Goal: Task Accomplishment & Management: Use online tool/utility

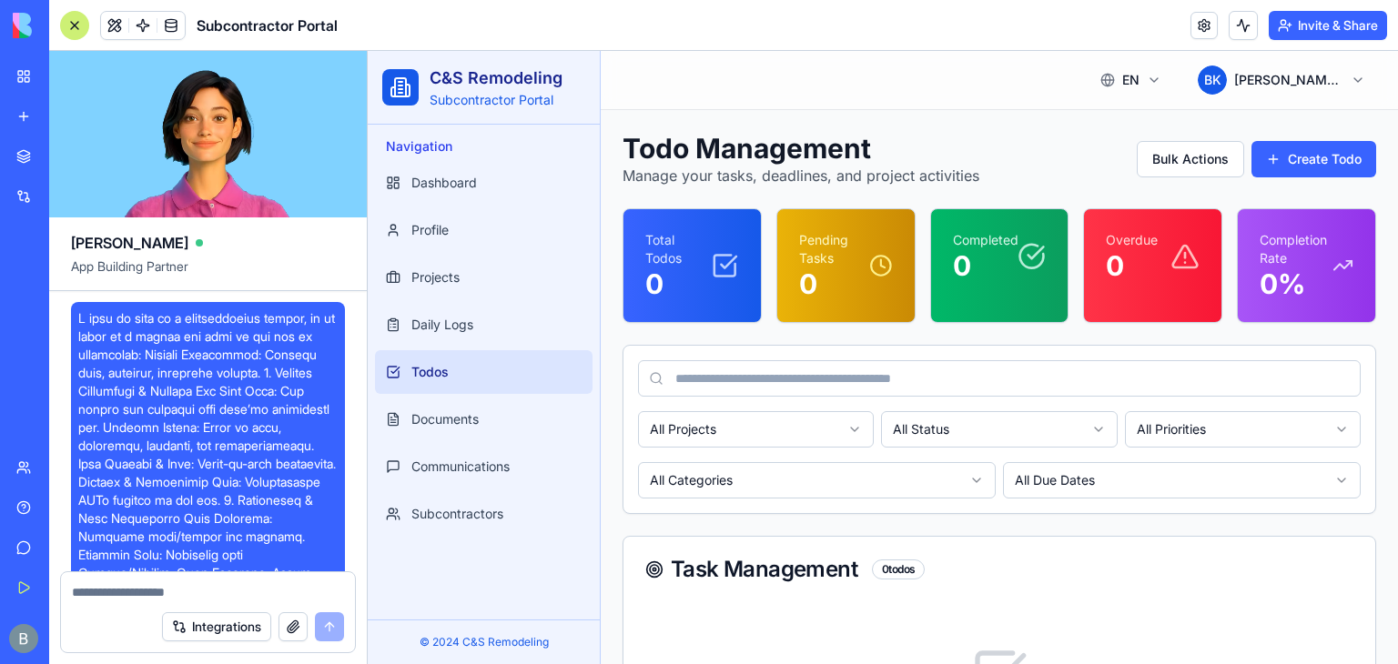
scroll to position [37343, 0]
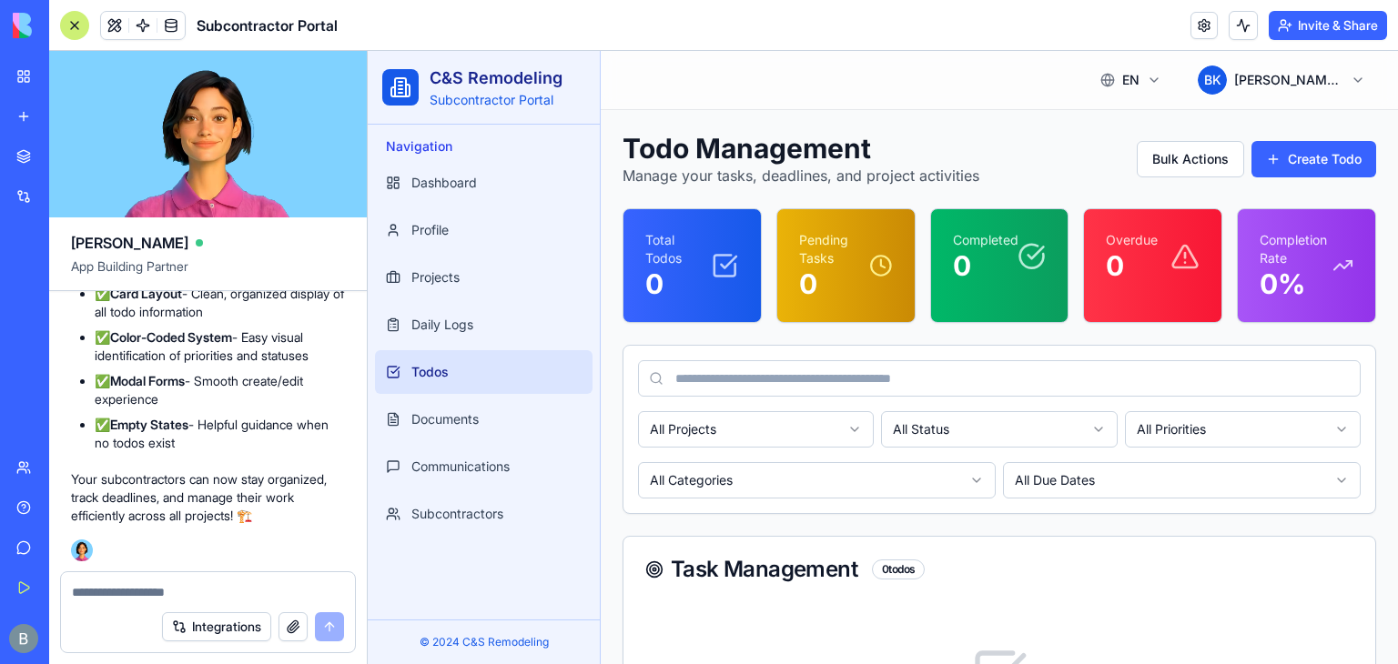
click at [69, 15] on div at bounding box center [74, 25] width 29 height 29
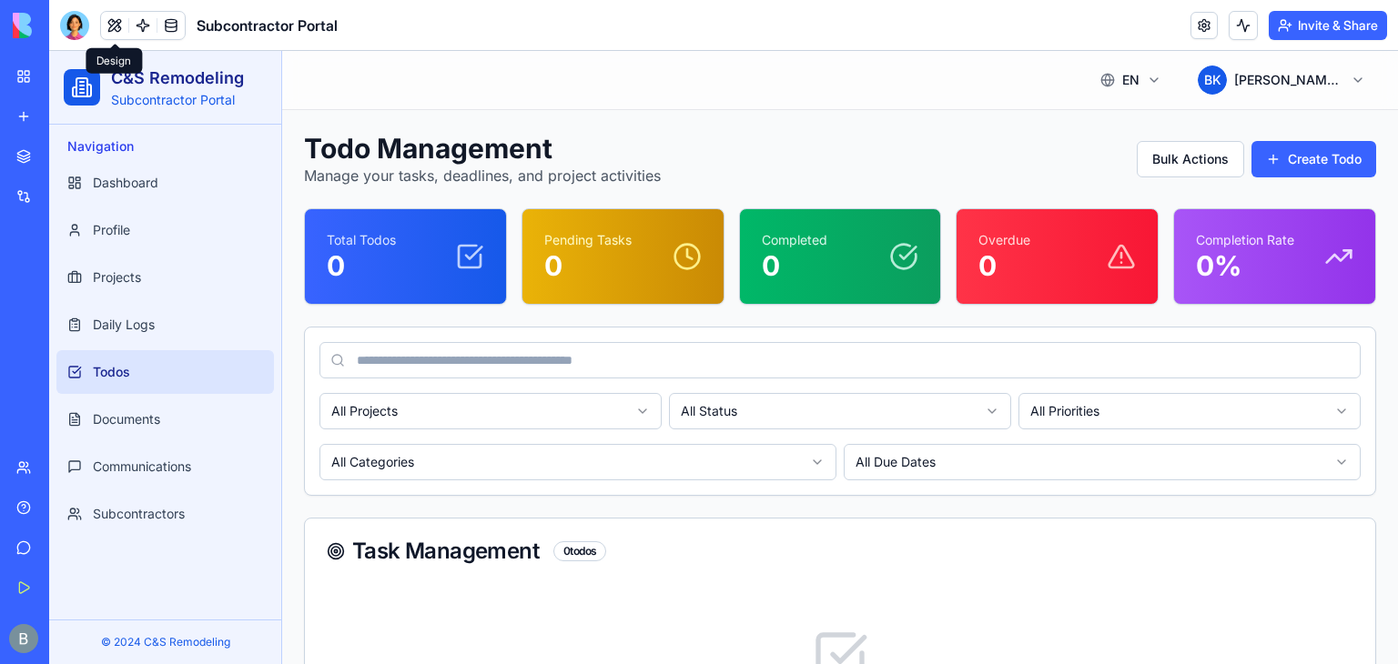
click at [526, 132] on h1 "Todo Management" at bounding box center [713, 148] width 818 height 33
click at [1116, 85] on html "C&S Remodeling Subcontractor Portal Navigation Dashboard Profile Projects Daily…" at bounding box center [723, 473] width 1349 height 844
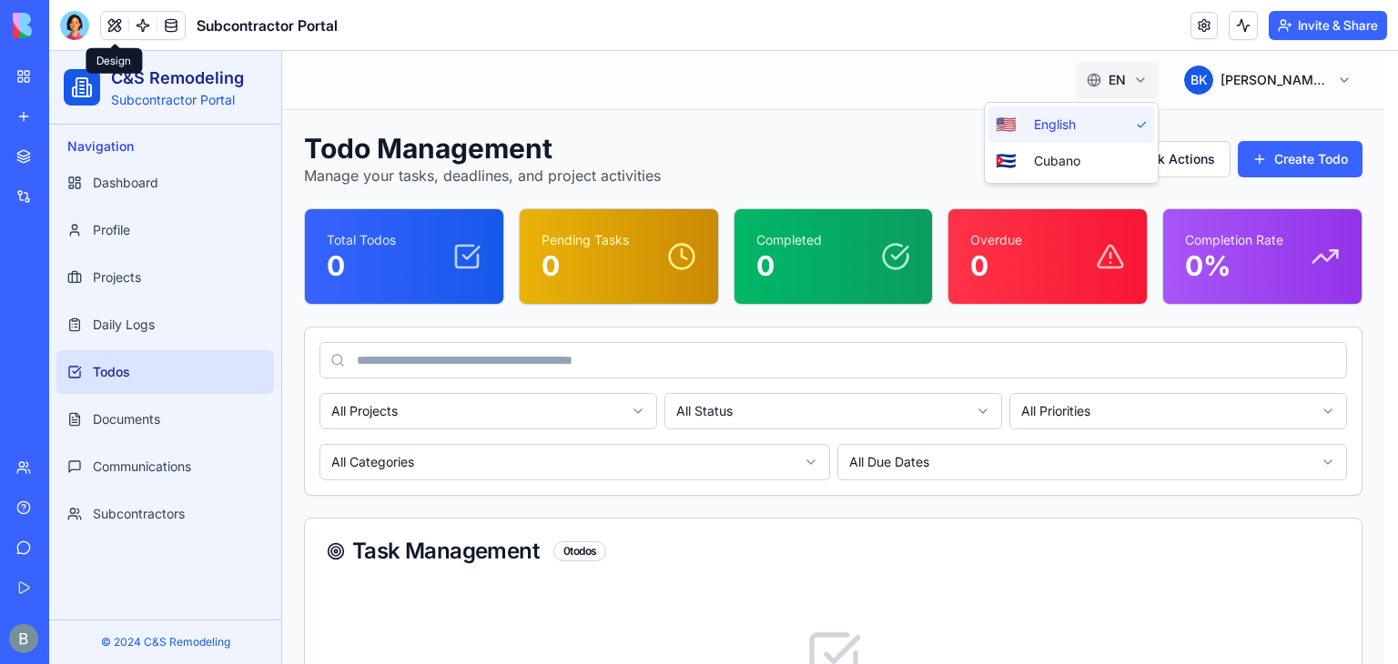
click at [1116, 85] on html "C&S Remodeling Subcontractor Portal Navigation Dashboard Profile Projects Daily…" at bounding box center [723, 473] width 1349 height 844
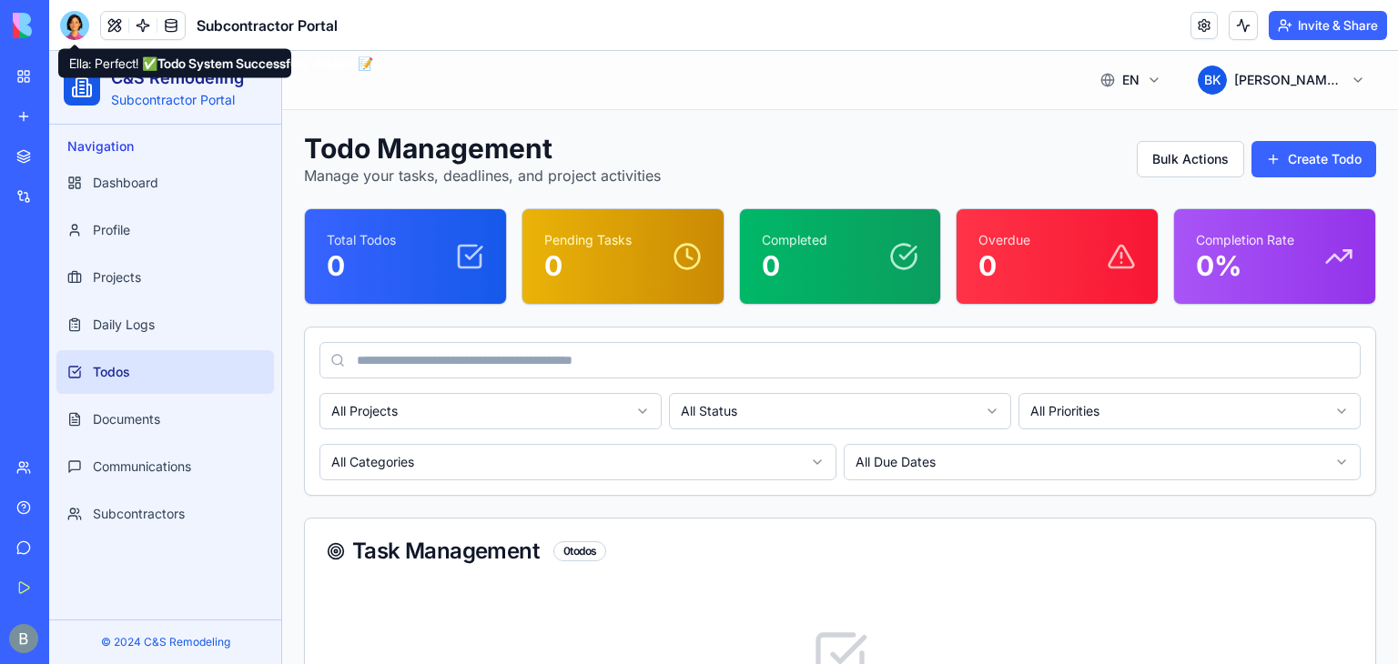
click at [71, 25] on div at bounding box center [74, 25] width 29 height 29
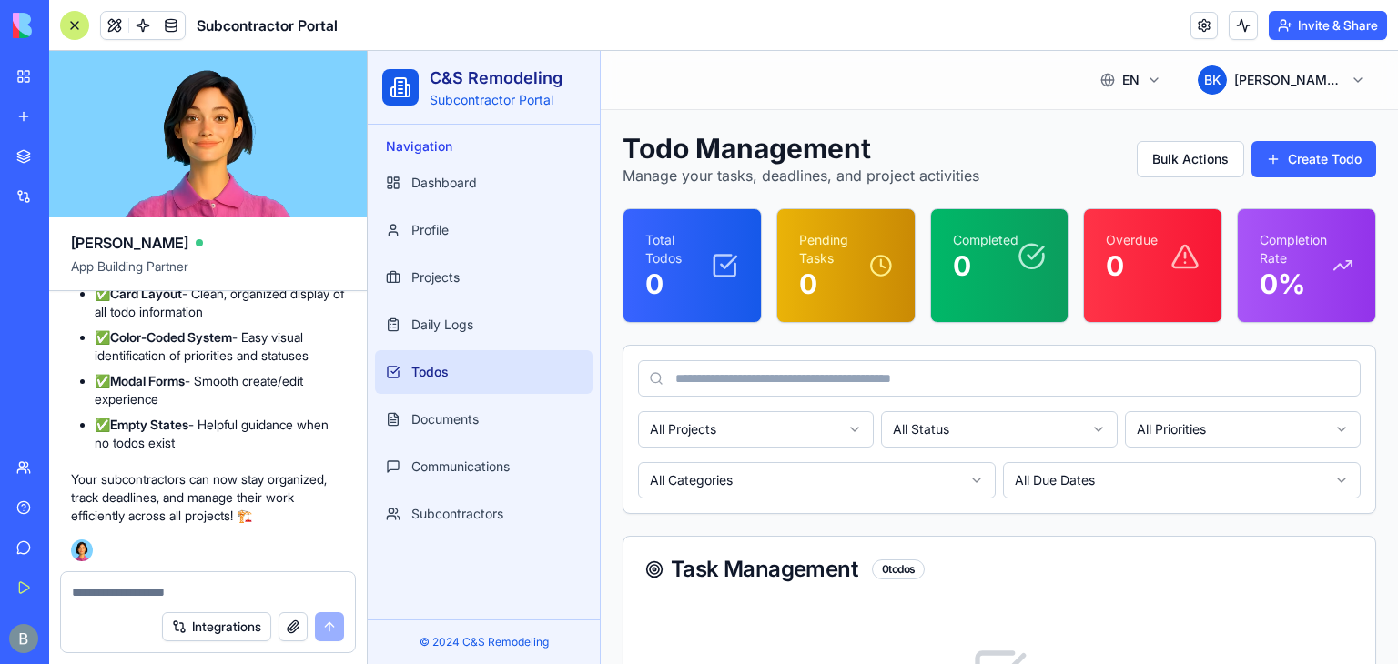
click at [125, 592] on textarea at bounding box center [208, 592] width 272 height 18
click at [78, 28] on div at bounding box center [74, 25] width 29 height 29
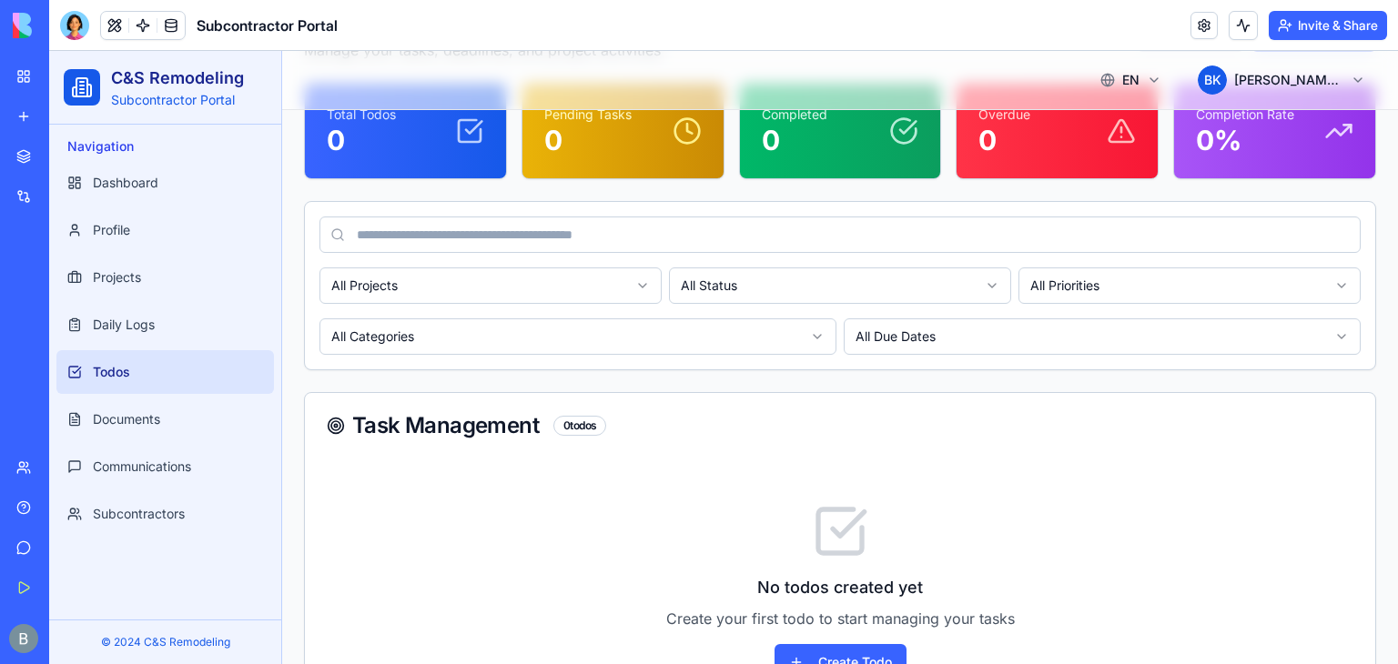
scroll to position [0, 0]
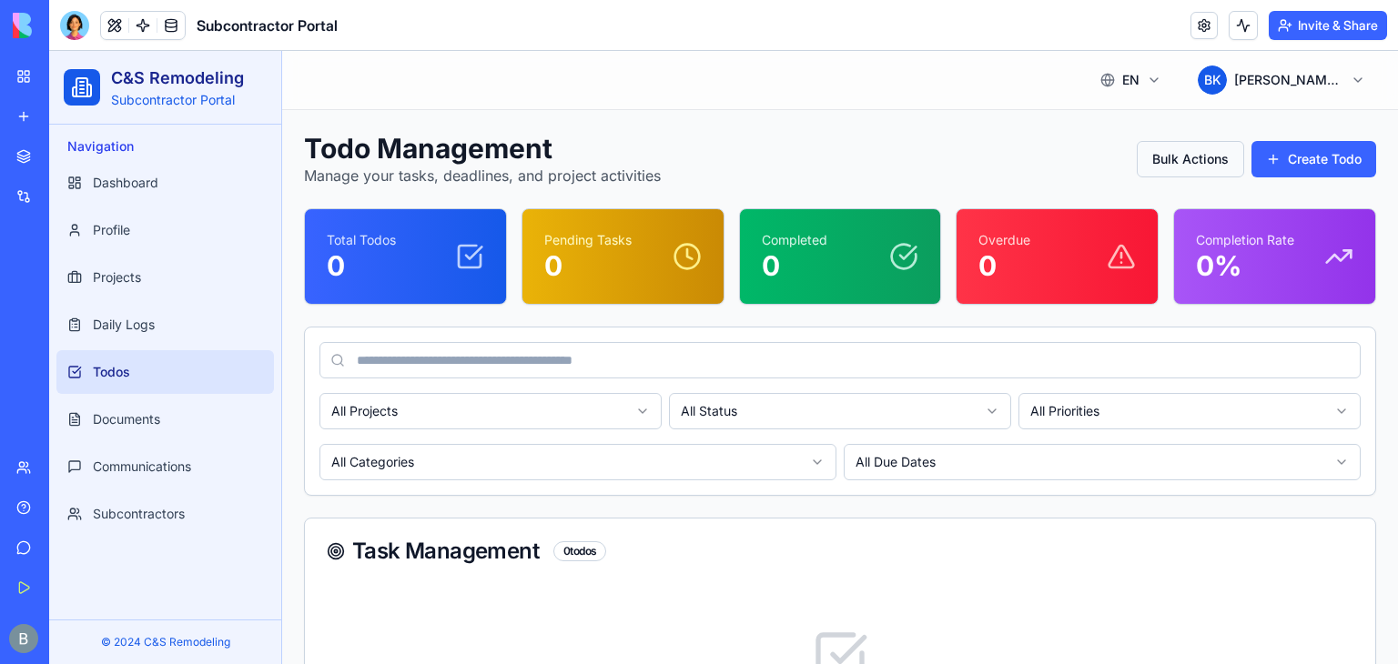
click at [1146, 142] on button "Bulk Actions" at bounding box center [1190, 159] width 107 height 36
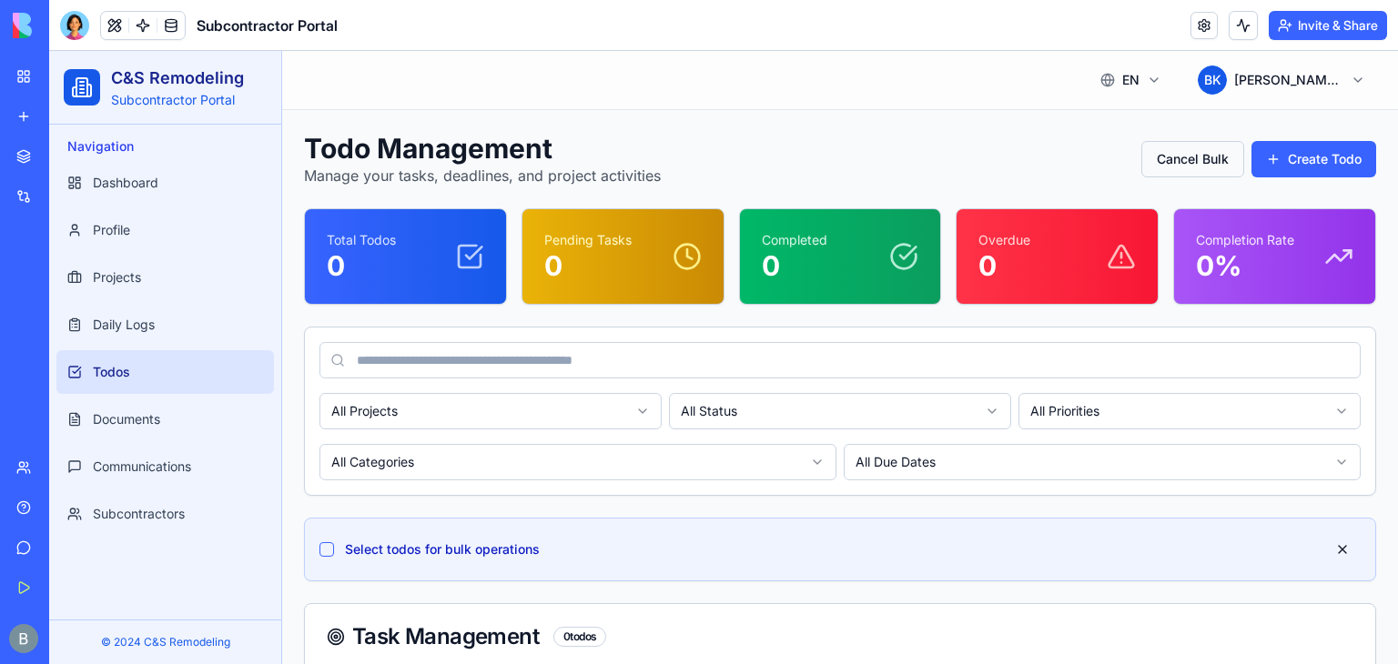
click at [1149, 150] on button "Cancel Bulk" at bounding box center [1192, 159] width 103 height 36
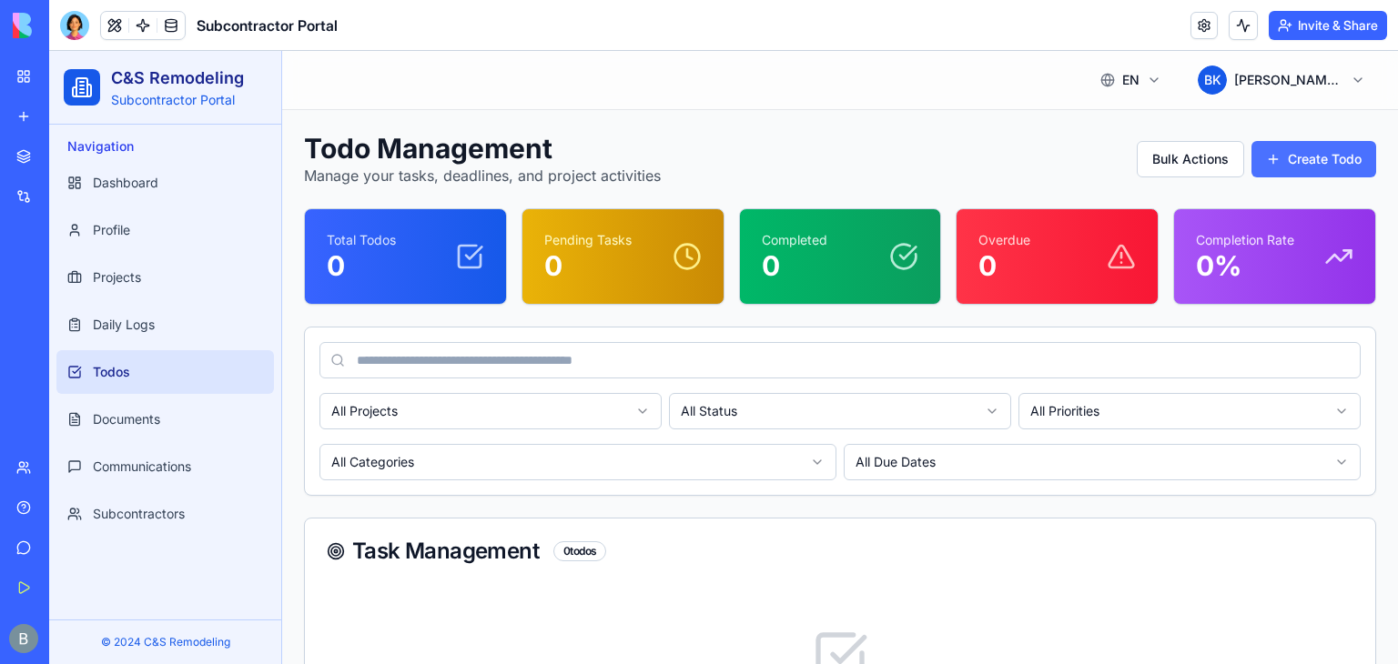
click at [1263, 162] on button "Create Todo New Todo" at bounding box center [1313, 159] width 125 height 36
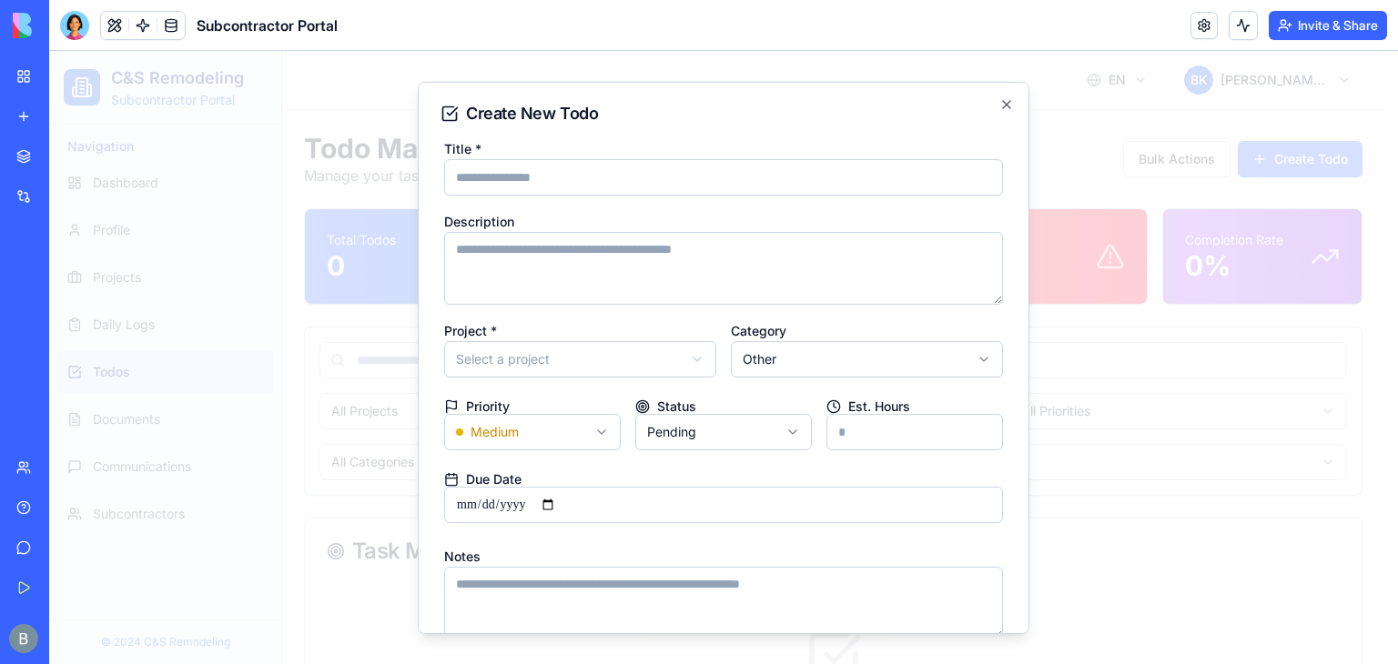
click at [708, 383] on div "Title * Description Project * Select a project Category Other Priority Medium S…" at bounding box center [723, 492] width 566 height 711
click at [761, 358] on body "C&S Remodeling Subcontractor Portal Navigation Dashboard Profile Projects Daily…" at bounding box center [716, 473] width 1335 height 844
click at [728, 321] on body "C&S Remodeling Subcontractor Portal Navigation Dashboard Profile Projects Daily…" at bounding box center [716, 473] width 1335 height 844
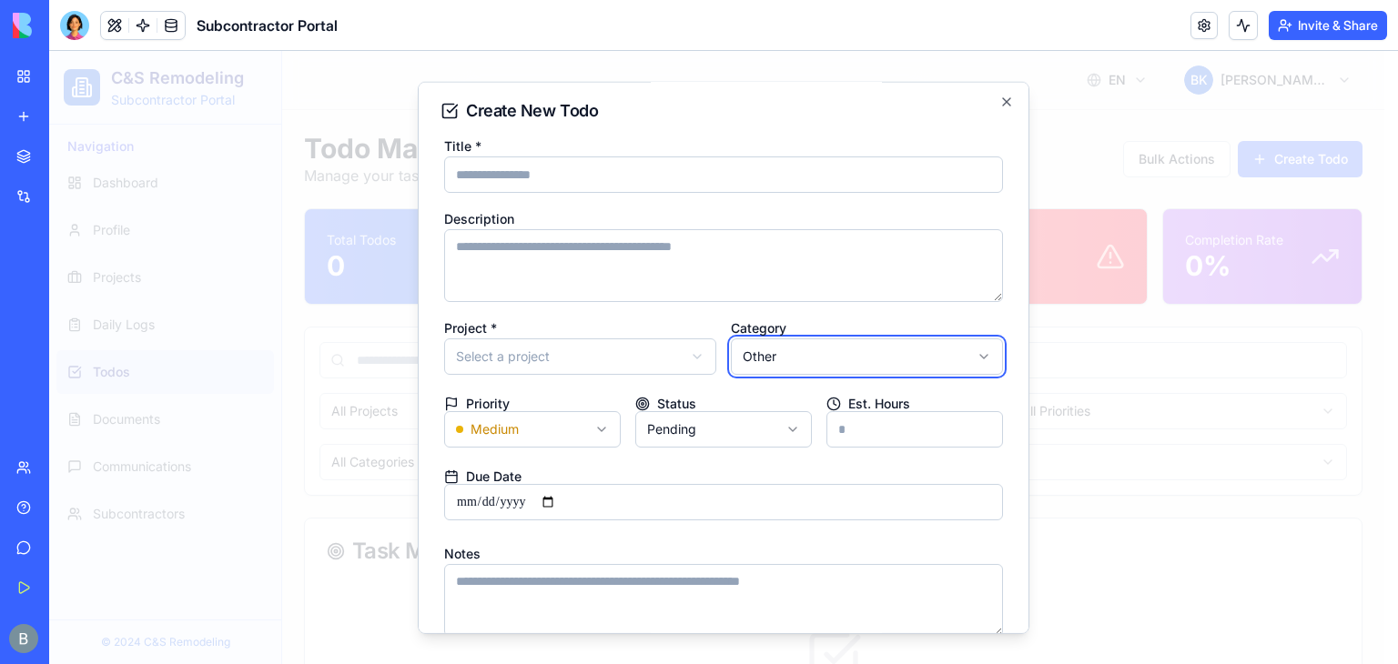
scroll to position [2, 0]
click at [999, 103] on icon "button" at bounding box center [1006, 103] width 15 height 15
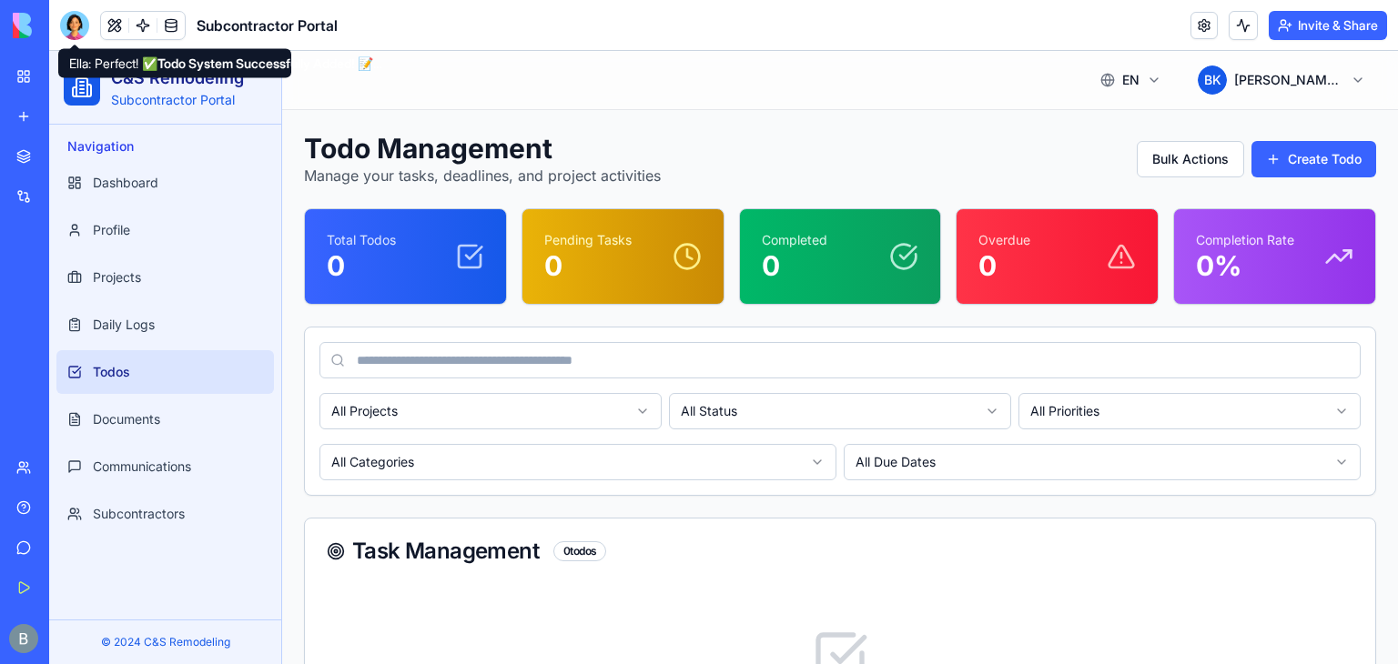
click at [76, 31] on div at bounding box center [74, 25] width 29 height 29
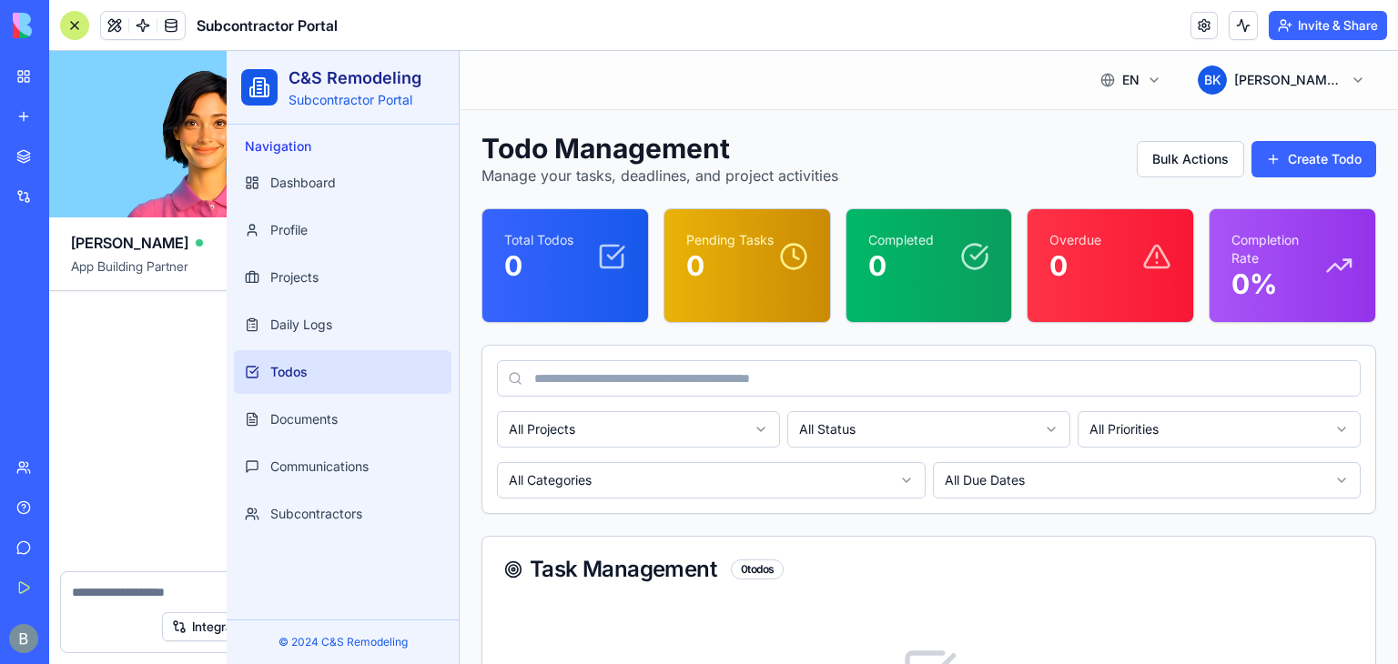
scroll to position [37343, 0]
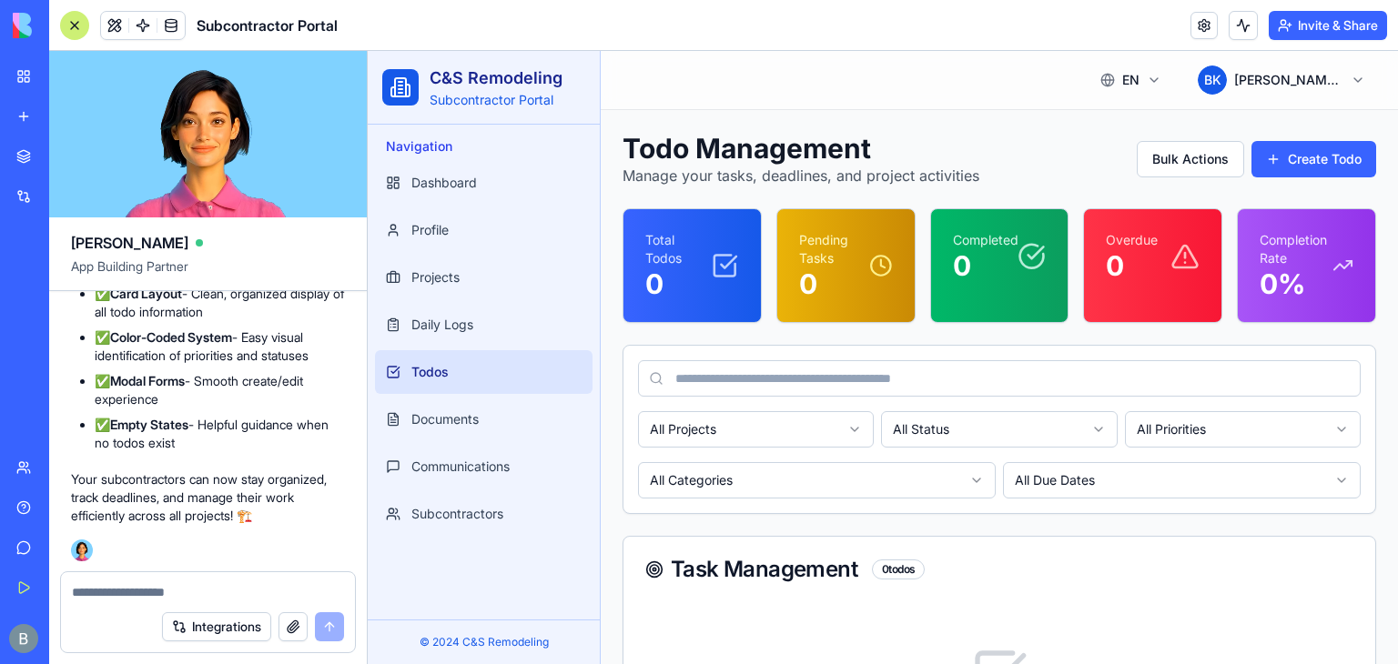
click at [171, 594] on textarea at bounding box center [208, 592] width 272 height 18
type textarea "**********"
click at [27, 86] on link "My Workspace" at bounding box center [41, 76] width 73 height 36
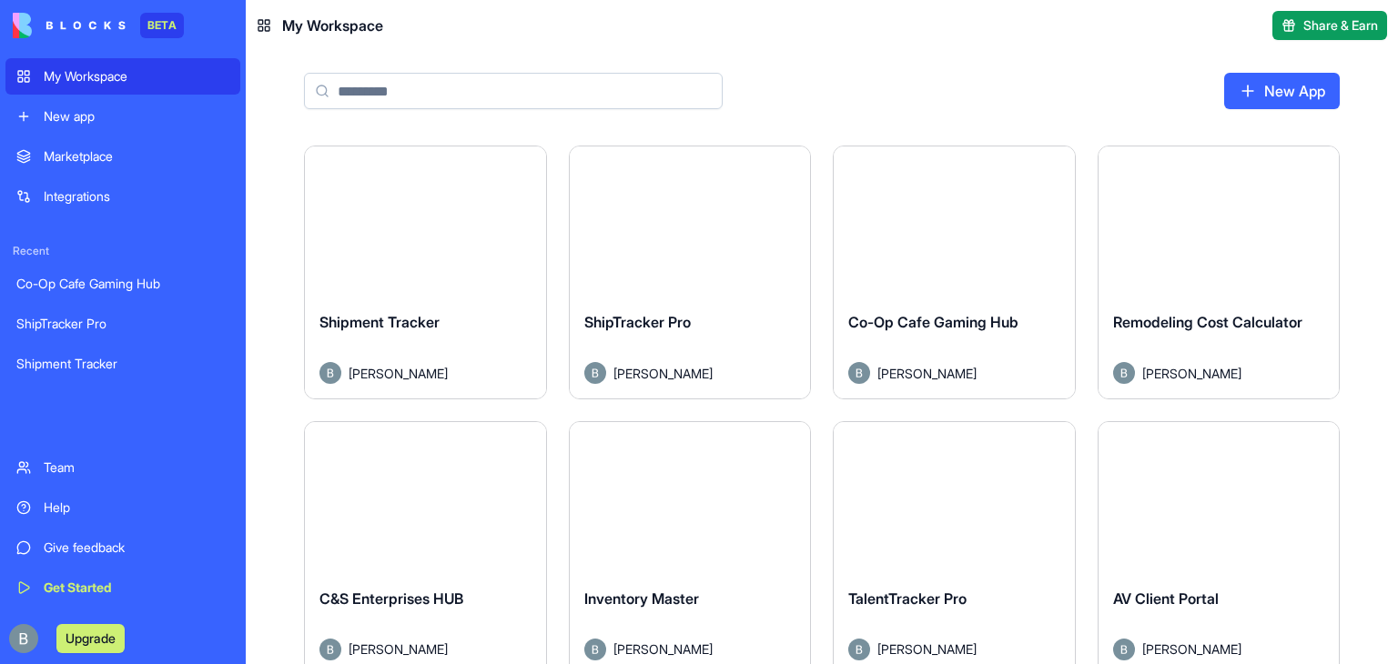
click at [884, 75] on div "New App" at bounding box center [822, 98] width 1152 height 95
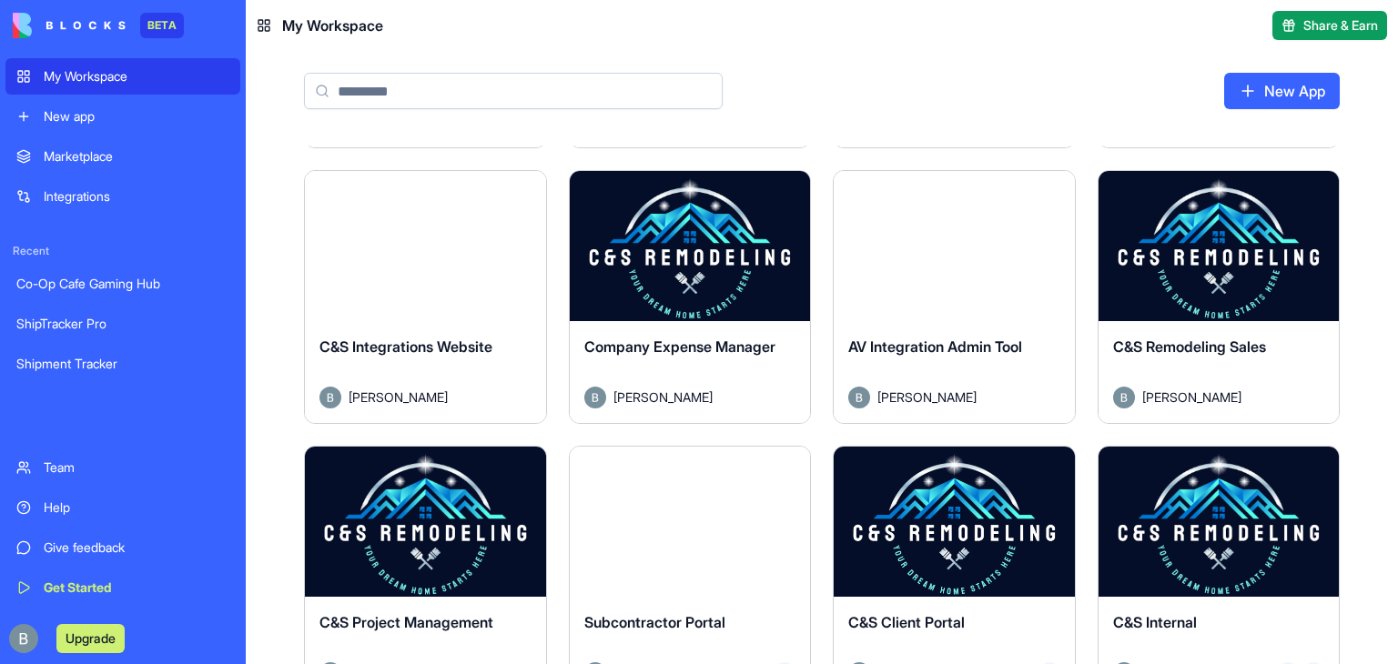
scroll to position [451, 0]
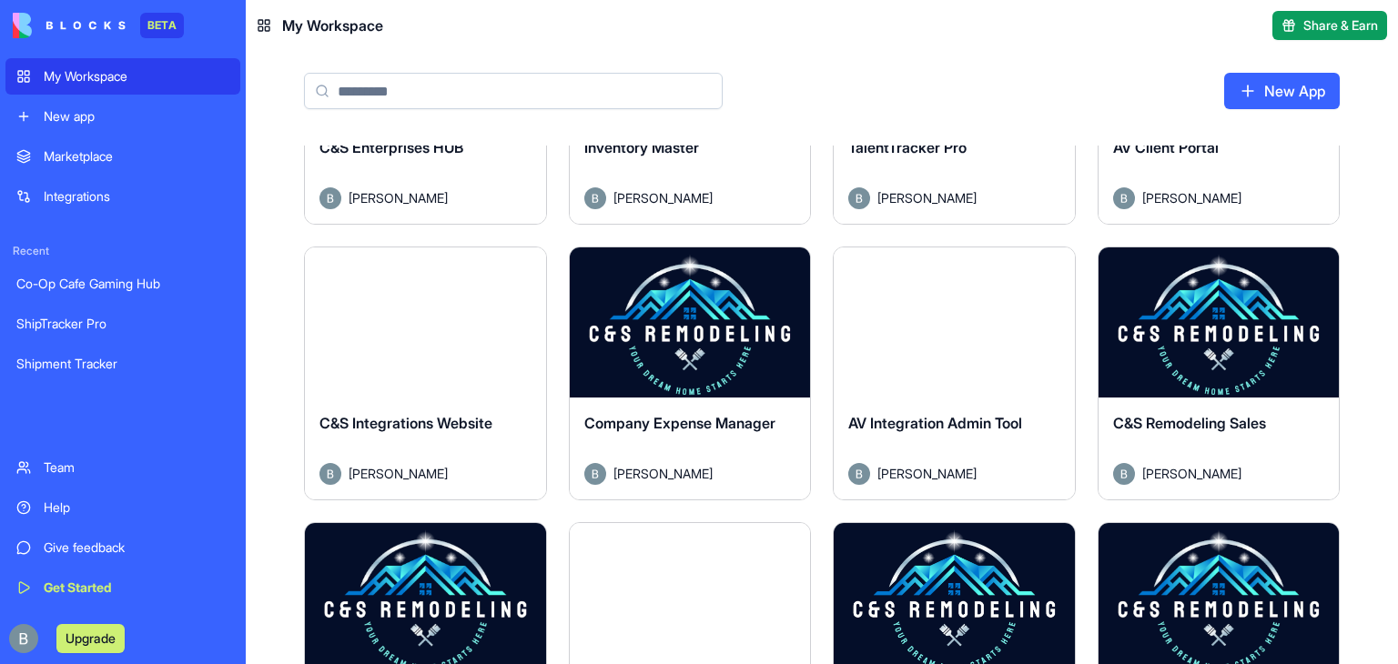
click at [1191, 315] on button "Launch" at bounding box center [1218, 322] width 137 height 36
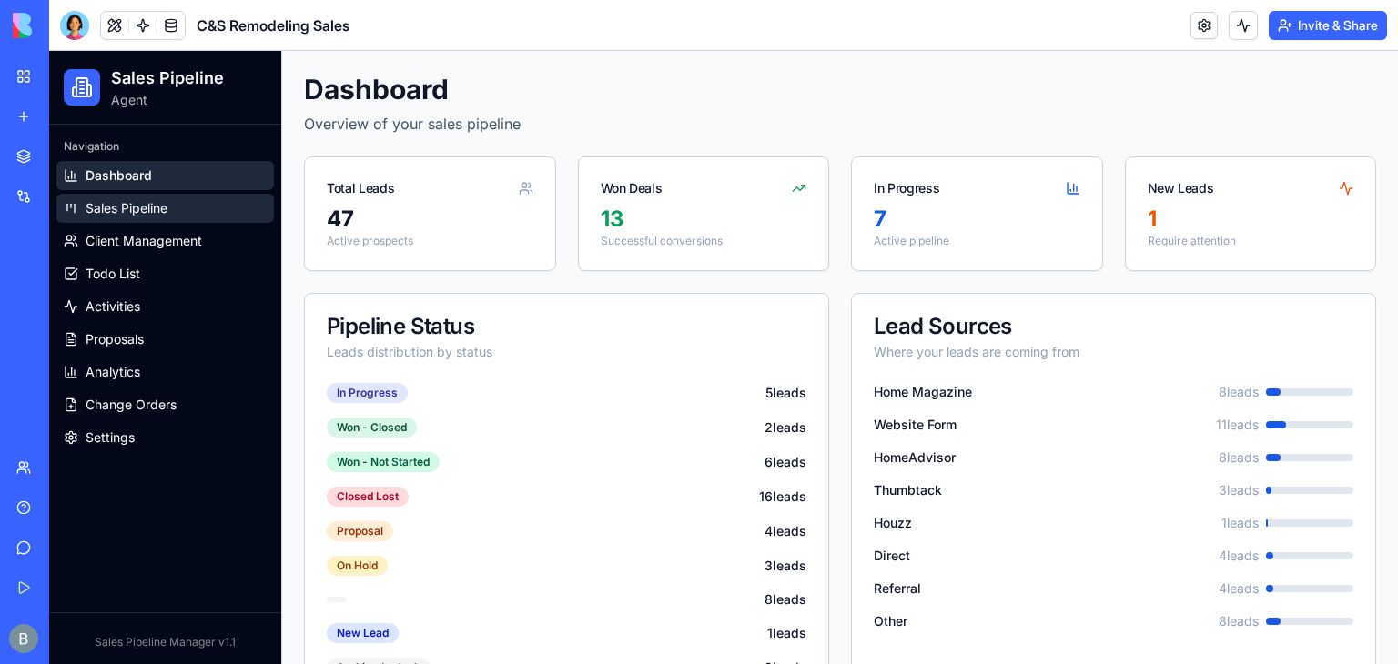
click at [157, 201] on span "Sales Pipeline" at bounding box center [127, 208] width 82 height 18
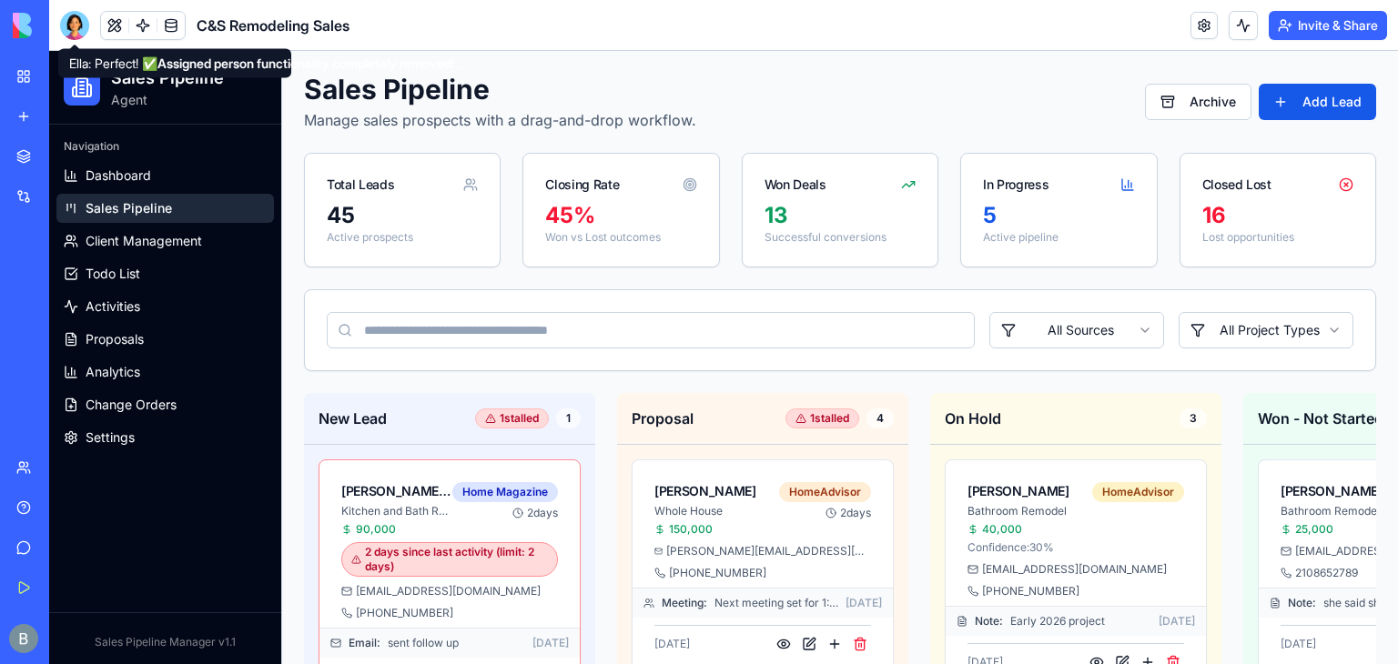
click at [76, 23] on div at bounding box center [74, 25] width 29 height 29
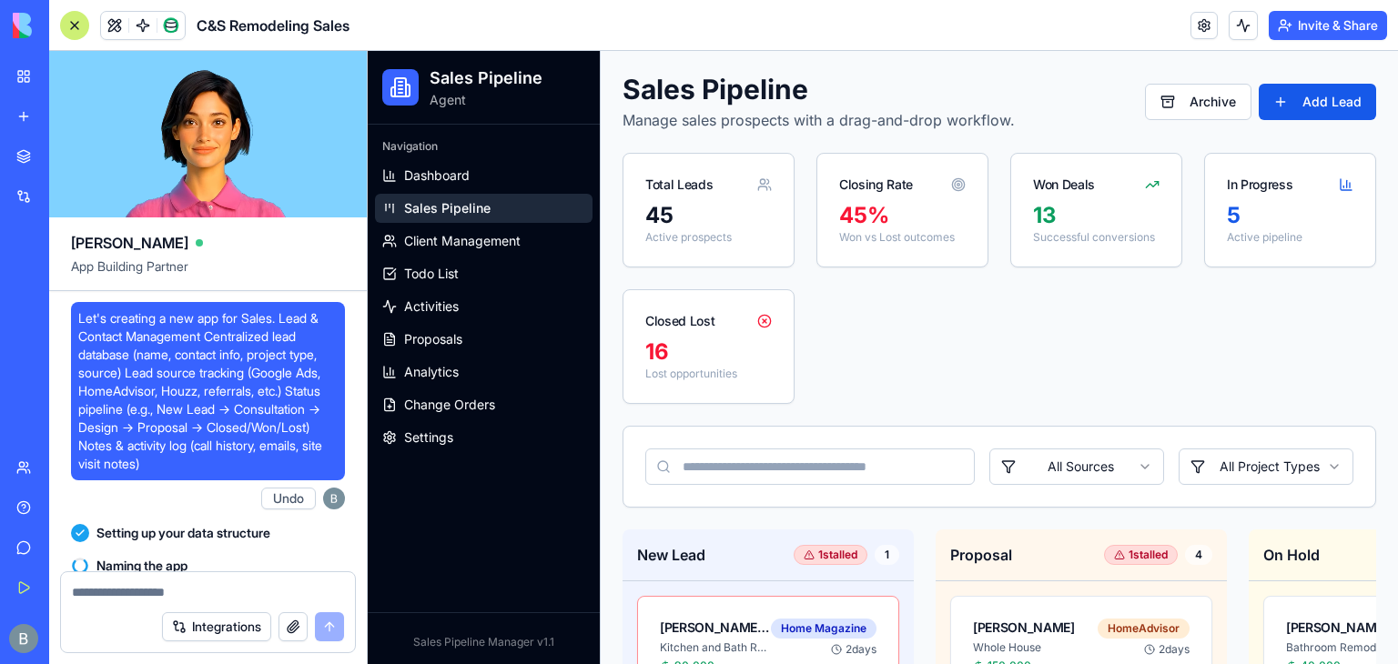
scroll to position [223460, 0]
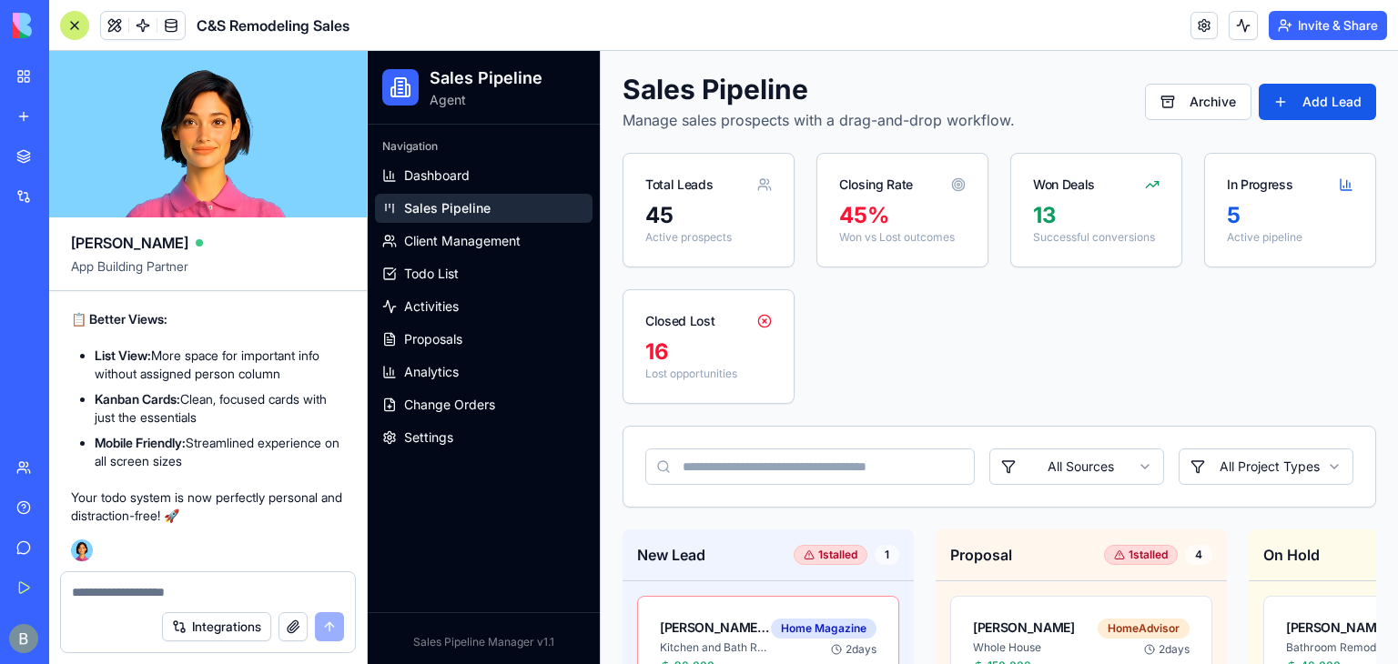
click at [1122, 361] on div "Total Leads 45 Active prospects Closing Rate 45 % Won vs Lost outcomes Won Deal…" at bounding box center [998, 278] width 753 height 251
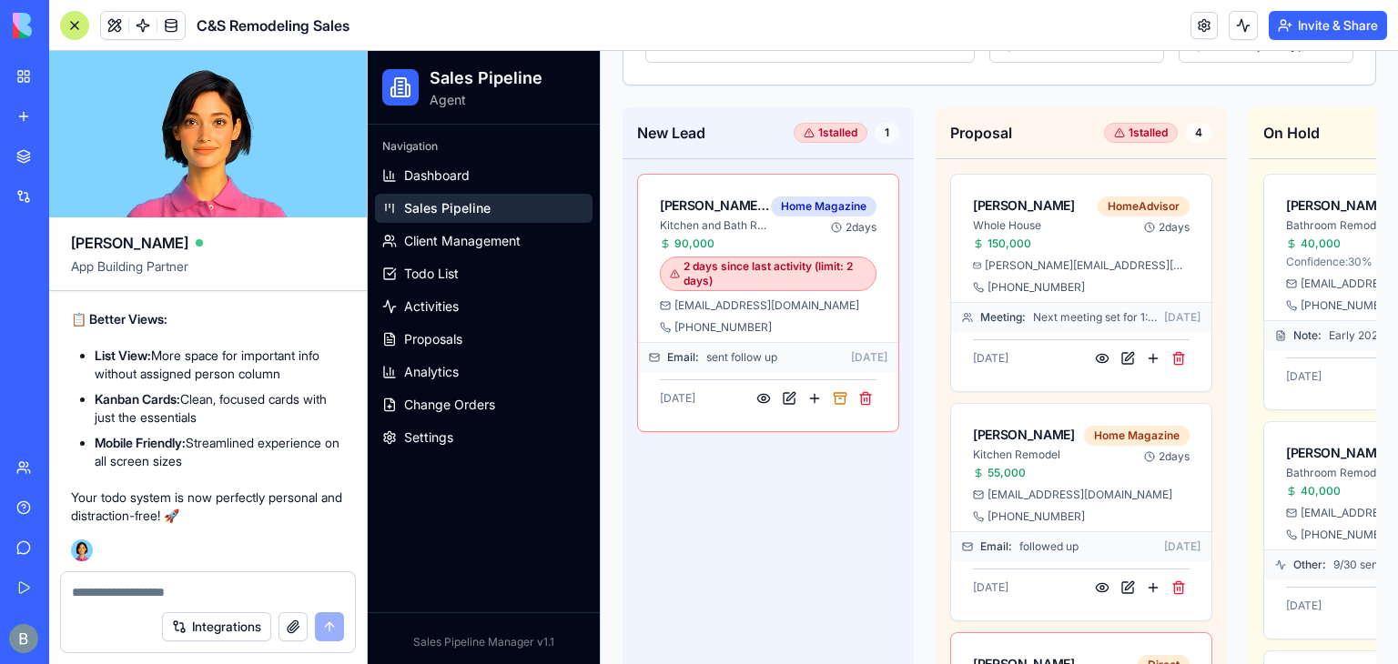
scroll to position [424, 0]
click at [220, 590] on textarea at bounding box center [208, 592] width 272 height 18
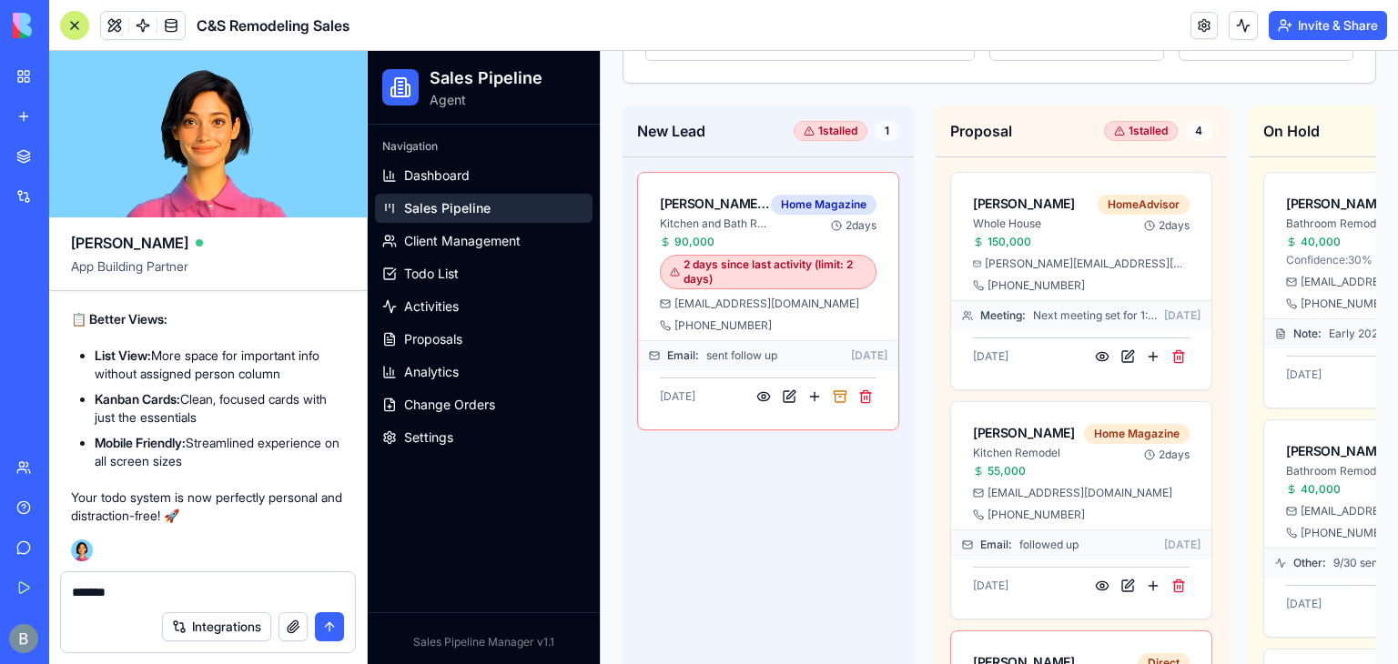
type textarea "******"
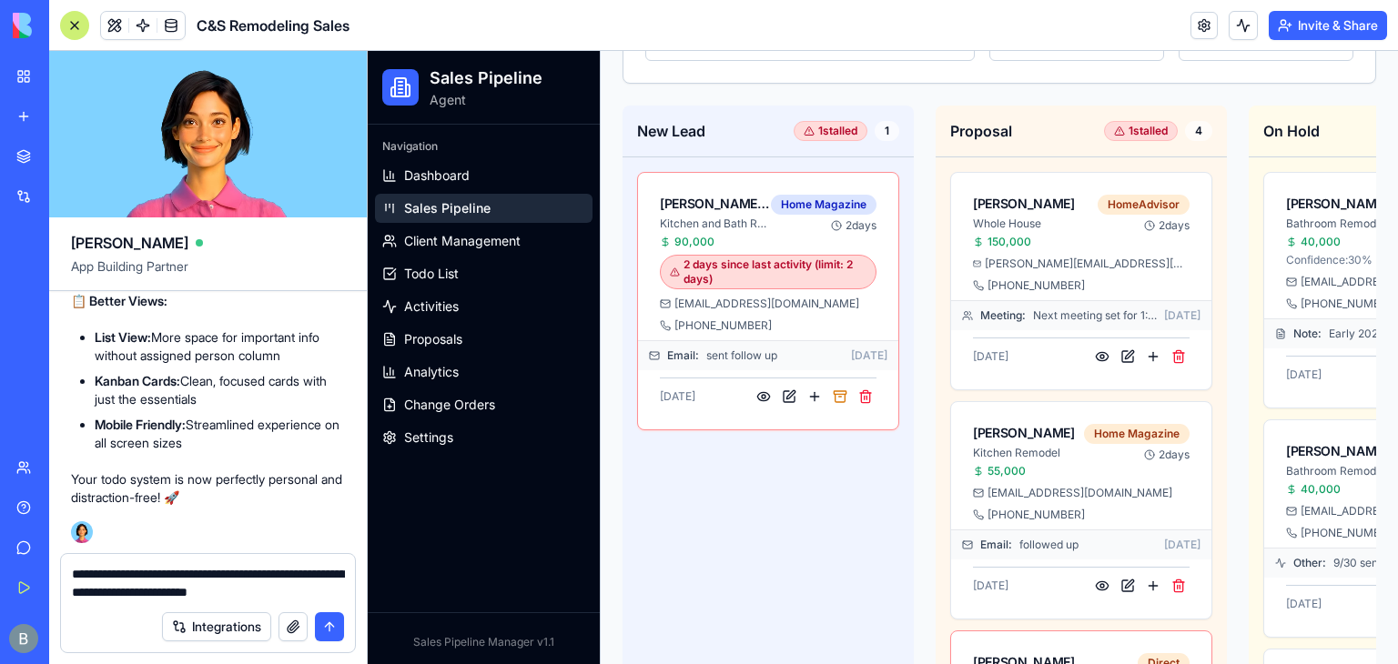
paste textarea
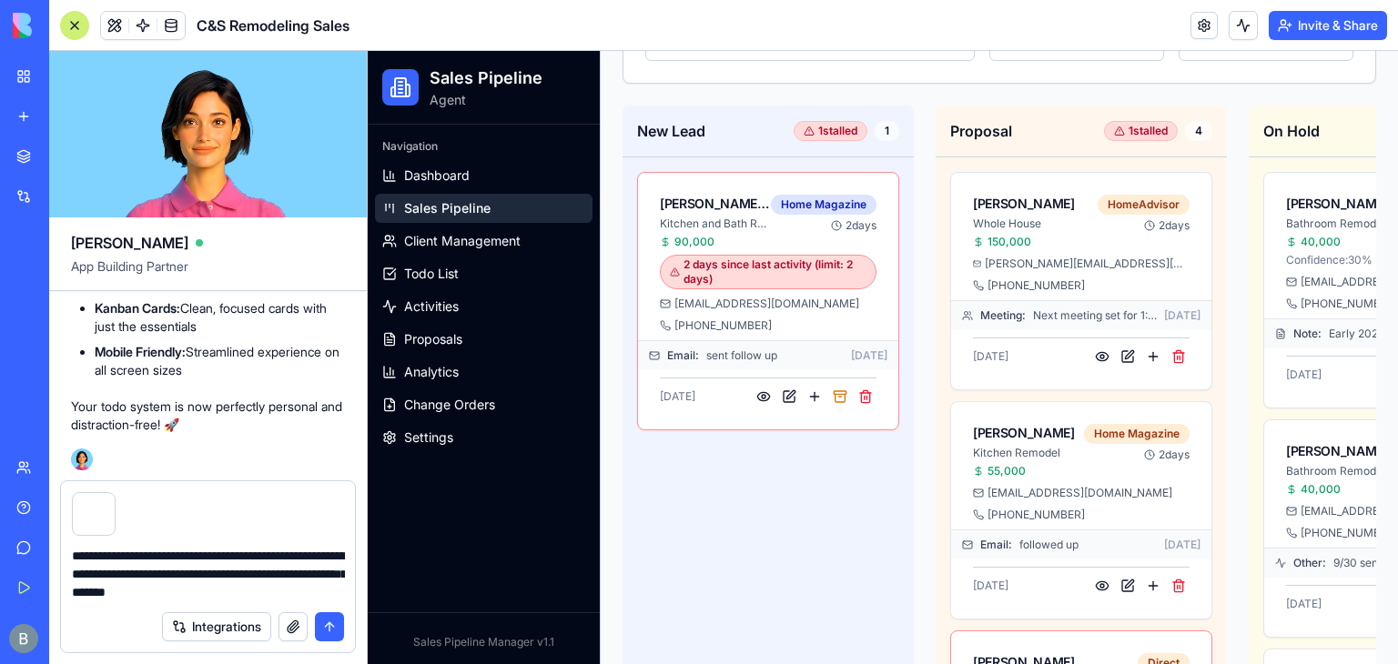
type textarea "**********"
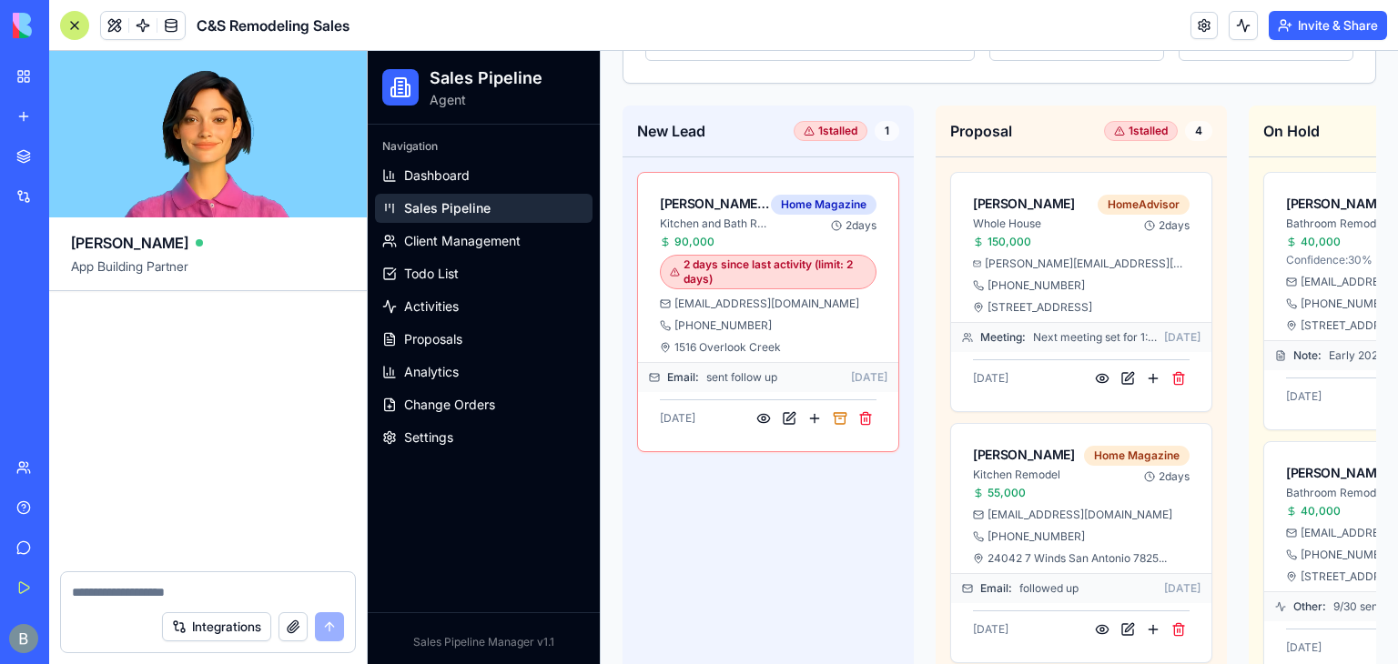
scroll to position [224373, 0]
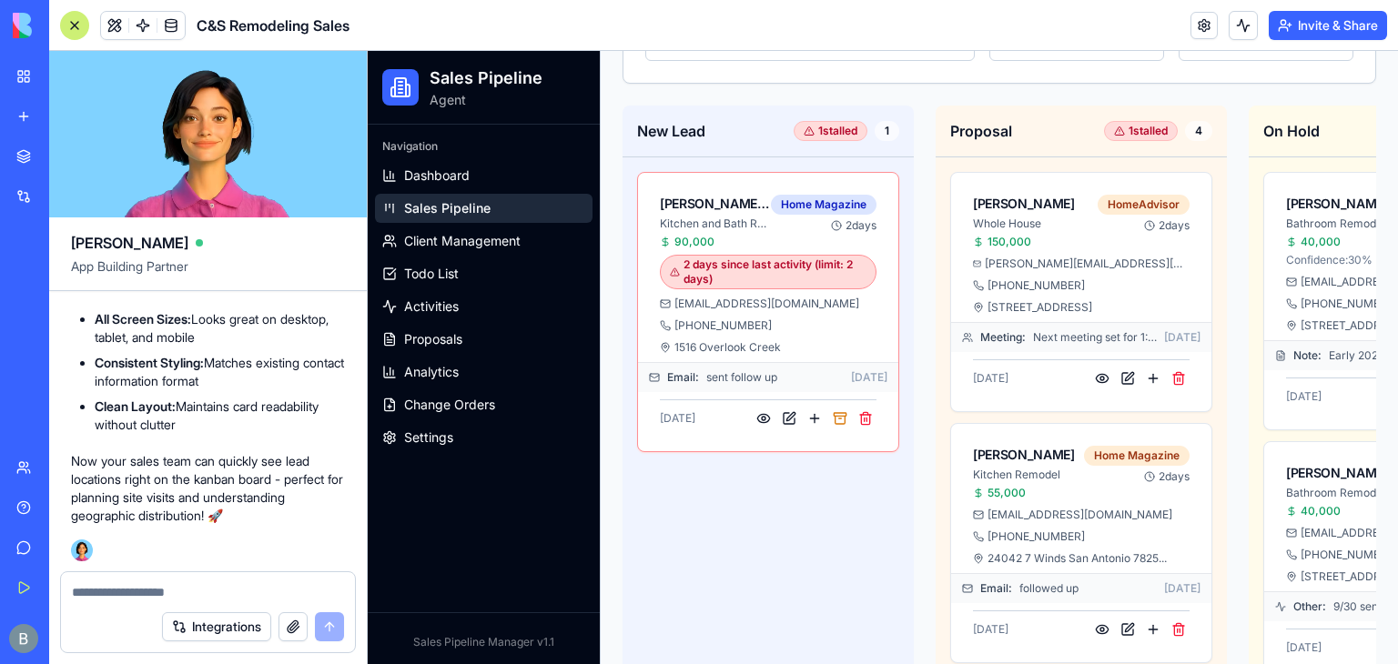
click at [18, 70] on link "My Workspace" at bounding box center [41, 76] width 73 height 36
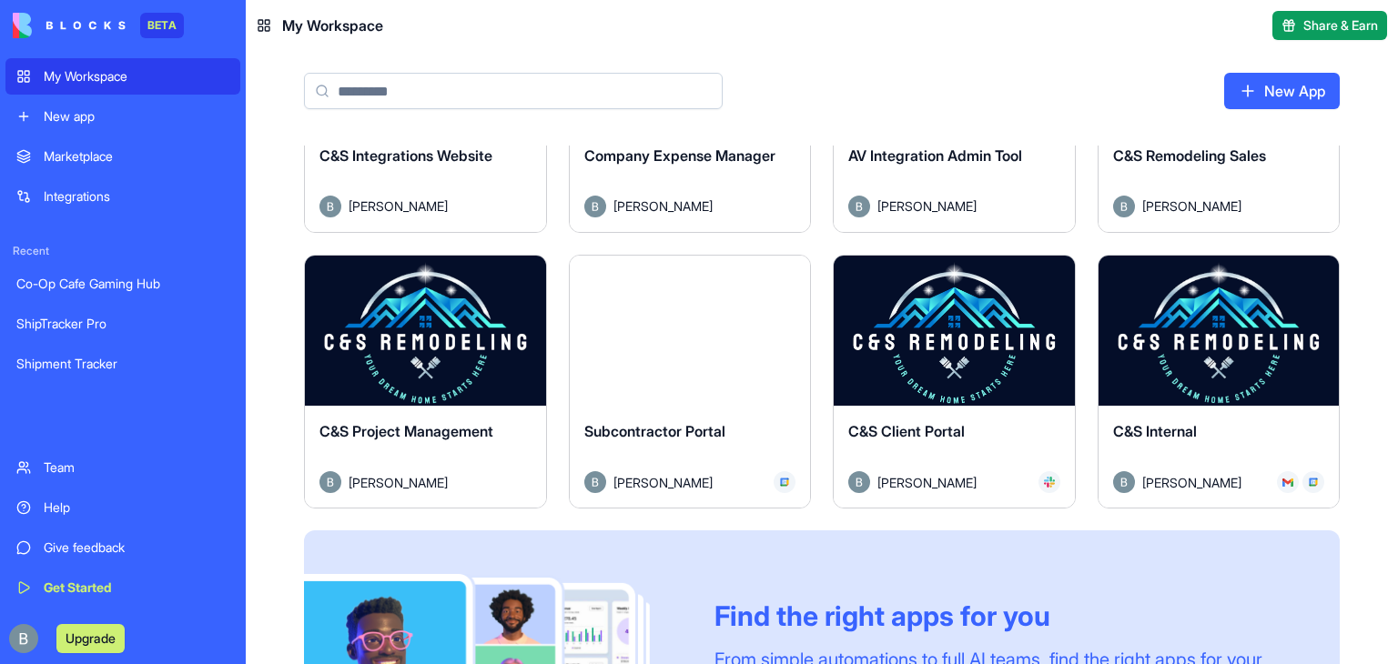
scroll to position [713, 0]
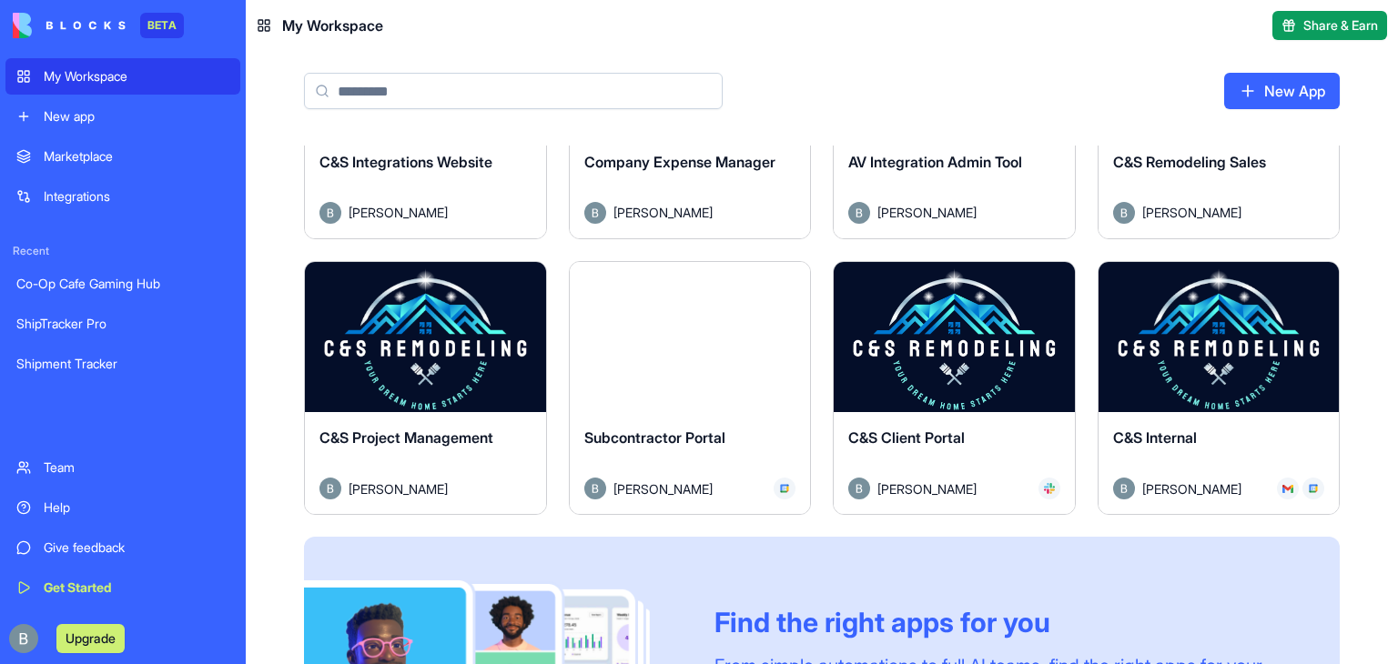
click at [392, 350] on button "Launch" at bounding box center [425, 337] width 137 height 36
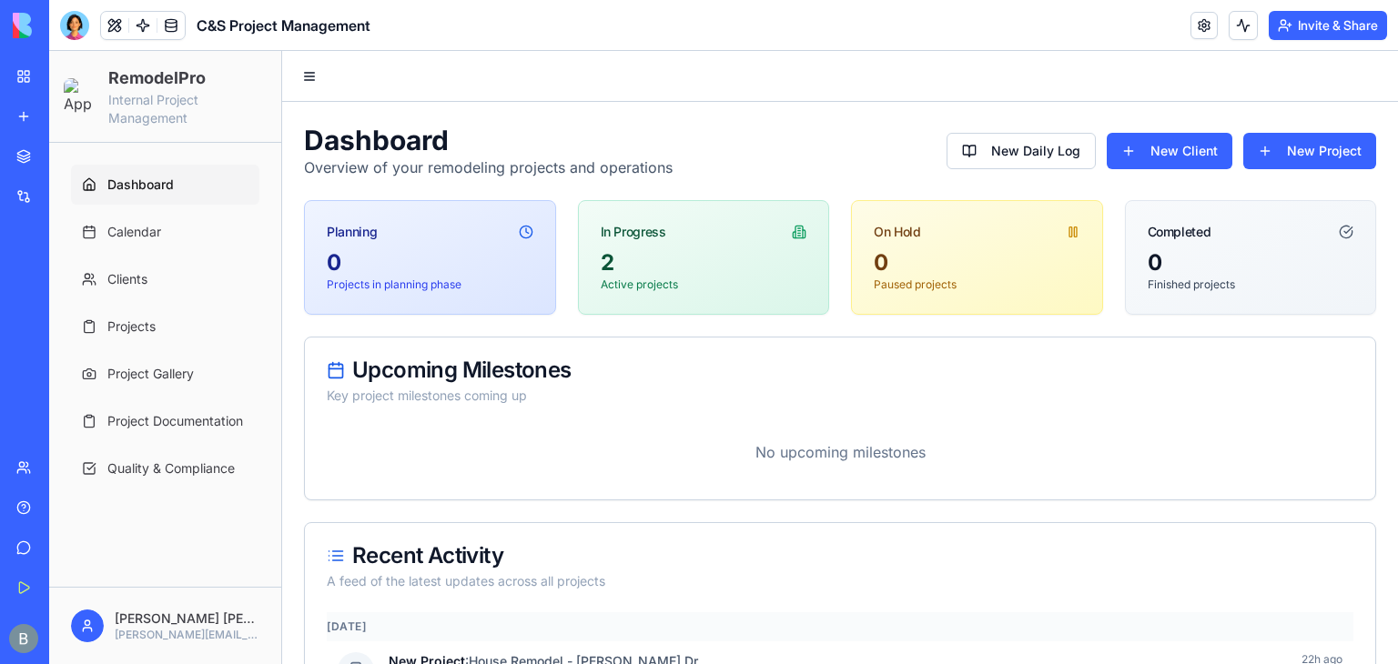
click at [73, 9] on header "C&S Project Management Invite & Share" at bounding box center [723, 25] width 1349 height 51
click at [73, 15] on div at bounding box center [74, 25] width 29 height 29
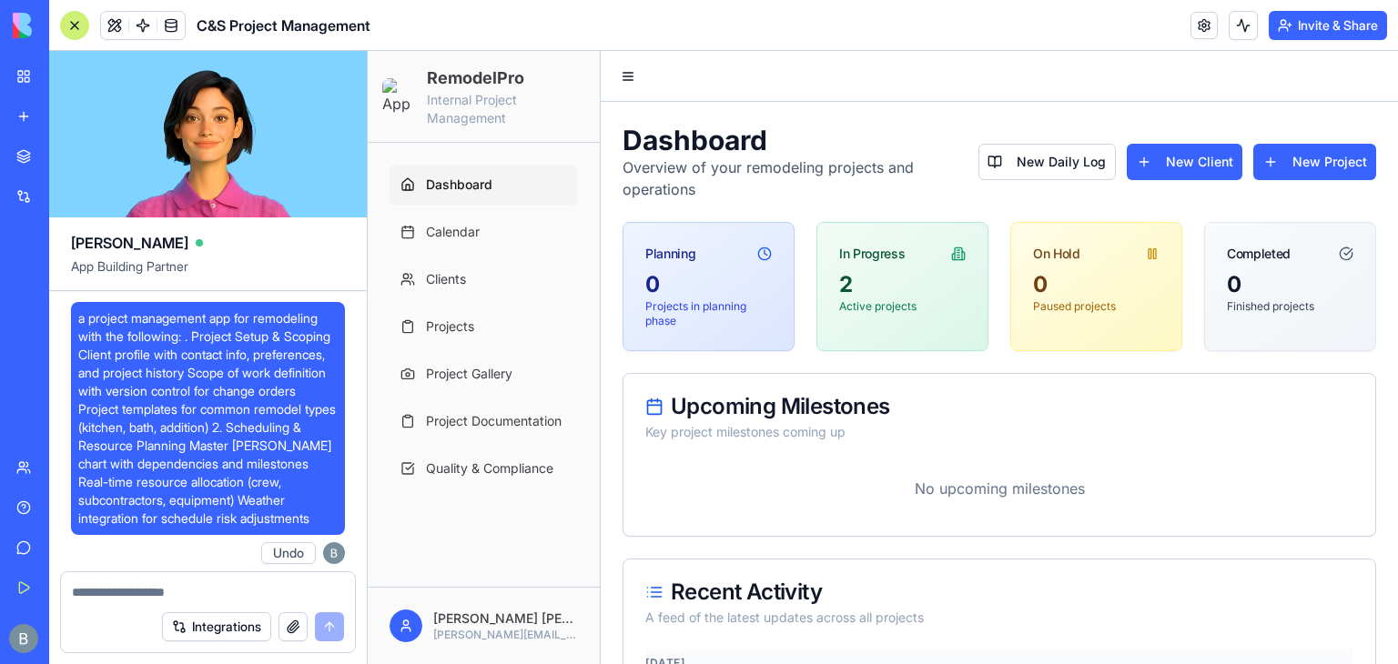
scroll to position [150721, 0]
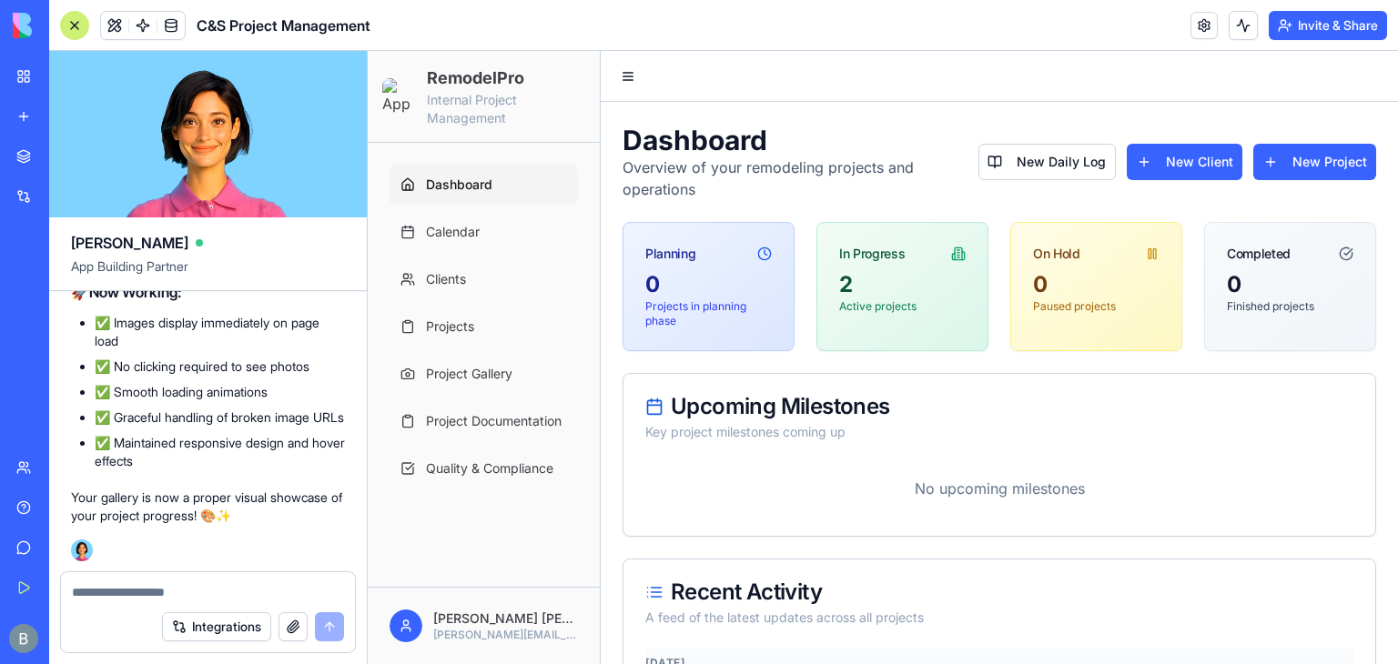
paste textarea "*"
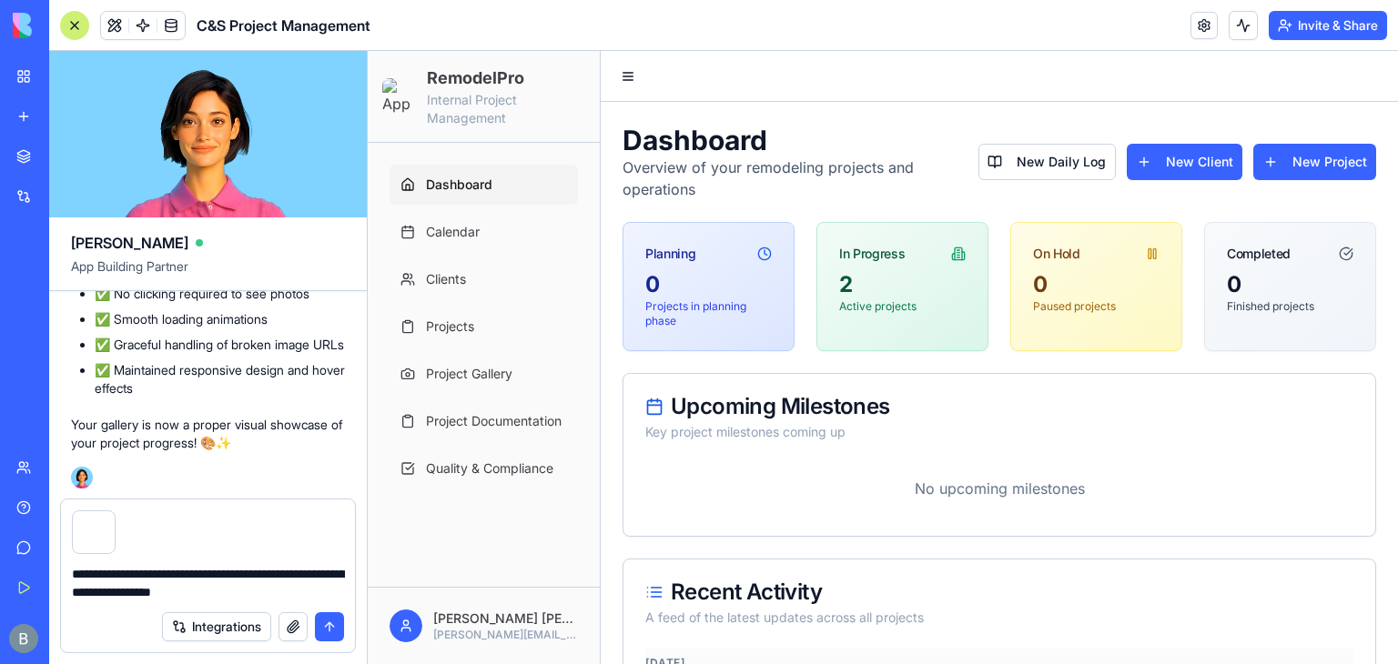
type textarea "**********"
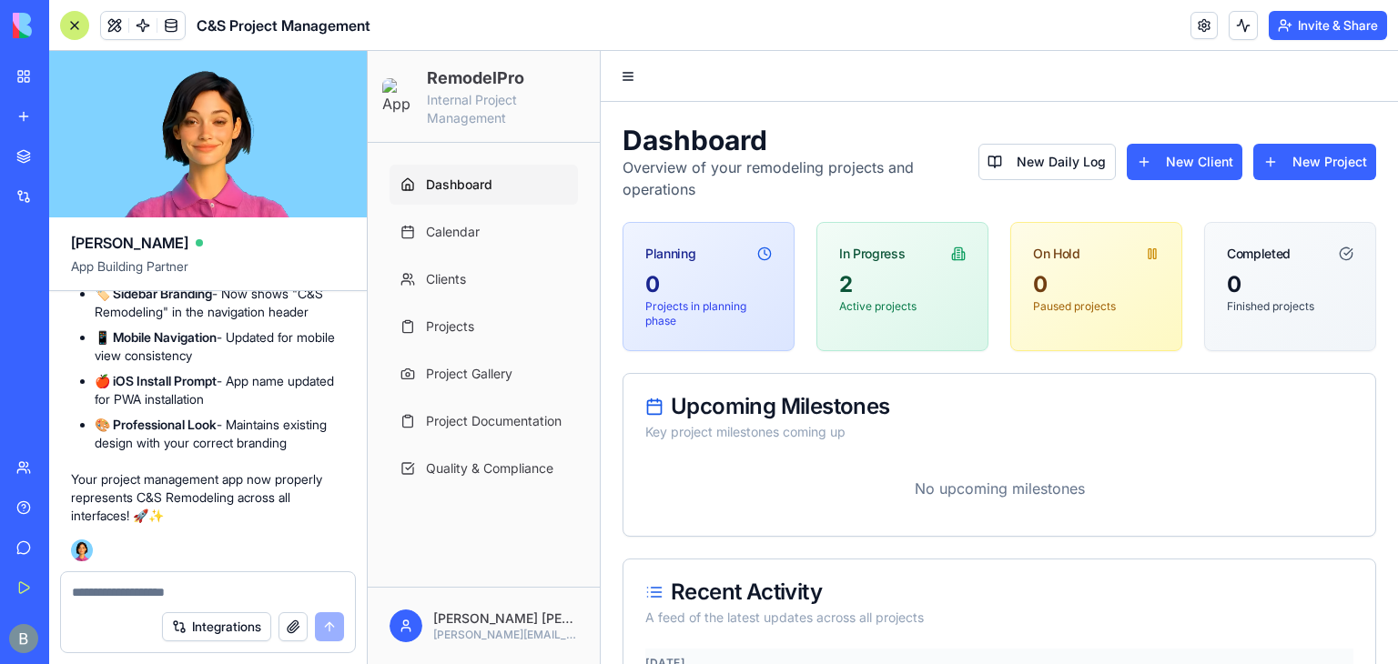
scroll to position [151496, 0]
click at [230, 543] on div "✅ Brand Updated - Welcome to C&S Remodeling! Perfect! Your sidebar now proudly …" at bounding box center [208, 349] width 274 height 426
click at [119, 598] on textarea at bounding box center [208, 592] width 273 height 18
paste textarea "*"
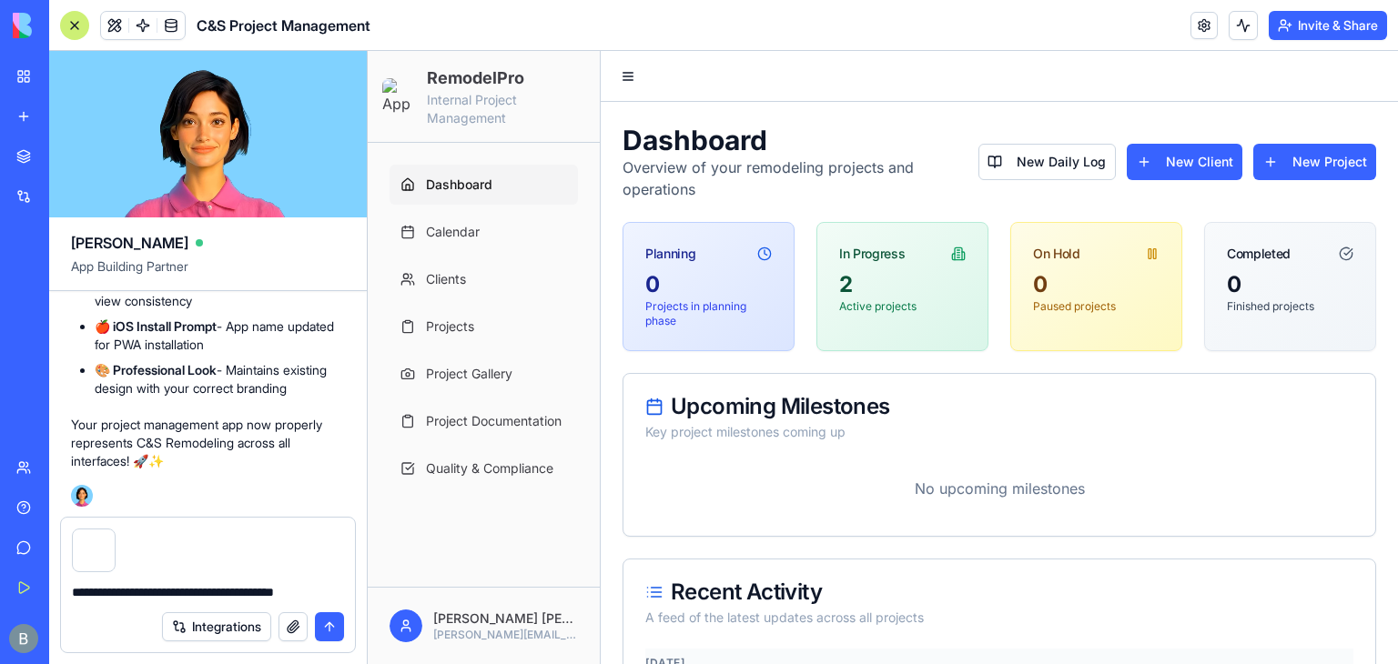
type textarea "**********"
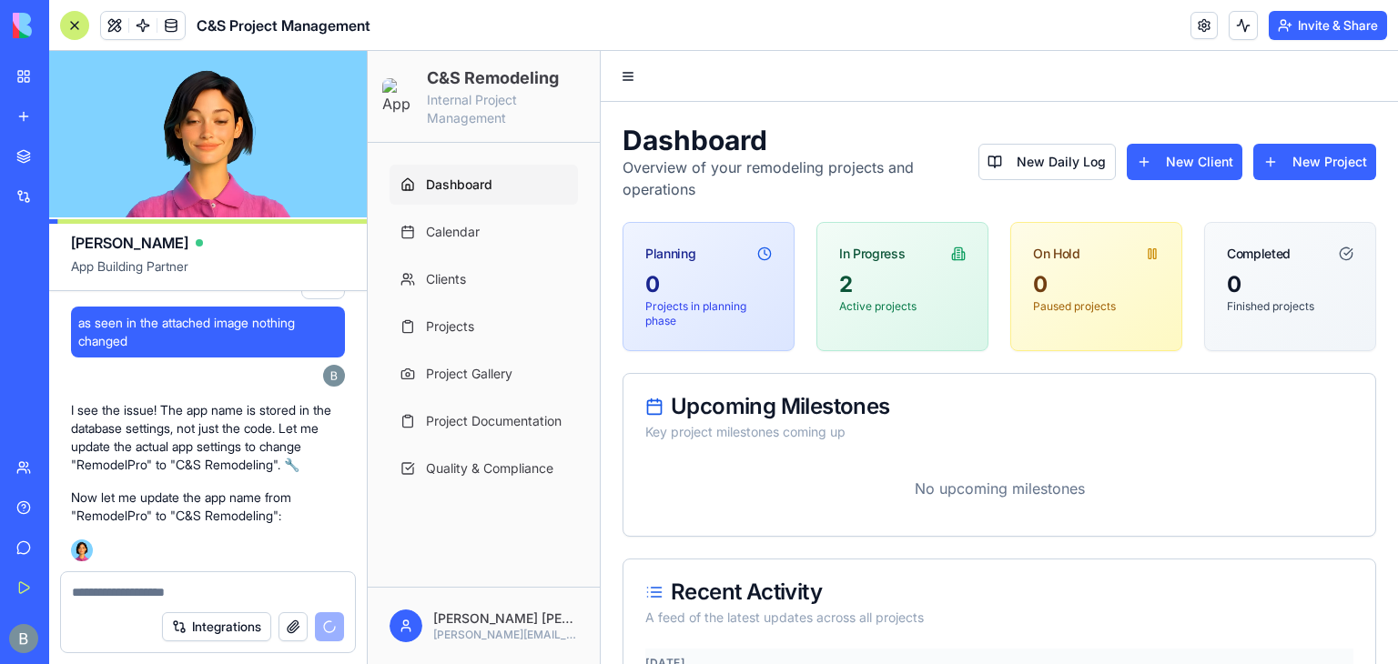
scroll to position [152097, 0]
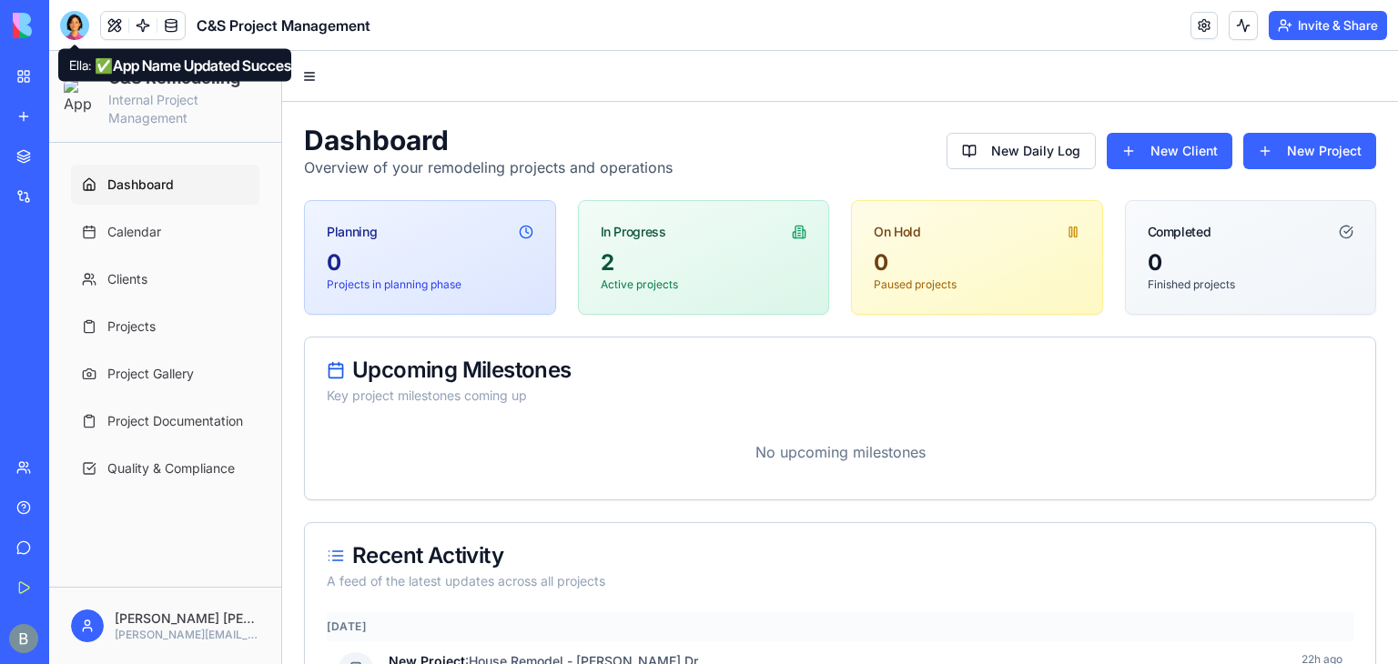
click at [64, 29] on div at bounding box center [74, 25] width 29 height 29
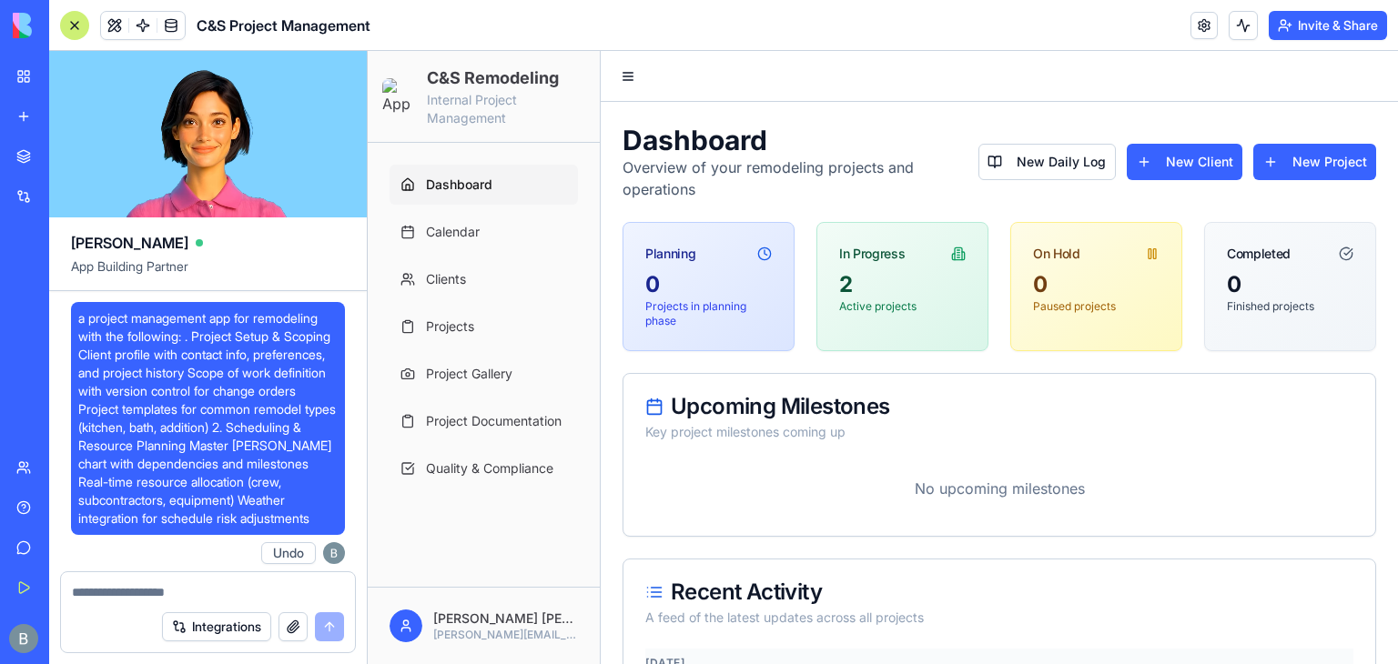
scroll to position [152097, 0]
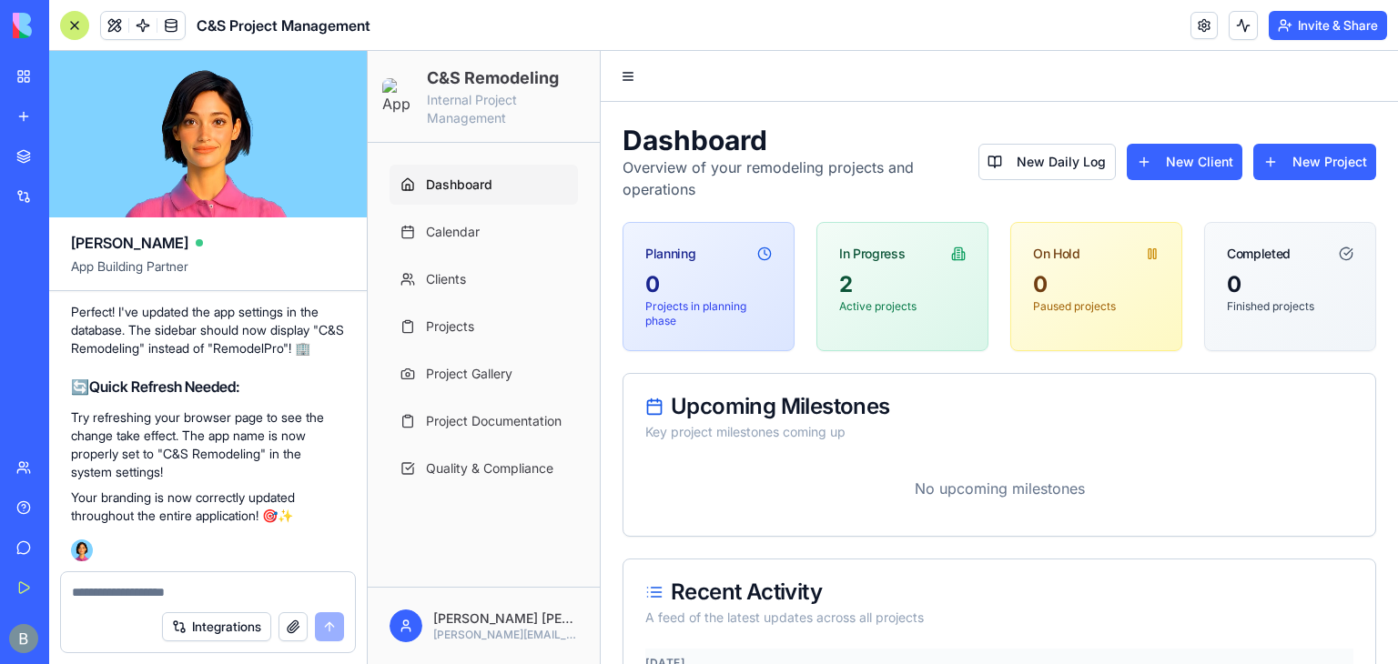
click at [630, 414] on div "Upcoming Milestones Key project milestones coming up" at bounding box center [999, 418] width 752 height 89
click at [509, 432] on link "Project Documentation" at bounding box center [483, 421] width 188 height 40
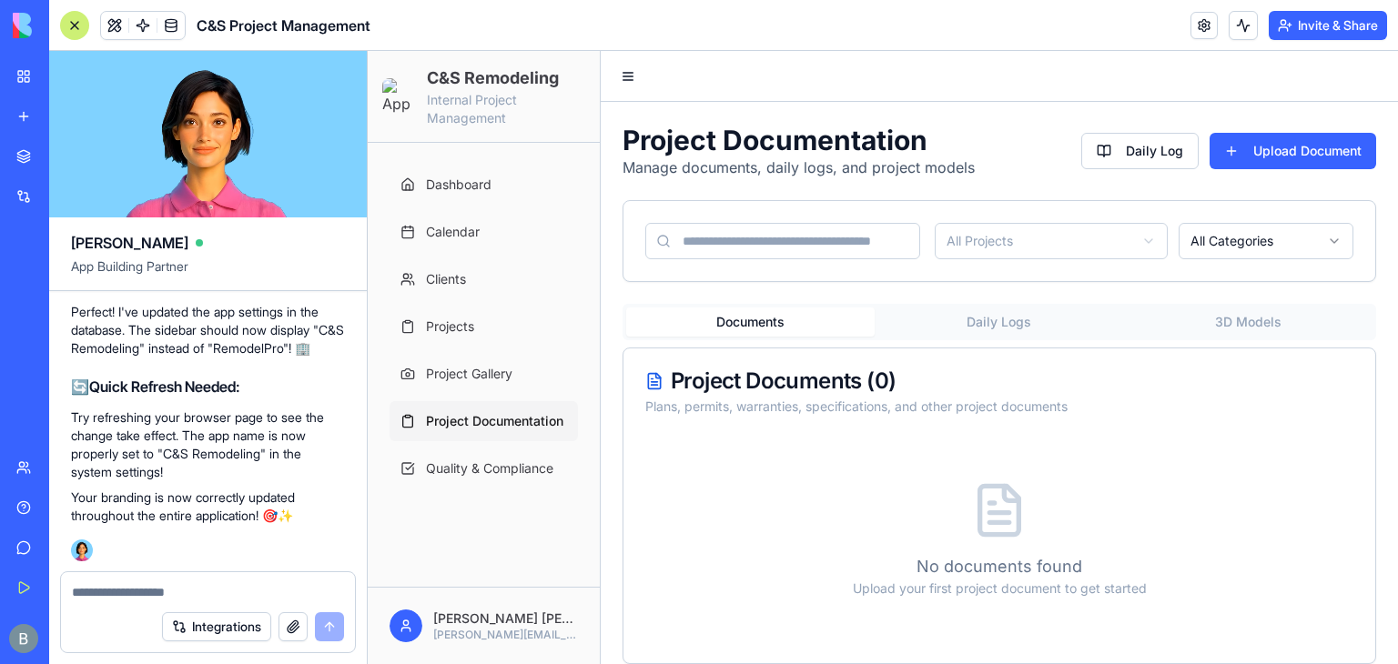
click at [927, 336] on button "Daily Logs" at bounding box center [999, 322] width 248 height 29
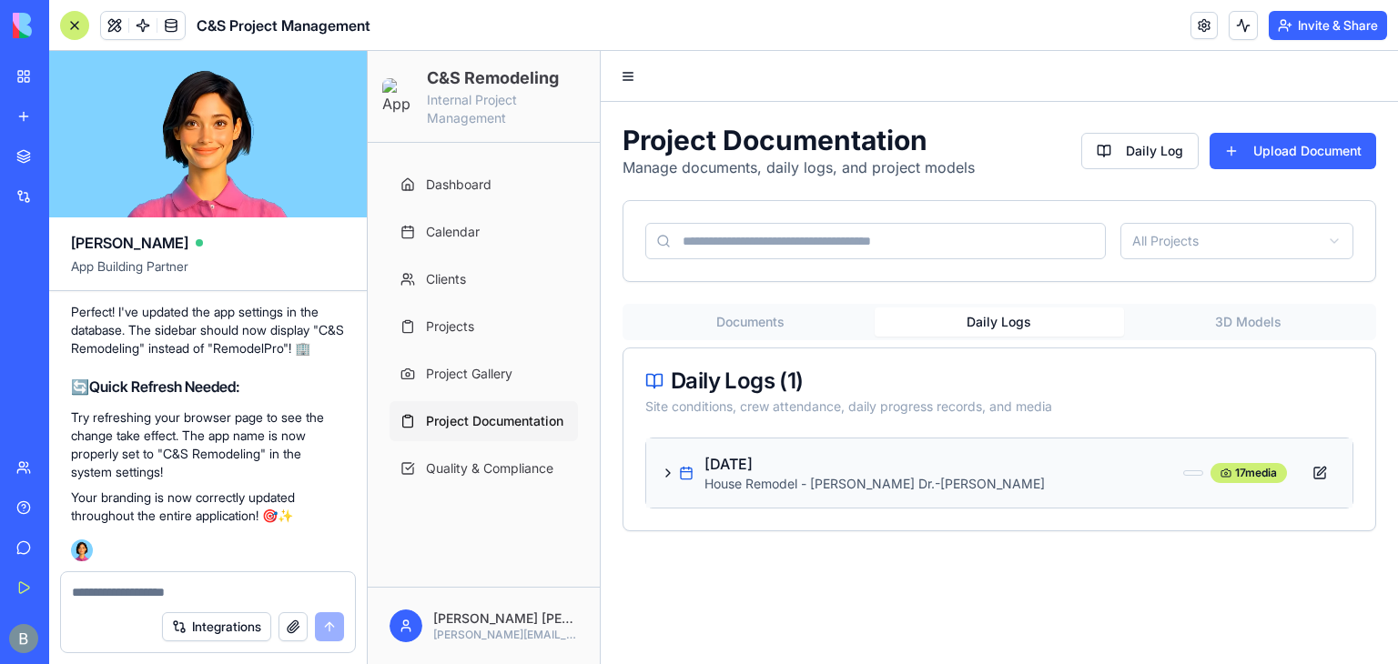
click at [664, 474] on icon at bounding box center [668, 473] width 15 height 15
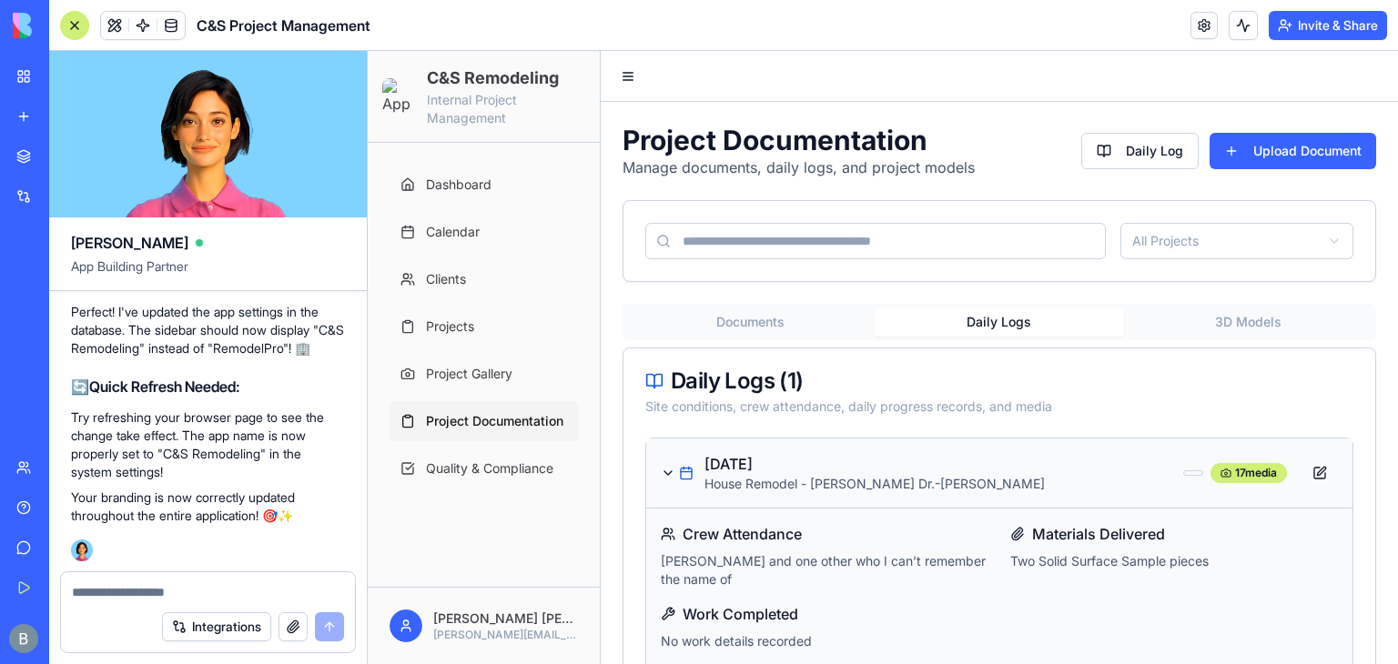
scroll to position [248, 0]
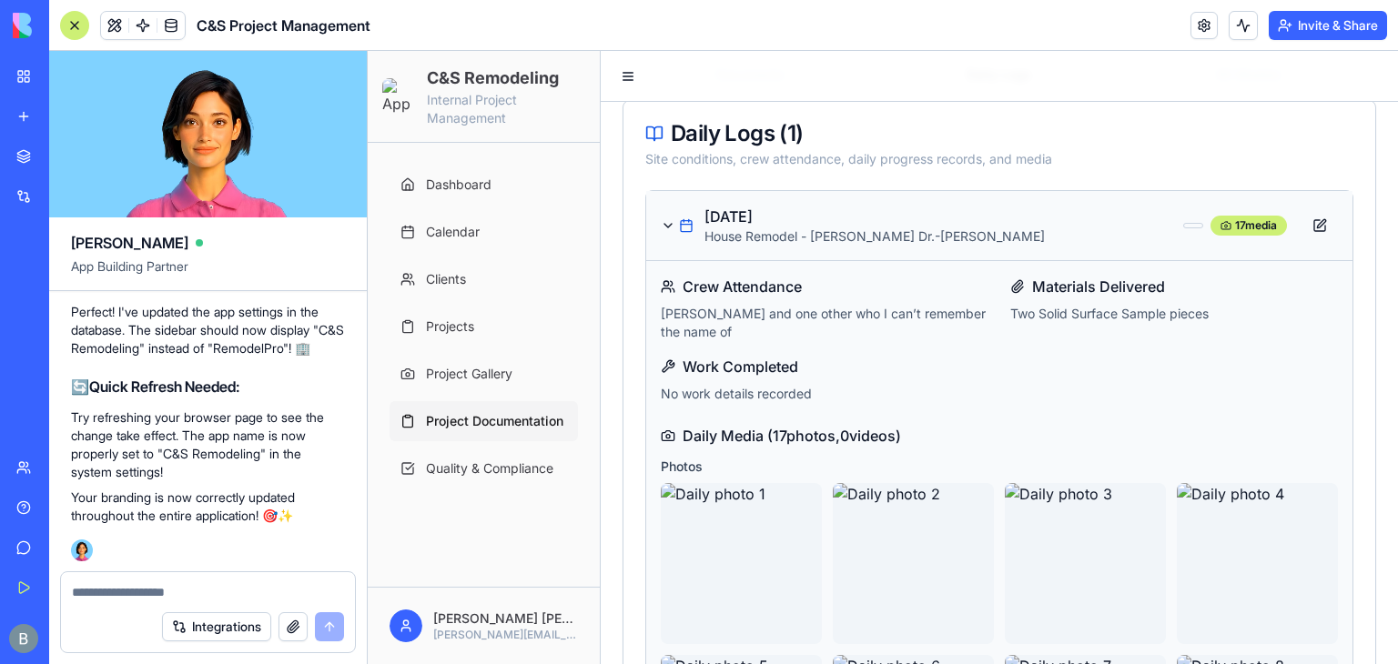
click at [177, 602] on div "Integrations" at bounding box center [208, 627] width 294 height 51
click at [165, 595] on textarea at bounding box center [208, 592] width 272 height 18
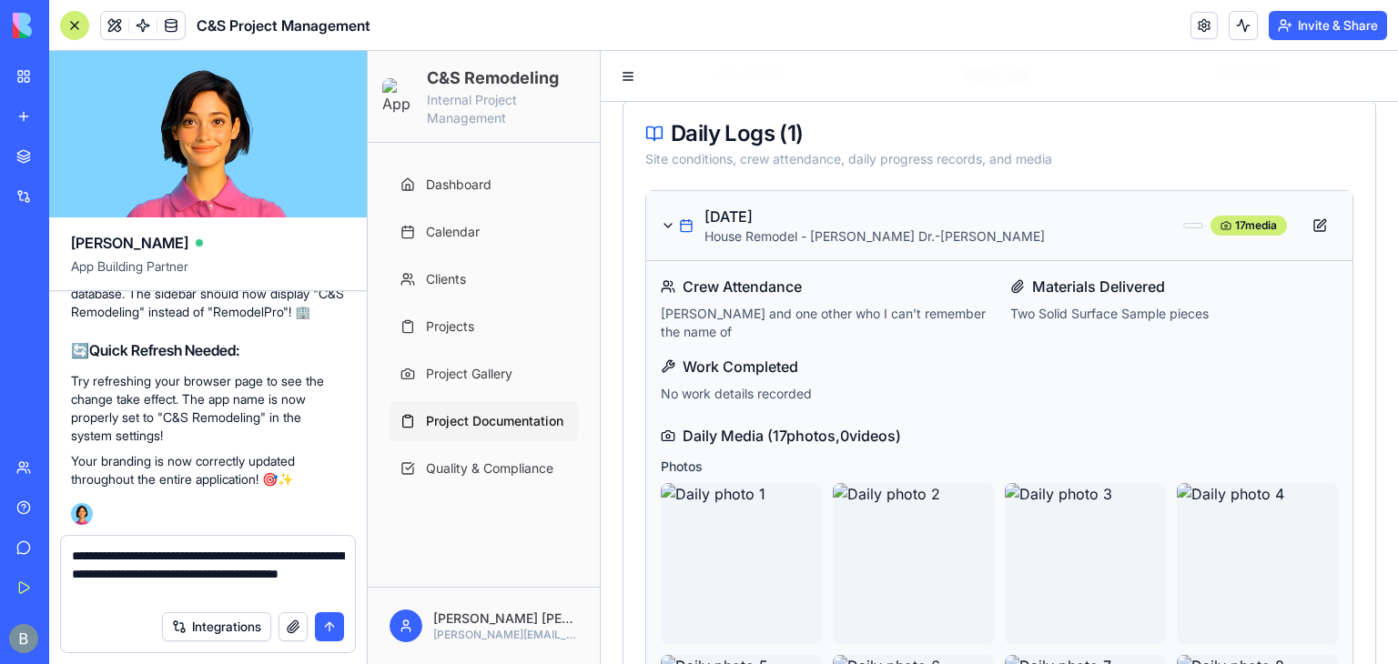
click at [794, 587] on img at bounding box center [741, 563] width 161 height 161
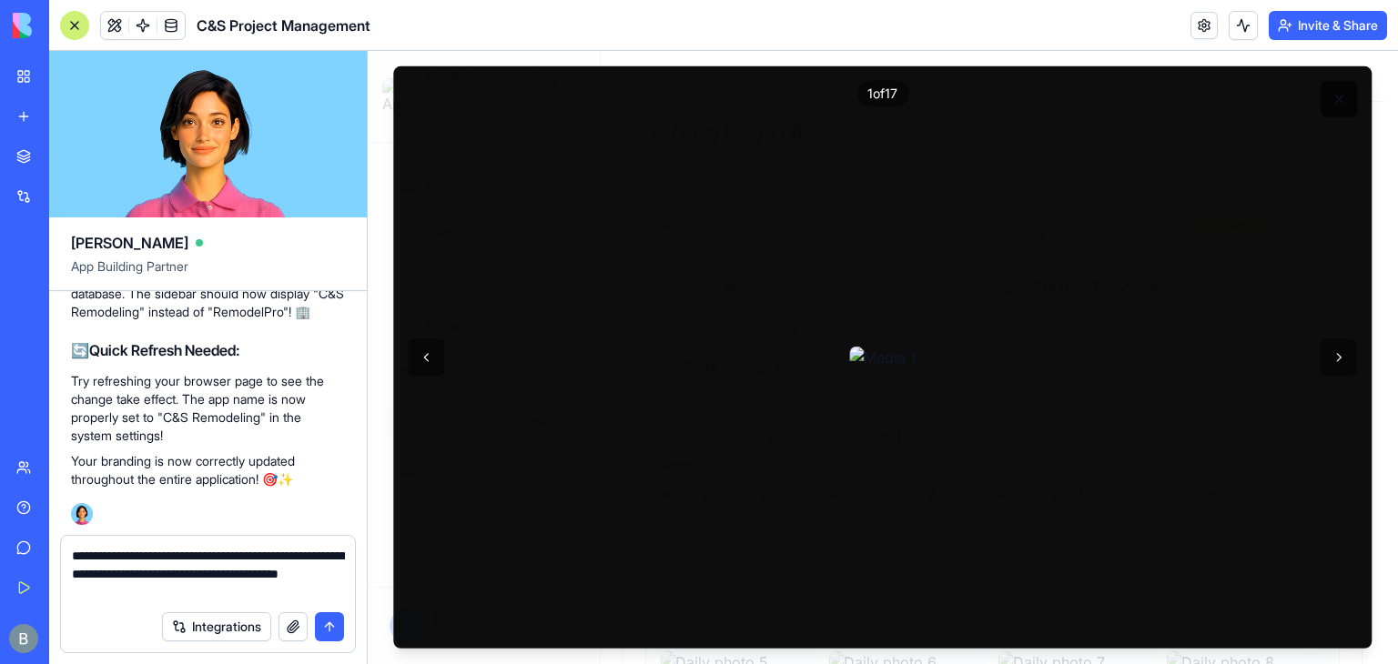
click at [1331, 113] on button at bounding box center [1339, 99] width 36 height 36
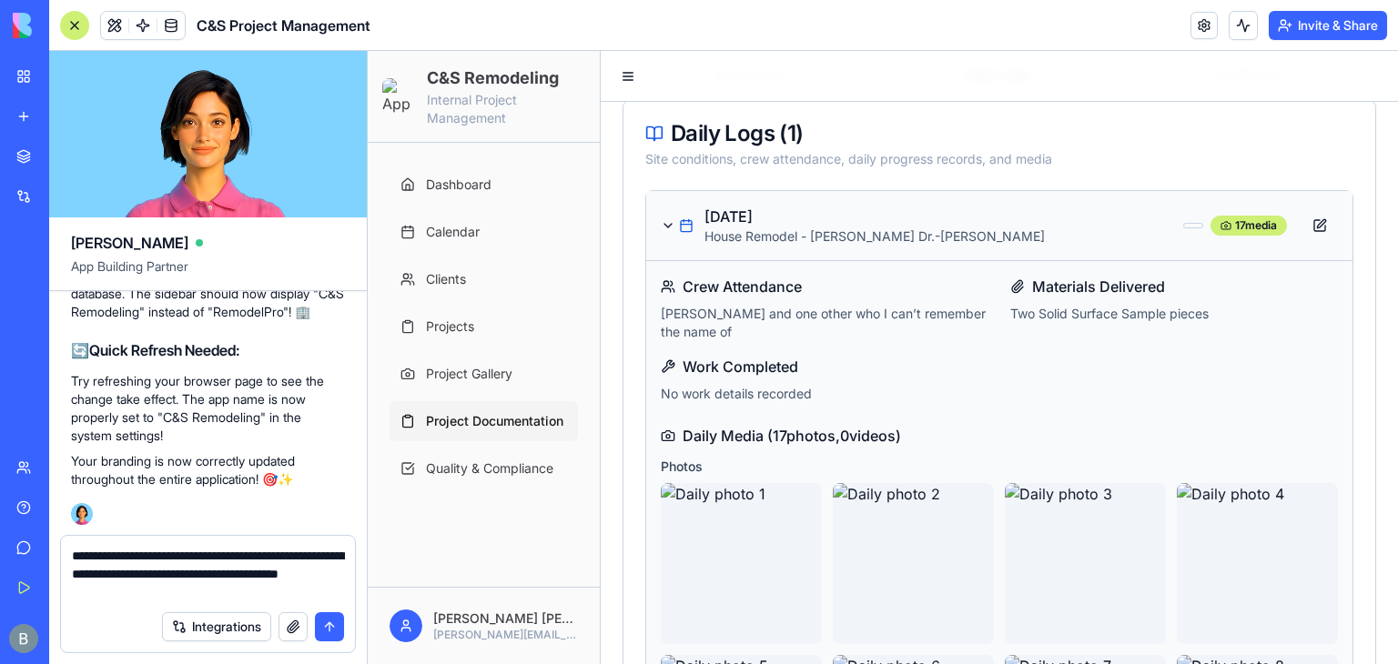
click at [182, 602] on div "Integrations" at bounding box center [208, 627] width 294 height 51
click at [178, 602] on div "Integrations" at bounding box center [208, 627] width 294 height 51
click at [153, 595] on textarea "**********" at bounding box center [208, 574] width 273 height 55
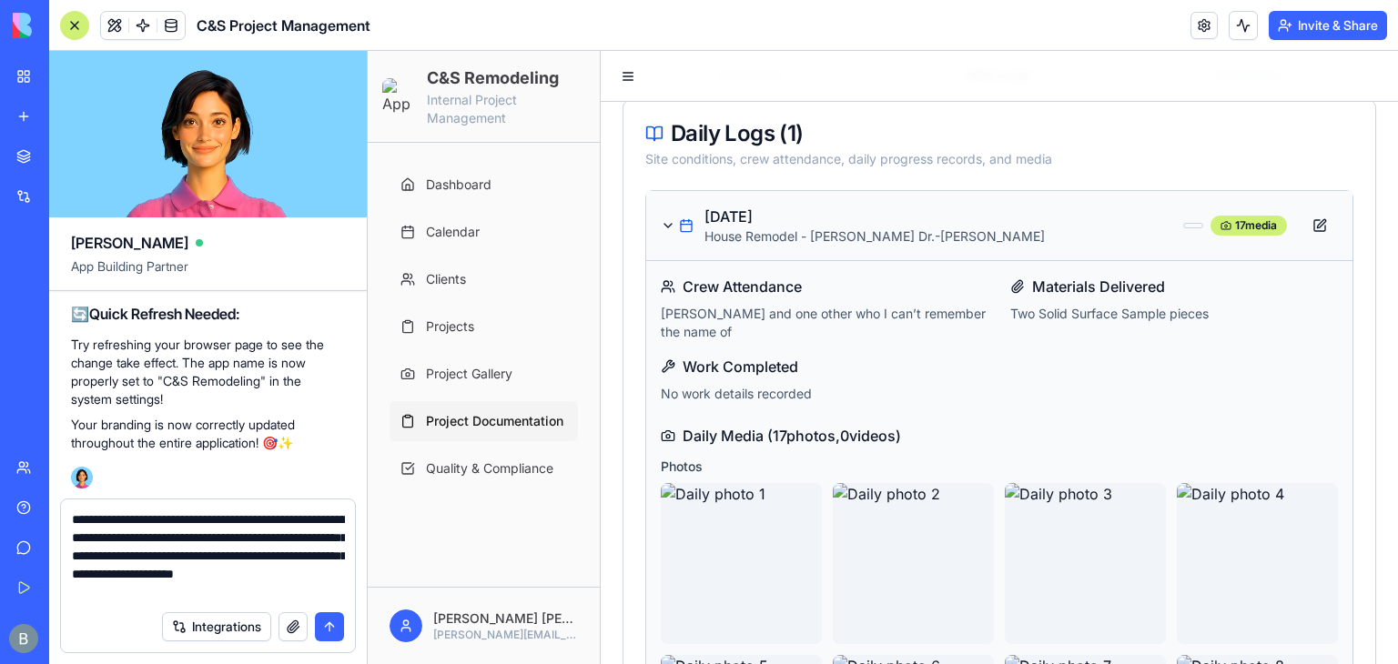
type textarea "**********"
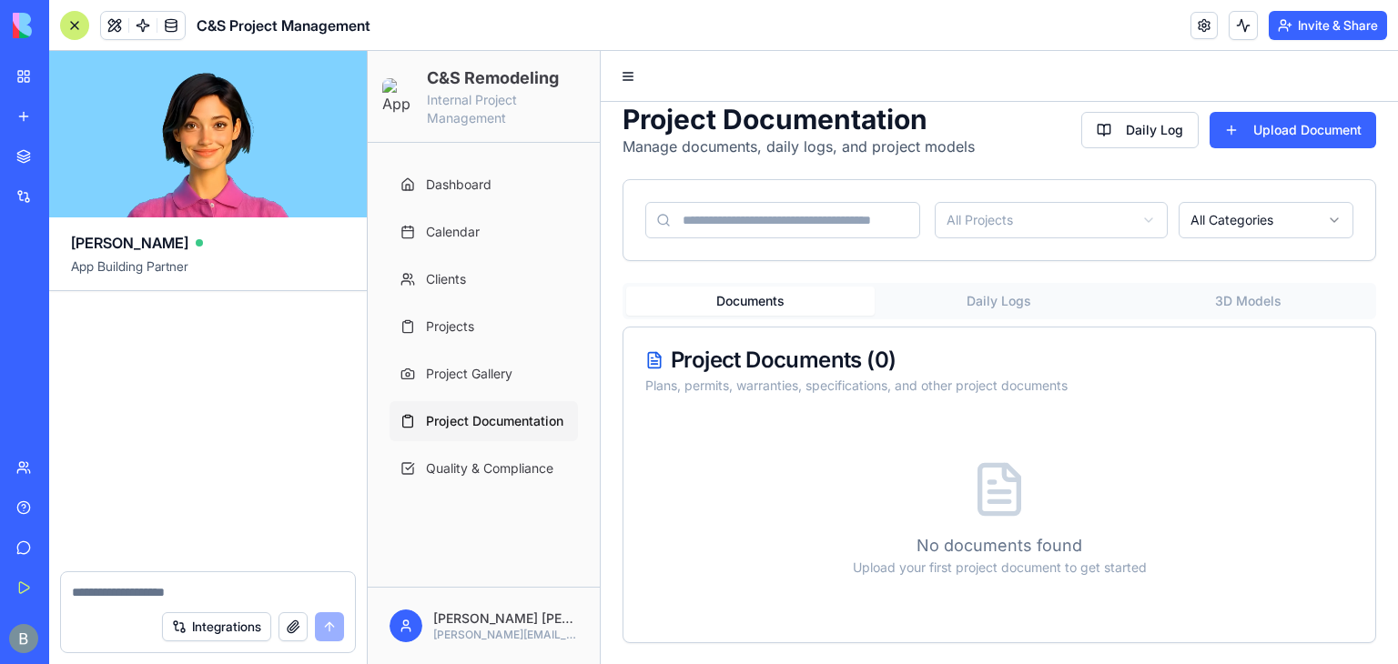
scroll to position [153054, 0]
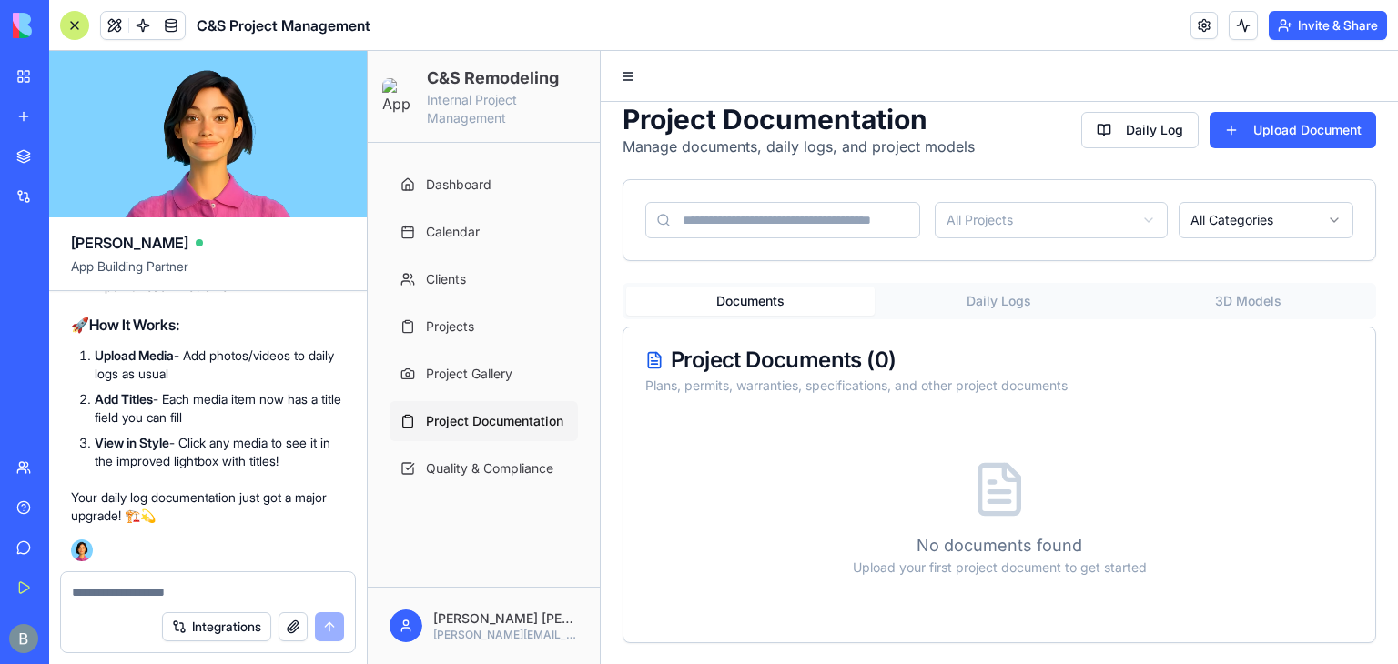
click at [132, 598] on textarea at bounding box center [208, 592] width 273 height 18
type textarea "**********"
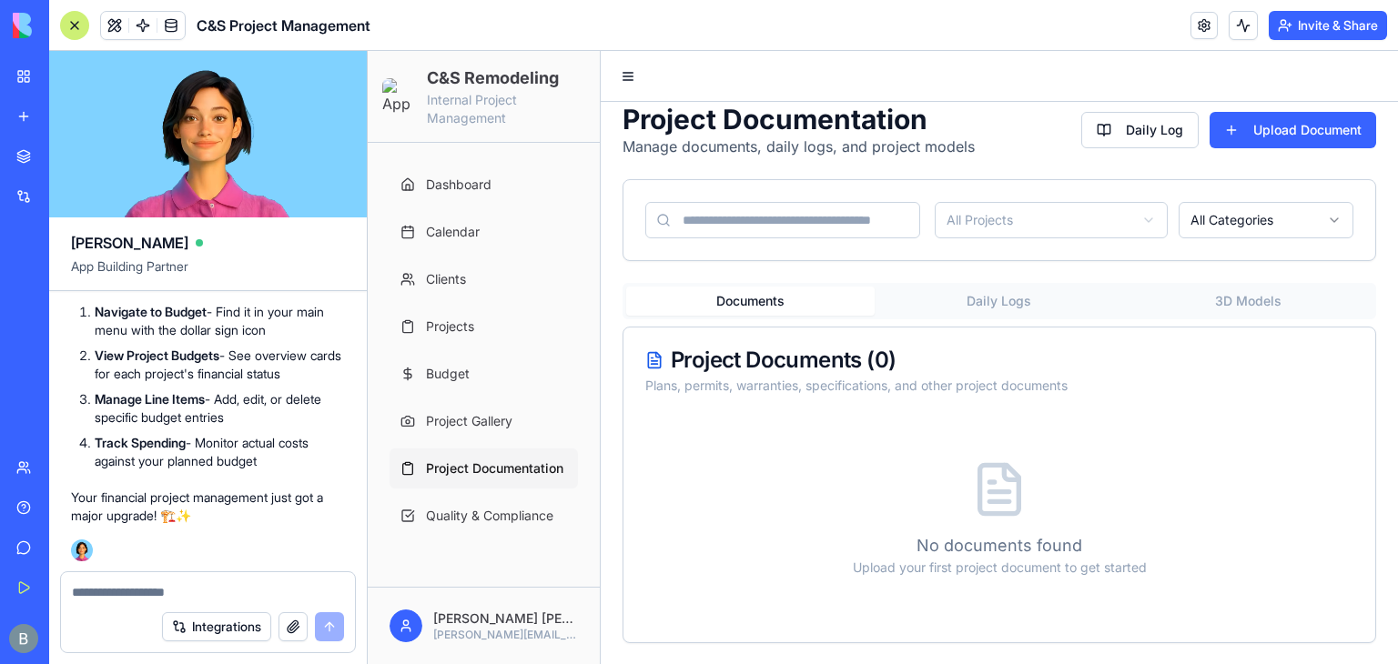
scroll to position [154143, 0]
click at [551, 383] on link "Budget" at bounding box center [483, 374] width 188 height 40
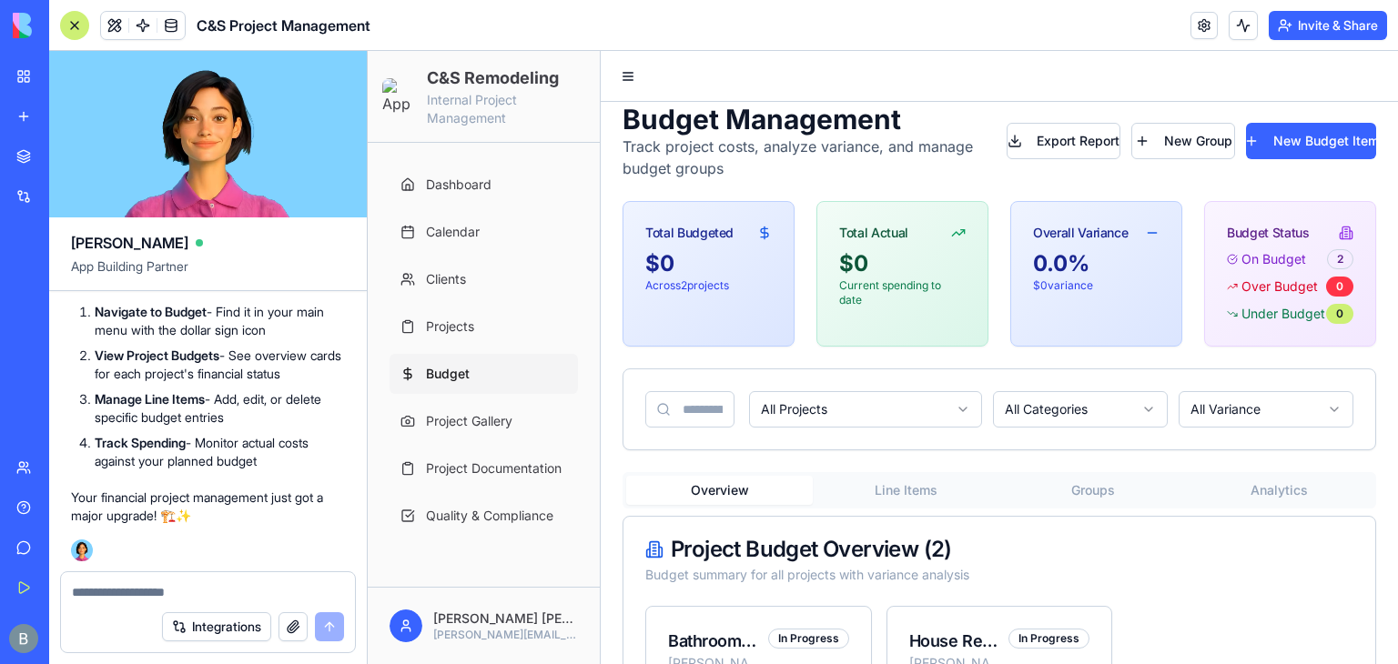
click at [73, 17] on div at bounding box center [74, 25] width 29 height 29
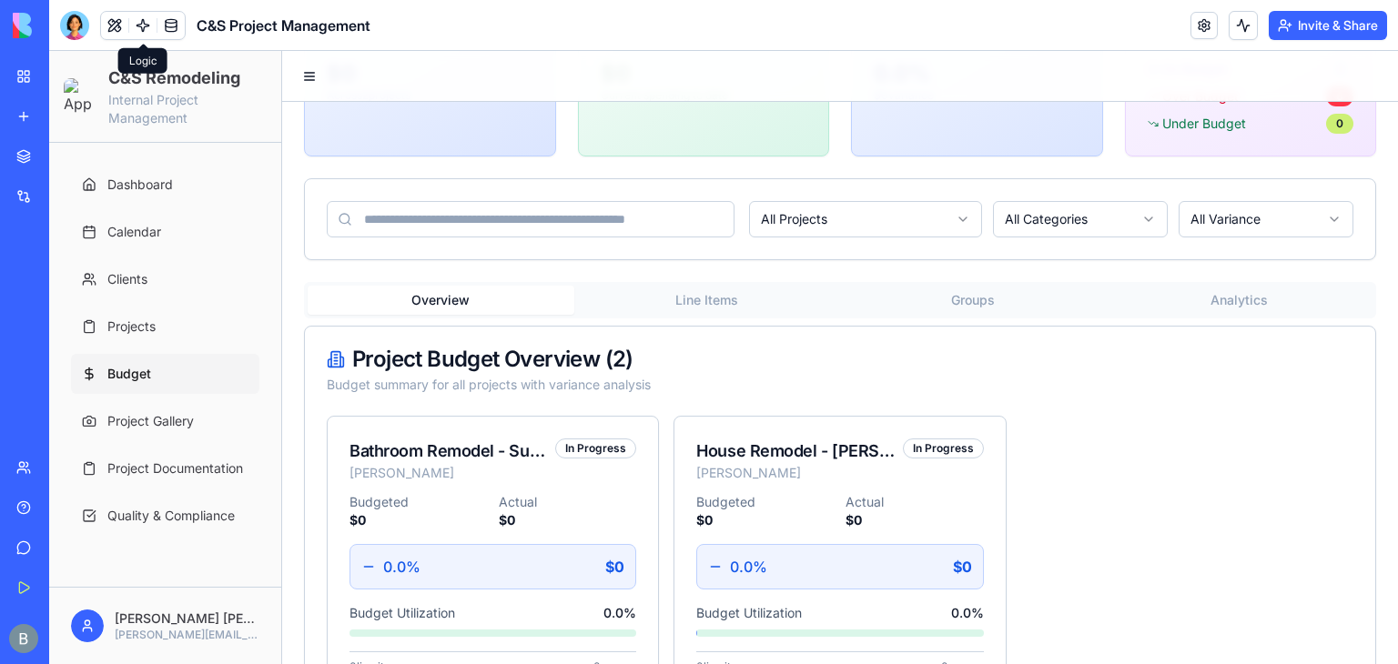
scroll to position [263, 0]
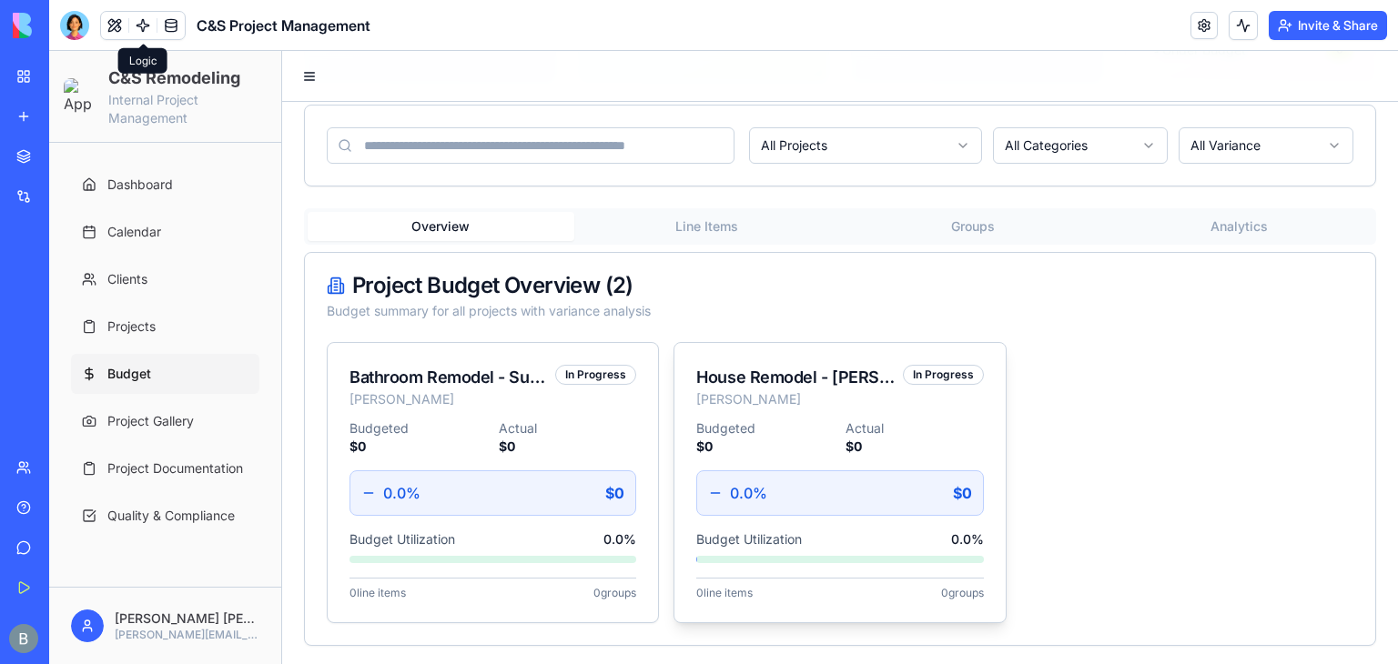
click at [838, 412] on div "House Remodel - Janet Dr. Tom Livengood In Progress" at bounding box center [839, 381] width 330 height 76
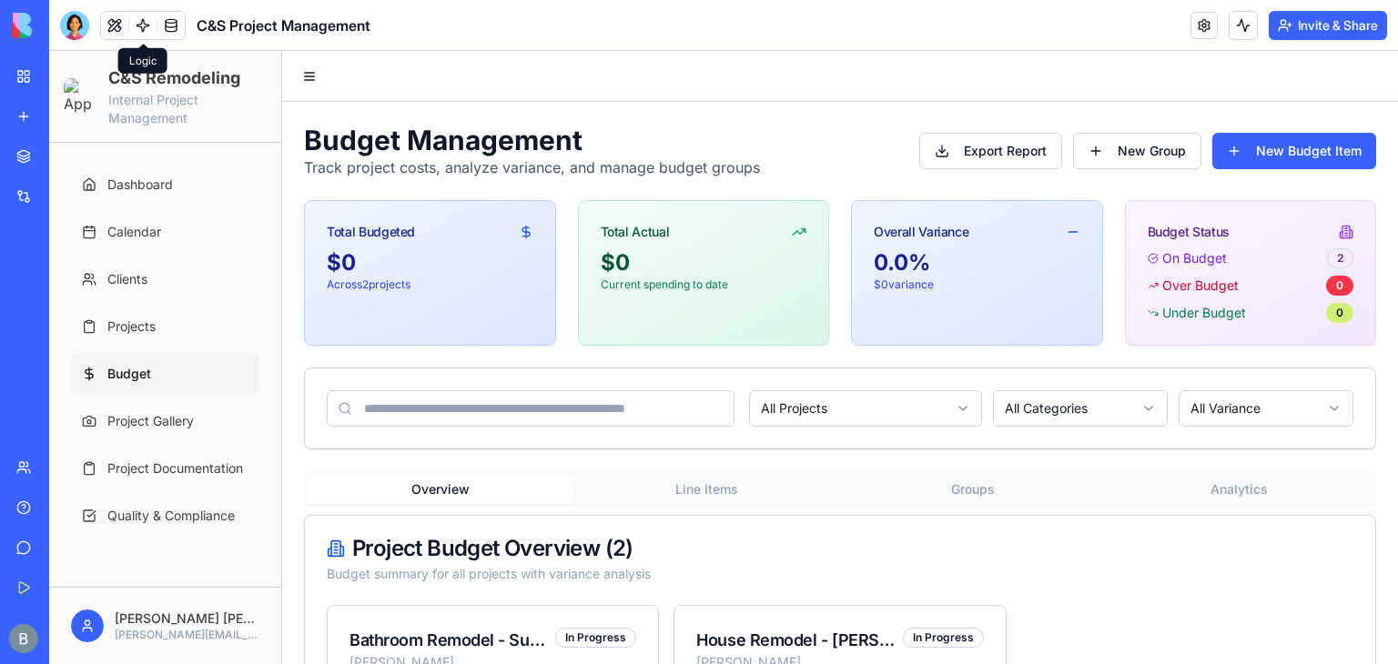
click at [743, 222] on div "Budget Management Track project costs, analyze variance, and manage budget grou…" at bounding box center [840, 516] width 1116 height 829
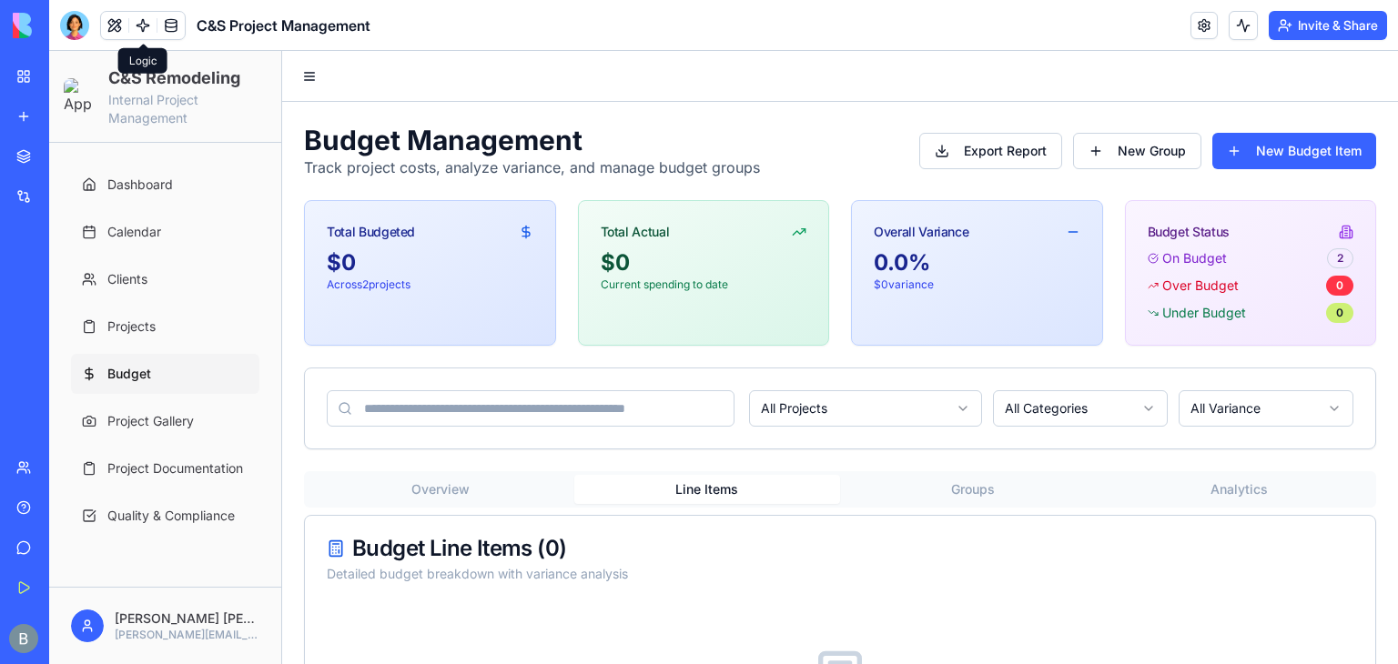
scroll to position [187, 0]
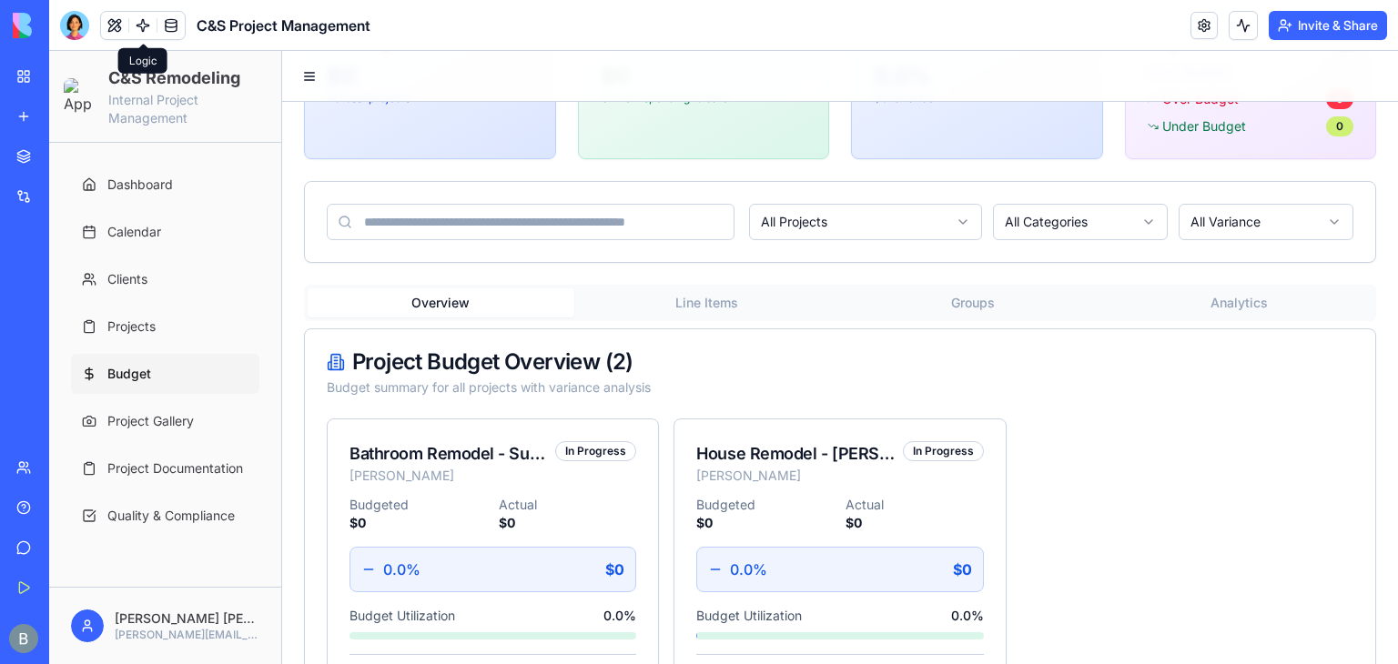
click at [521, 307] on button "Overview" at bounding box center [441, 302] width 267 height 29
click at [967, 288] on button "Groups" at bounding box center [973, 302] width 267 height 29
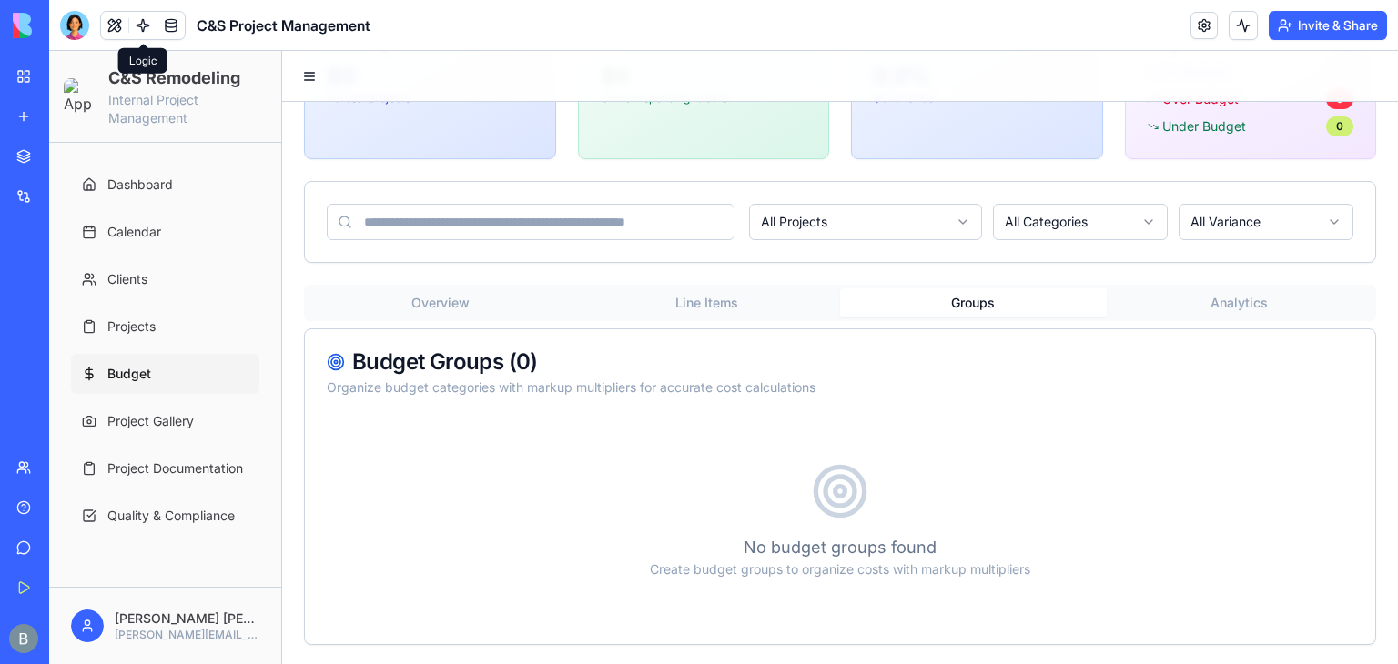
click at [1137, 299] on button "Analytics" at bounding box center [1240, 302] width 267 height 29
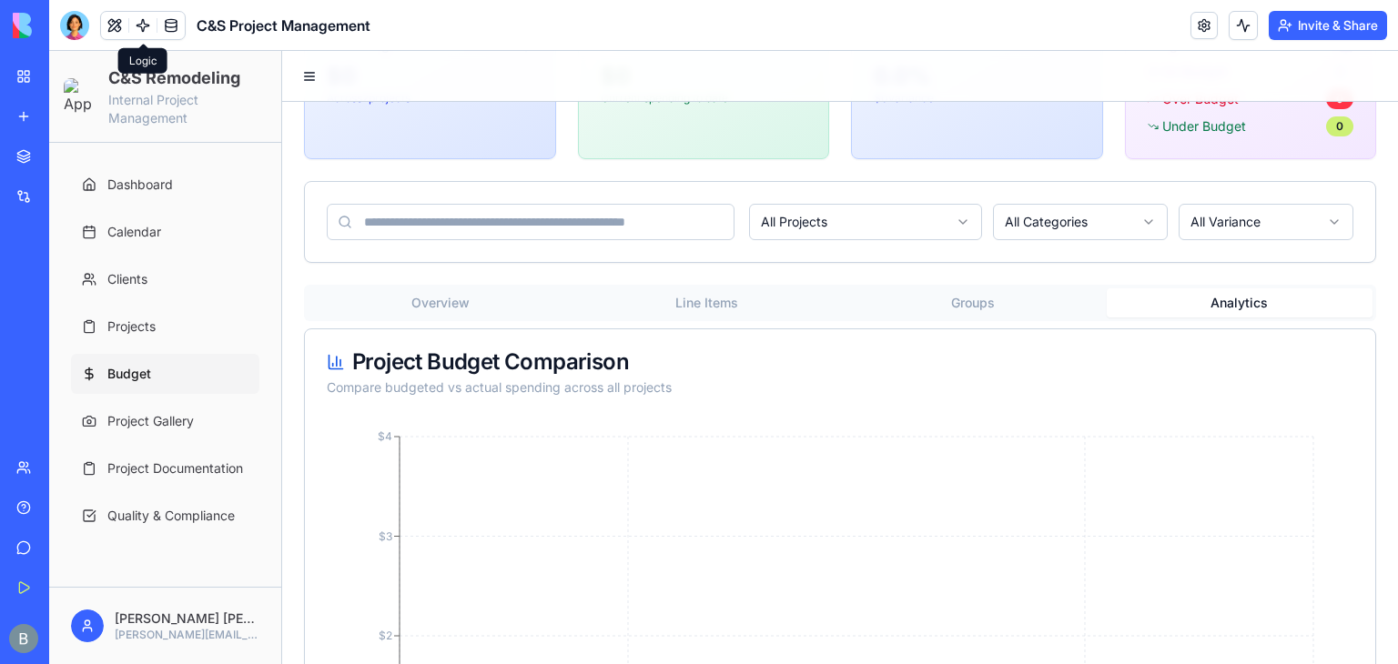
click at [451, 305] on button "Overview" at bounding box center [441, 302] width 267 height 29
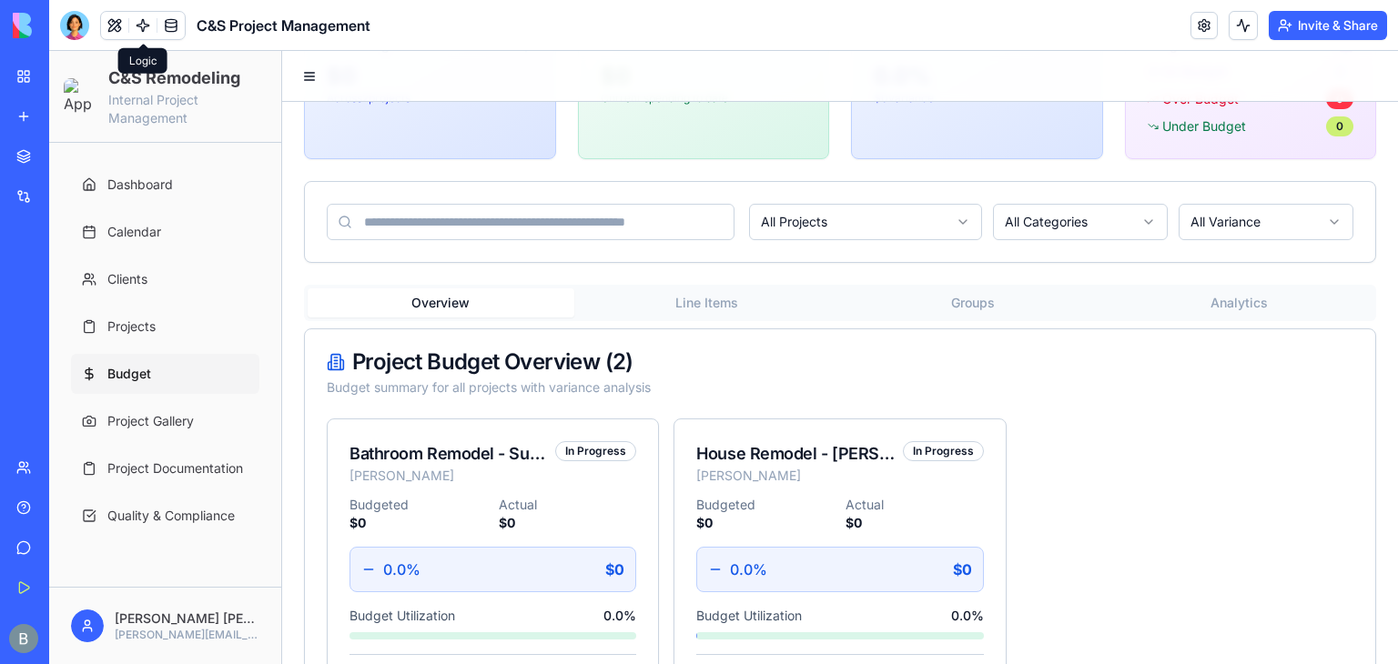
click at [670, 310] on button "Line Items" at bounding box center [707, 302] width 267 height 29
click at [486, 301] on button "Overview" at bounding box center [441, 302] width 267 height 29
click at [487, 303] on button "Overview" at bounding box center [441, 302] width 267 height 29
click at [752, 436] on div "House Remodel - Janet Dr. Tom Livengood In Progress" at bounding box center [839, 458] width 330 height 76
click at [751, 447] on div "House Remodel - Janet Dr." at bounding box center [795, 453] width 198 height 25
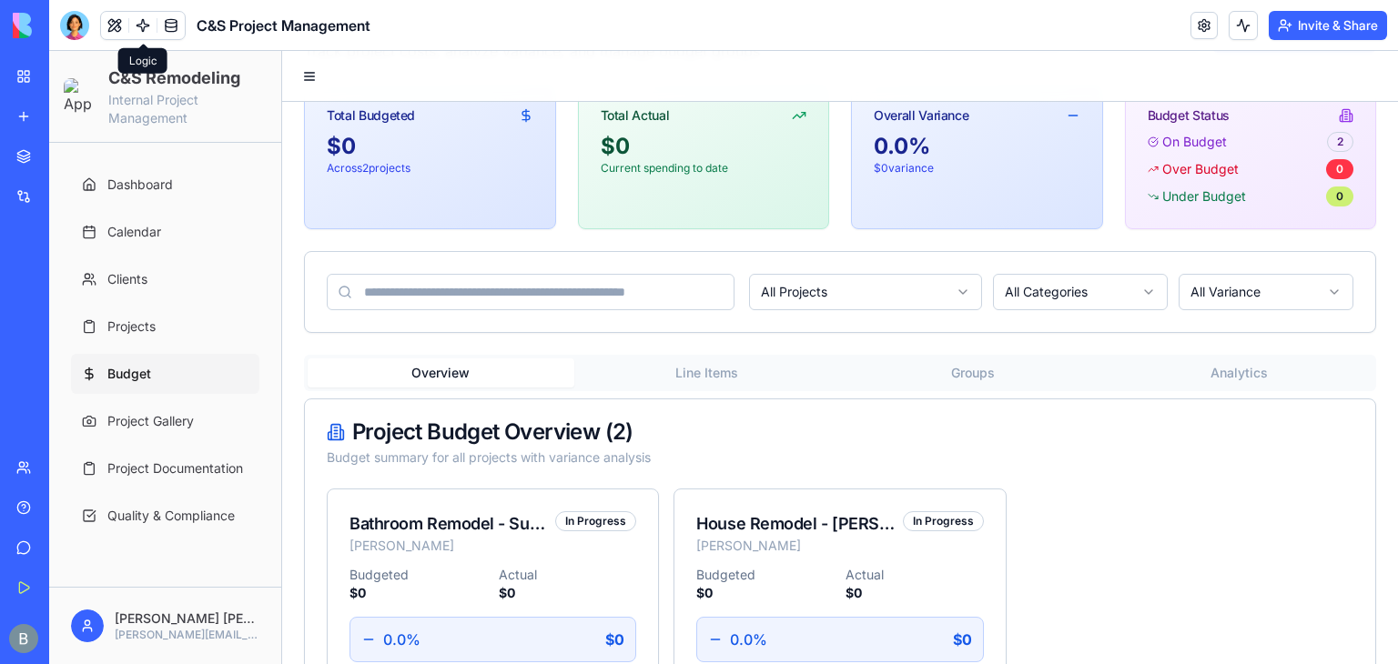
scroll to position [115, 0]
click at [853, 291] on html "C&S Remodeling Internal Project Management Dashboard Calendar Clients Projects …" at bounding box center [723, 376] width 1349 height 880
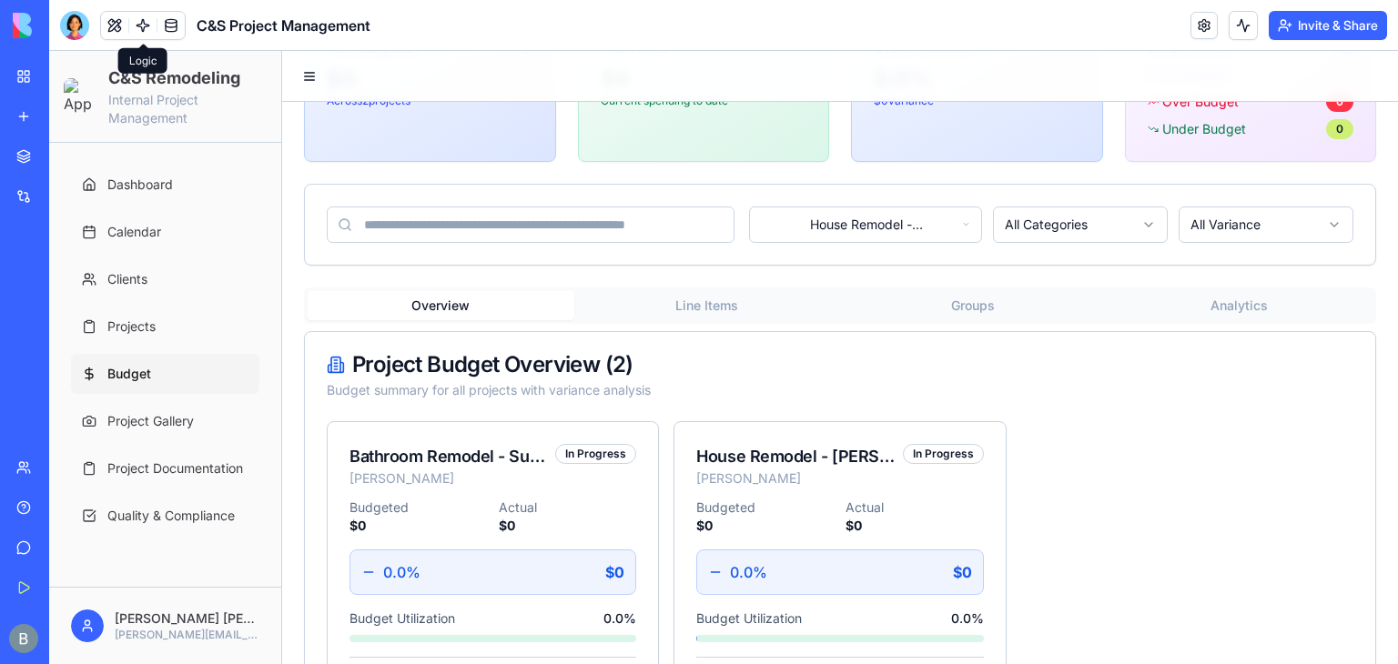
scroll to position [186, 0]
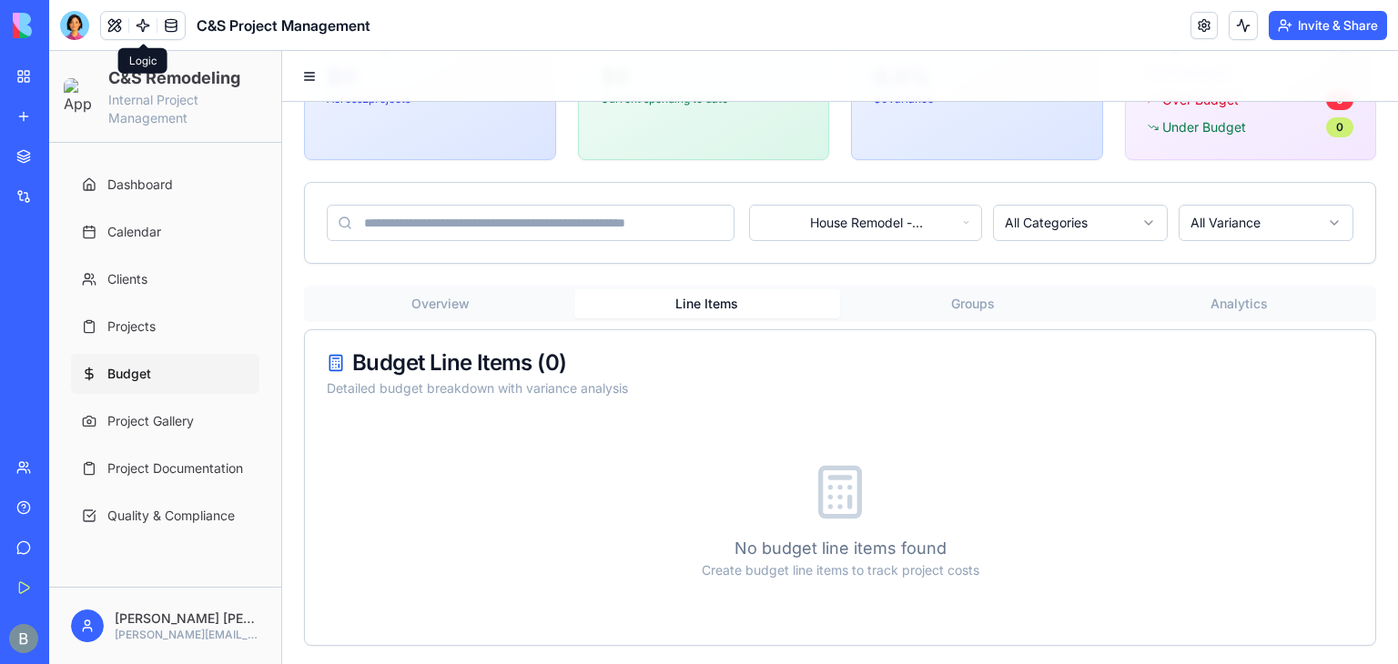
click at [759, 297] on button "Line Items" at bounding box center [707, 303] width 267 height 29
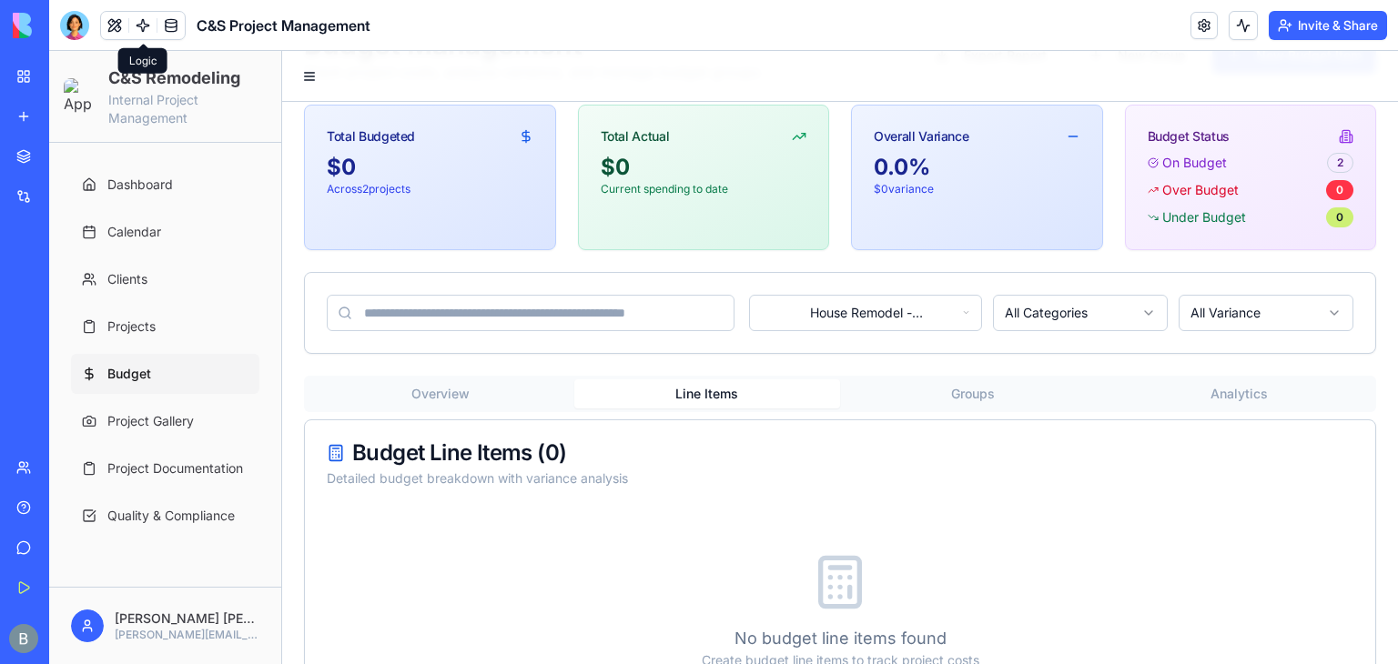
scroll to position [95, 0]
click at [529, 380] on button "Overview" at bounding box center [441, 394] width 267 height 29
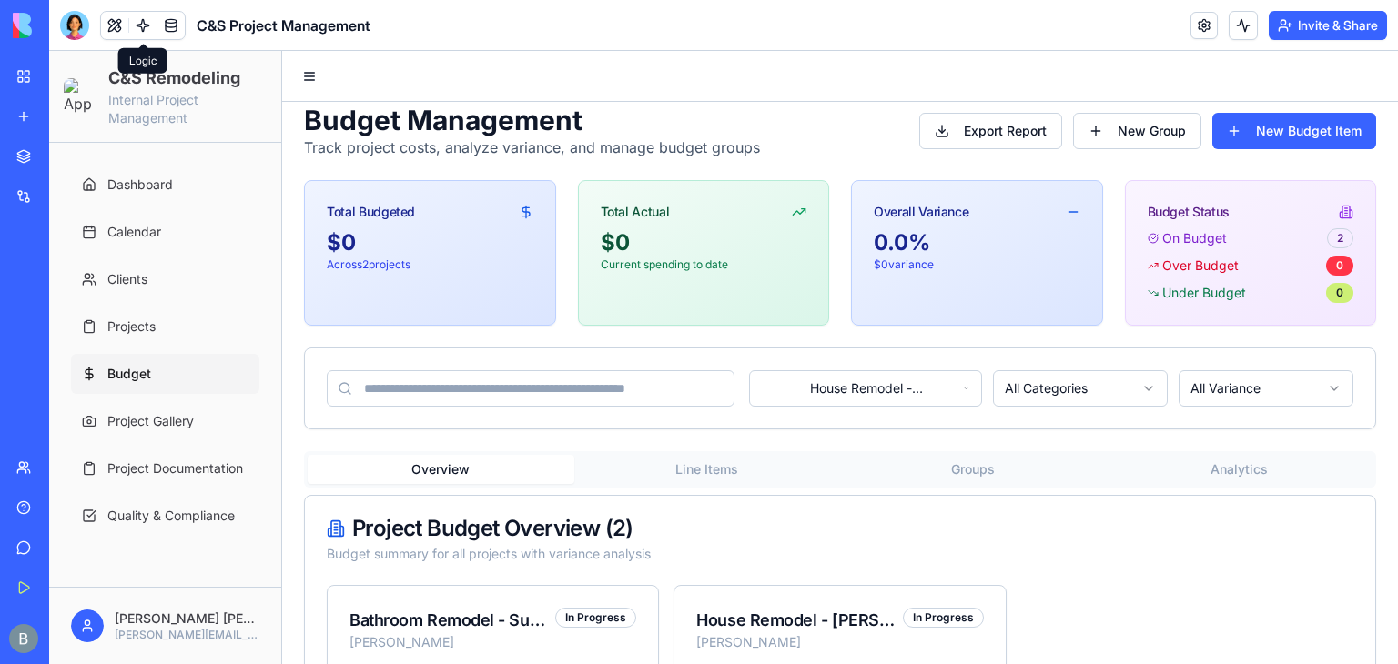
scroll to position [0, 0]
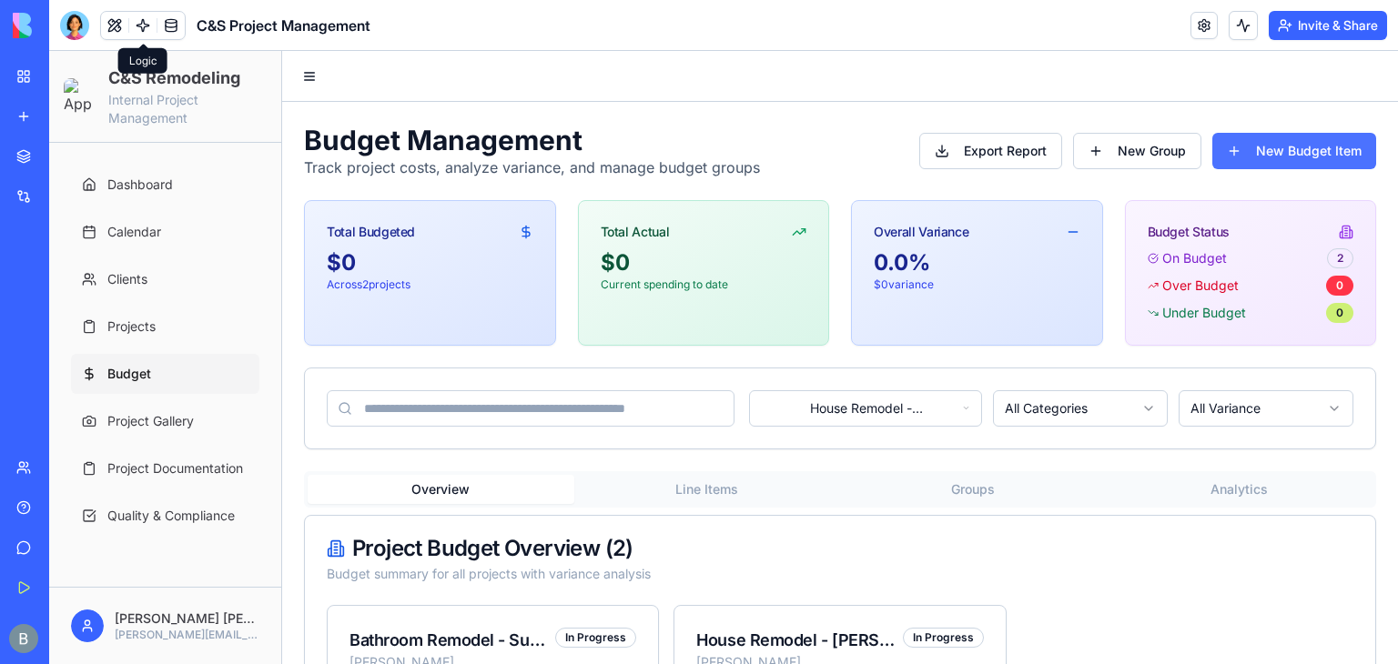
click at [1266, 155] on button "New Budget Item" at bounding box center [1294, 151] width 164 height 36
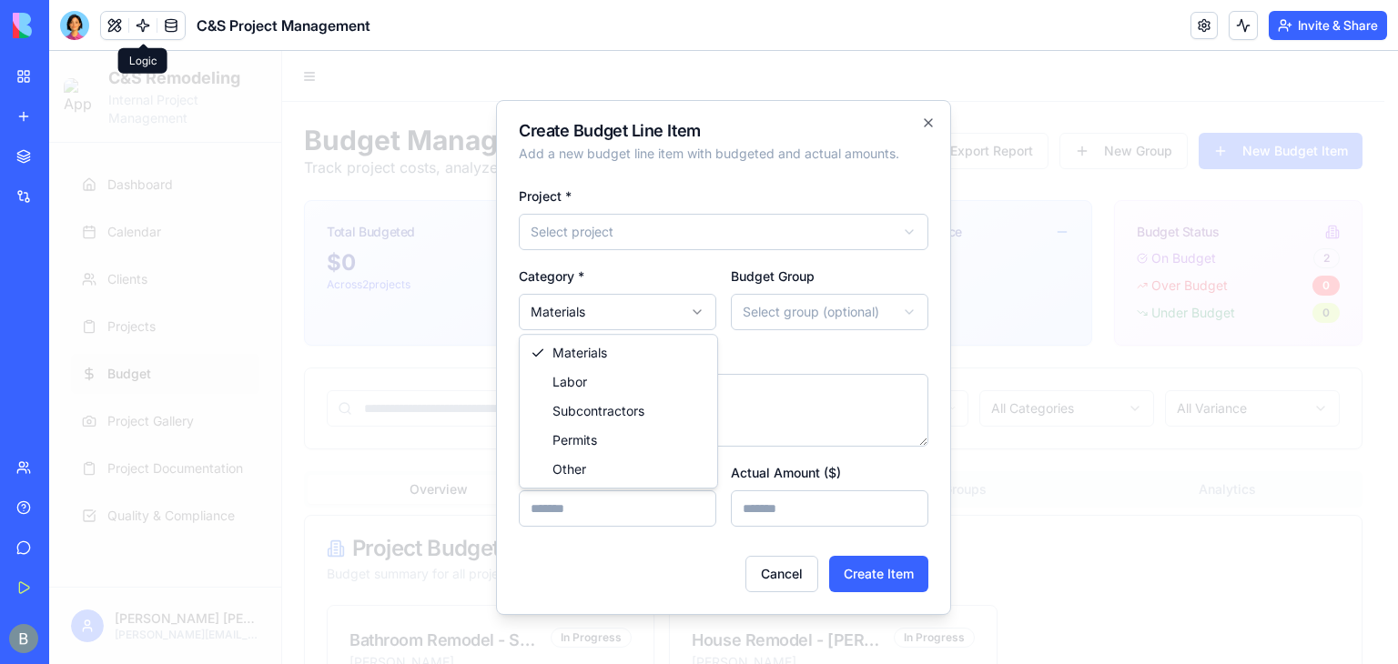
click at [614, 328] on body "C&S Remodeling Internal Project Management Dashboard Calendar Clients Projects …" at bounding box center [716, 491] width 1335 height 880
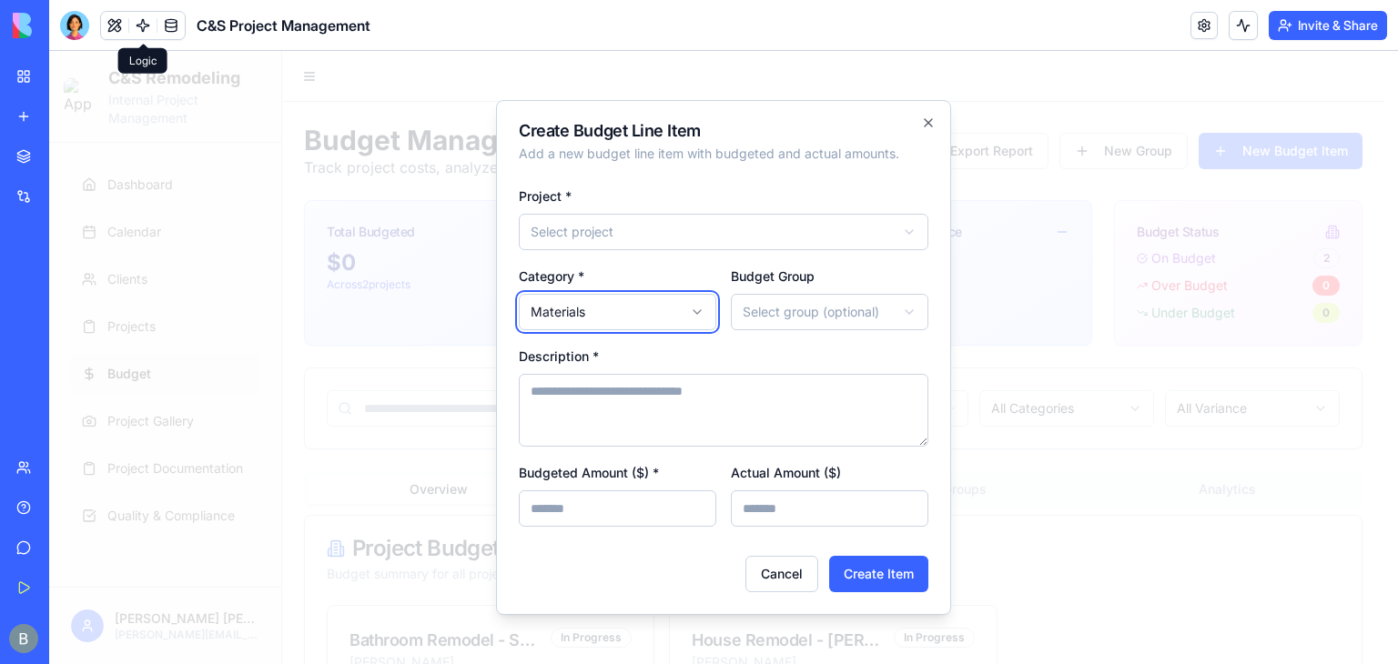
click at [596, 282] on body "C&S Remodeling Internal Project Management Dashboard Calendar Clients Projects …" at bounding box center [716, 491] width 1335 height 880
click at [925, 118] on icon "button" at bounding box center [928, 123] width 15 height 15
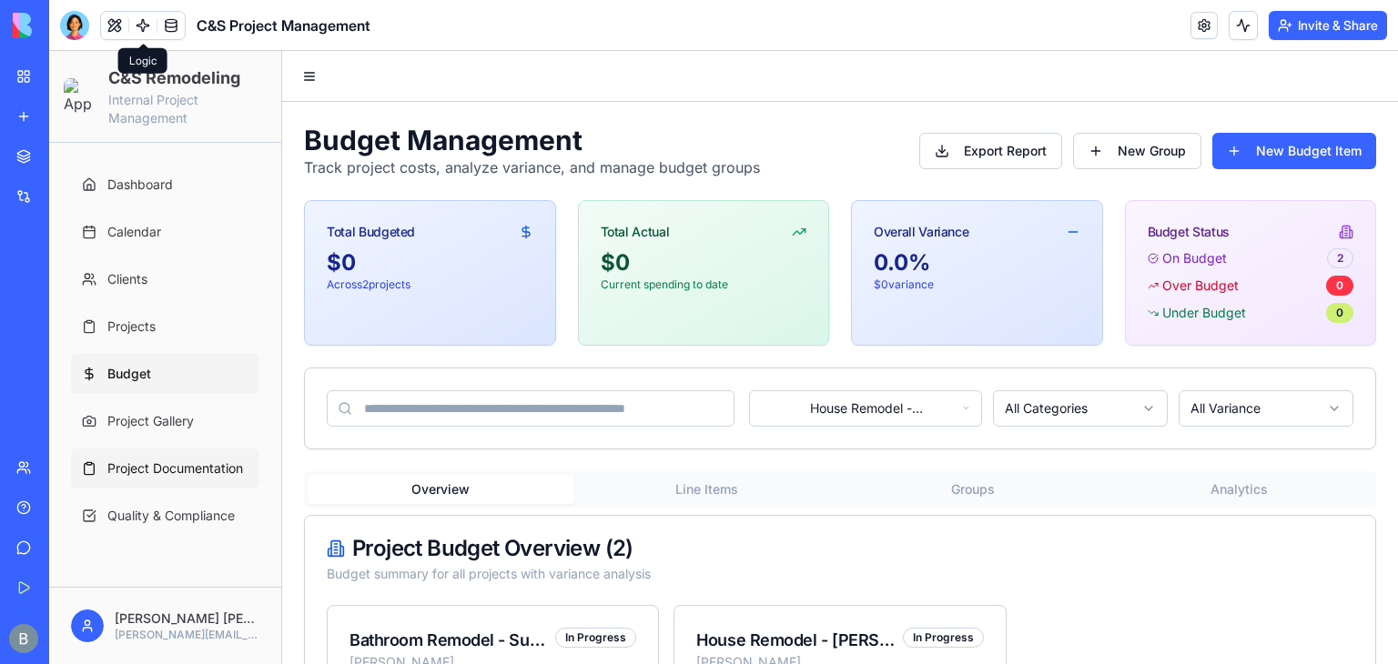
click at [173, 478] on link "Project Documentation" at bounding box center [165, 469] width 188 height 40
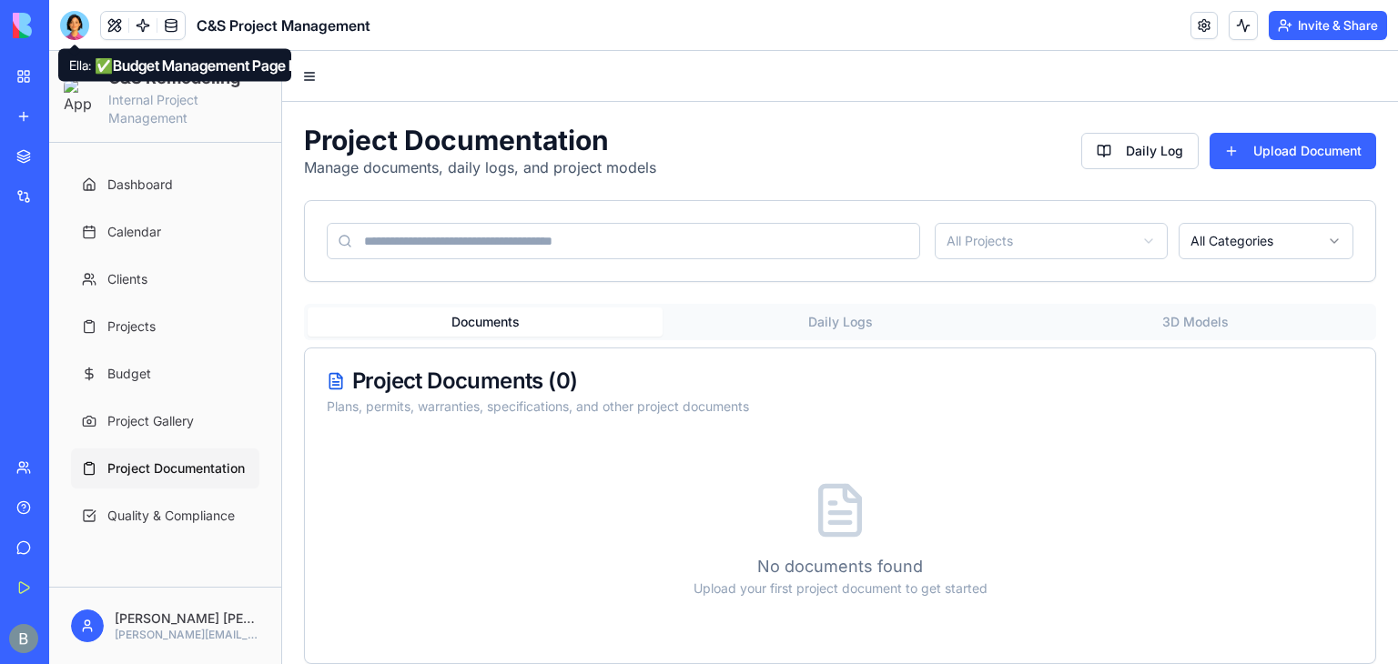
click at [74, 31] on div at bounding box center [74, 25] width 29 height 29
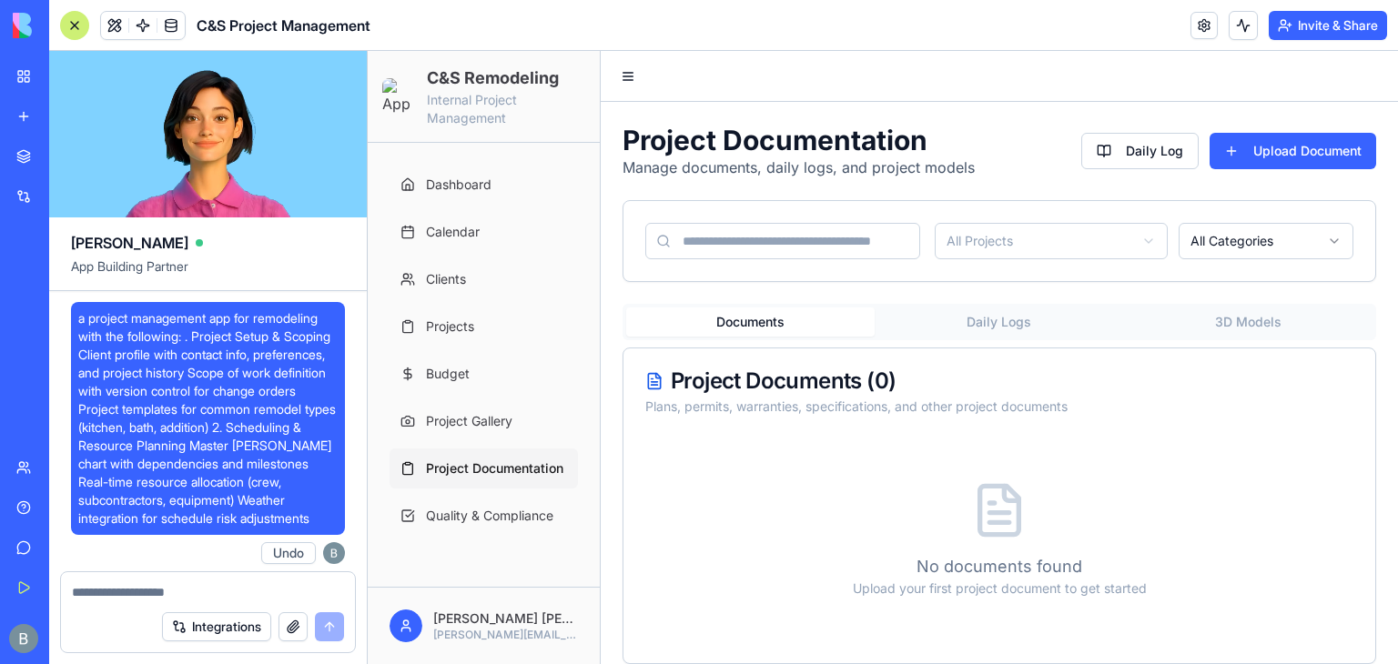
scroll to position [154204, 0]
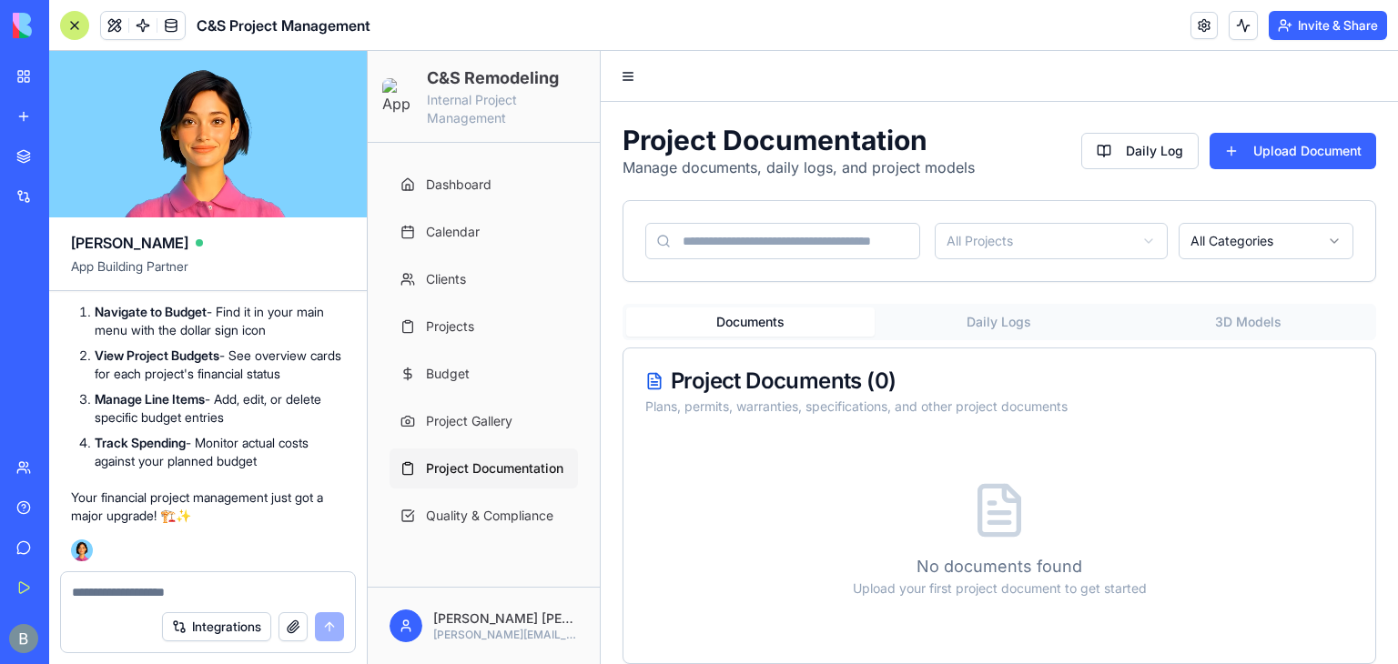
click at [135, 584] on textarea at bounding box center [208, 592] width 272 height 18
click at [120, 604] on div "Integrations" at bounding box center [208, 627] width 294 height 51
click at [119, 594] on textarea "******" at bounding box center [208, 592] width 273 height 18
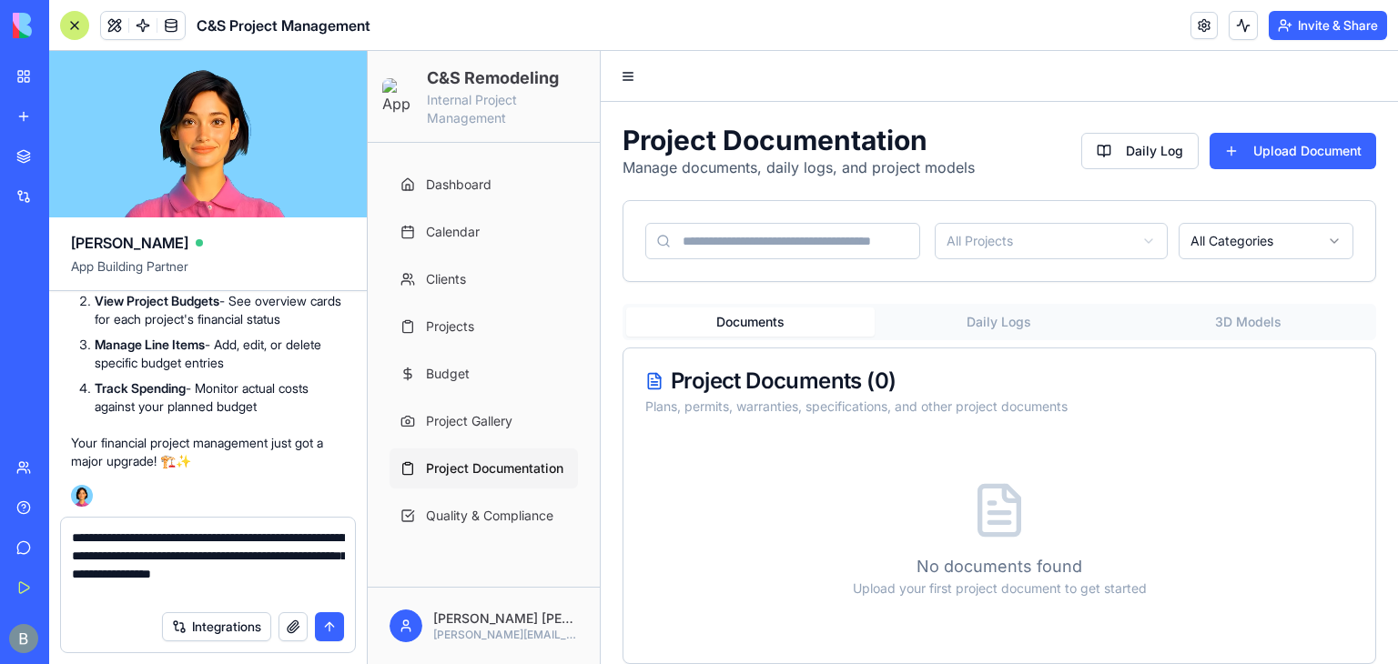
type textarea "**********"
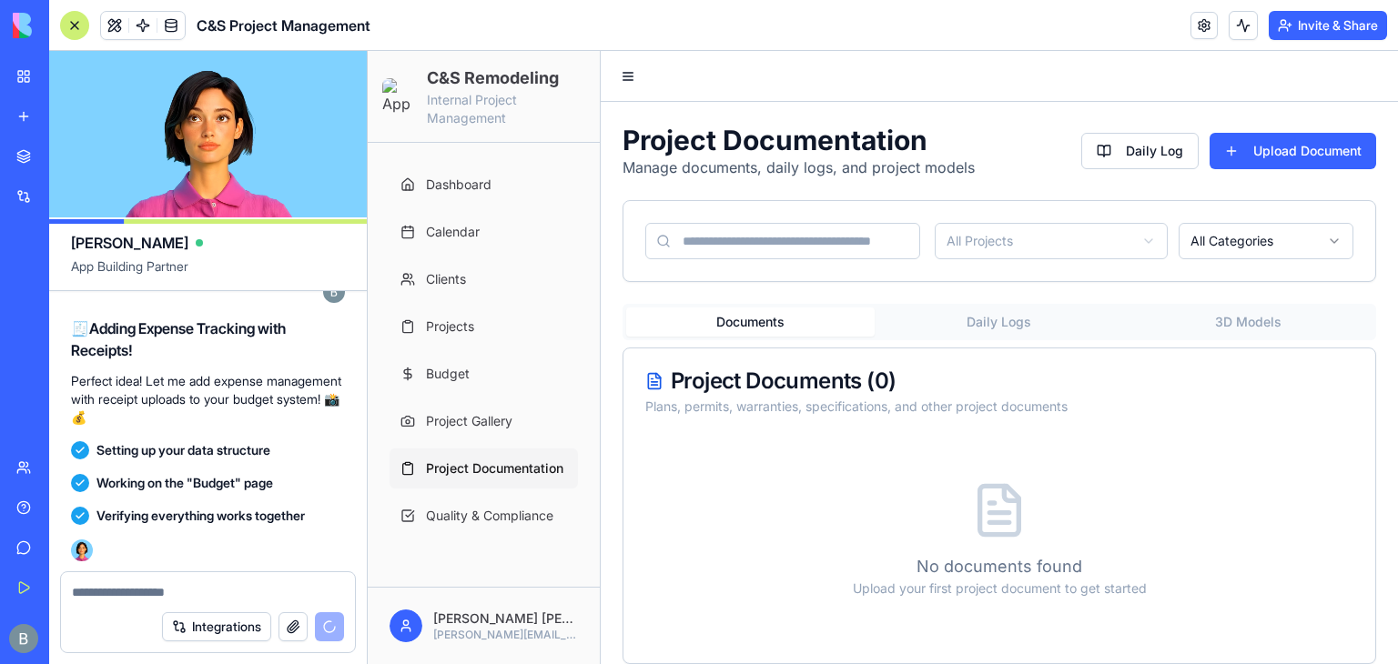
scroll to position [155394, 0]
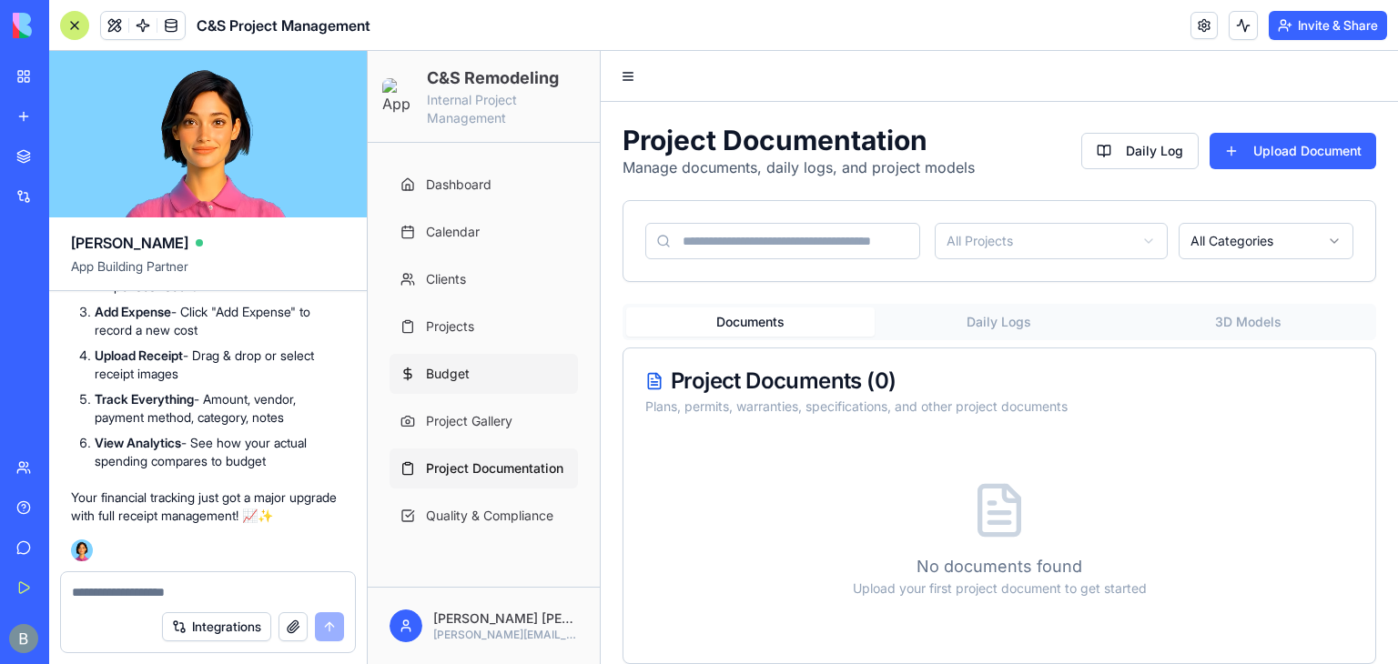
click at [514, 369] on link "Budget" at bounding box center [483, 374] width 188 height 40
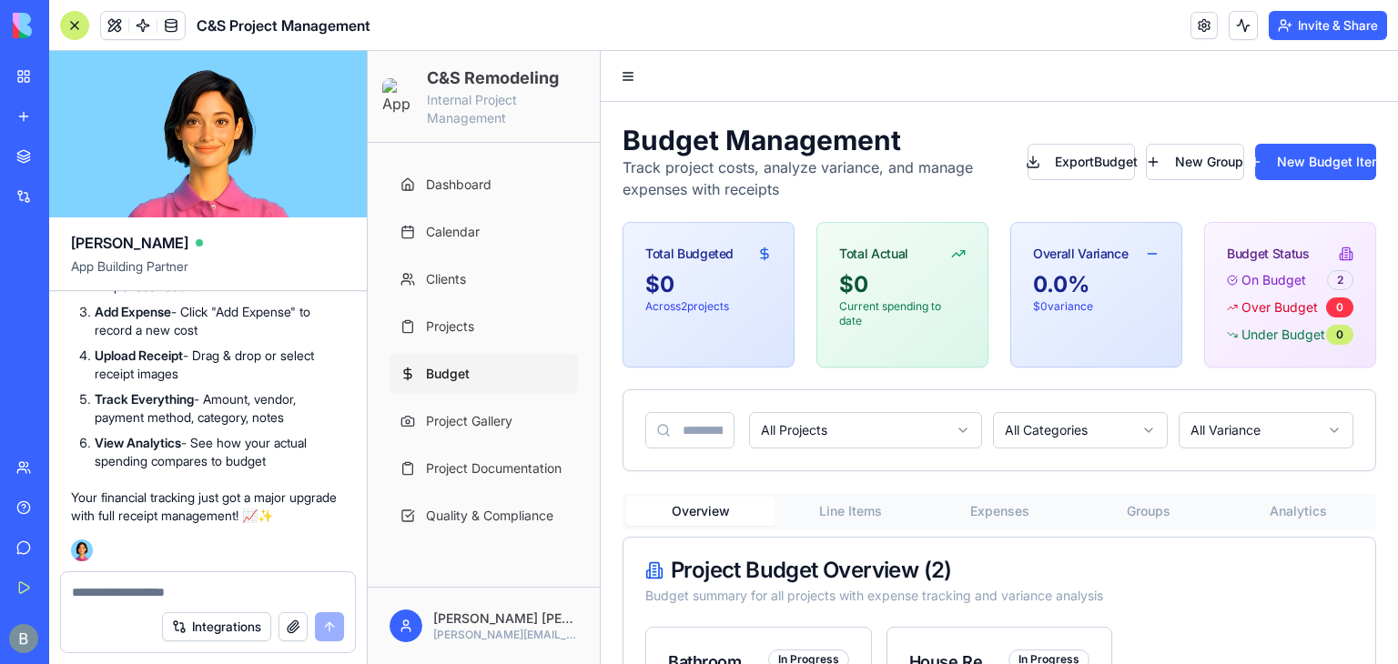
click at [68, 26] on div at bounding box center [74, 25] width 29 height 29
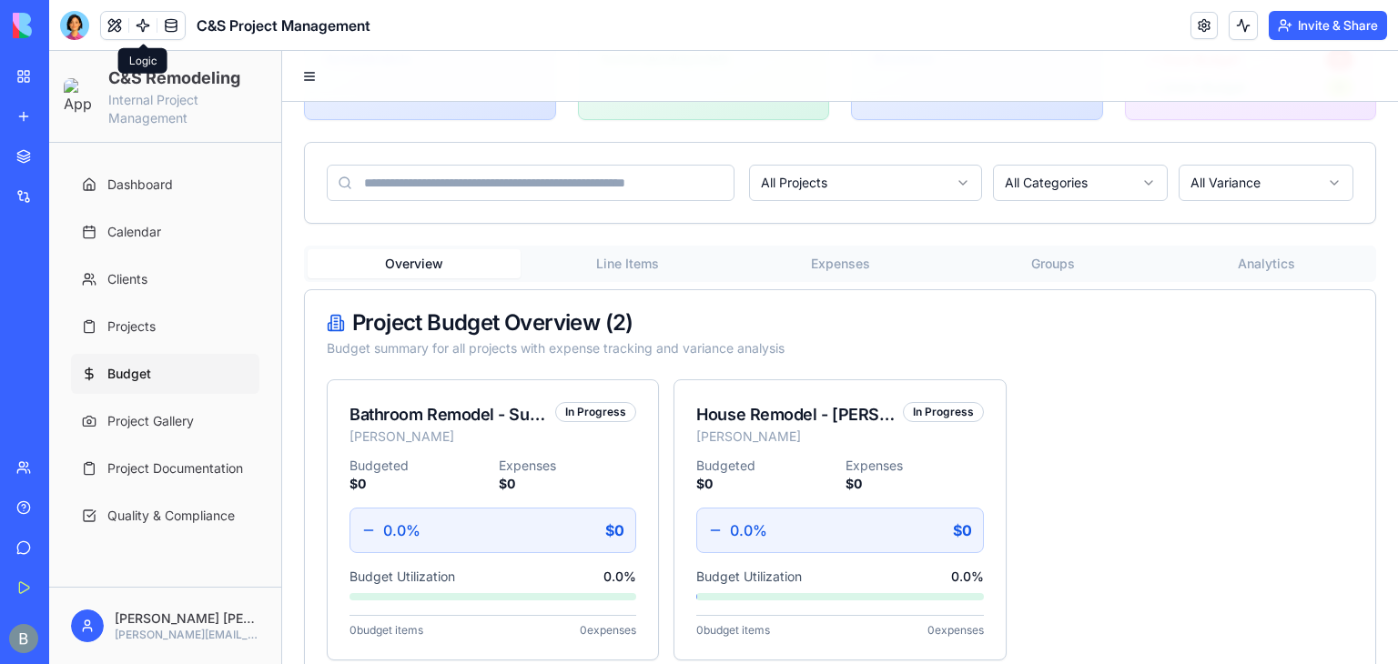
scroll to position [187, 0]
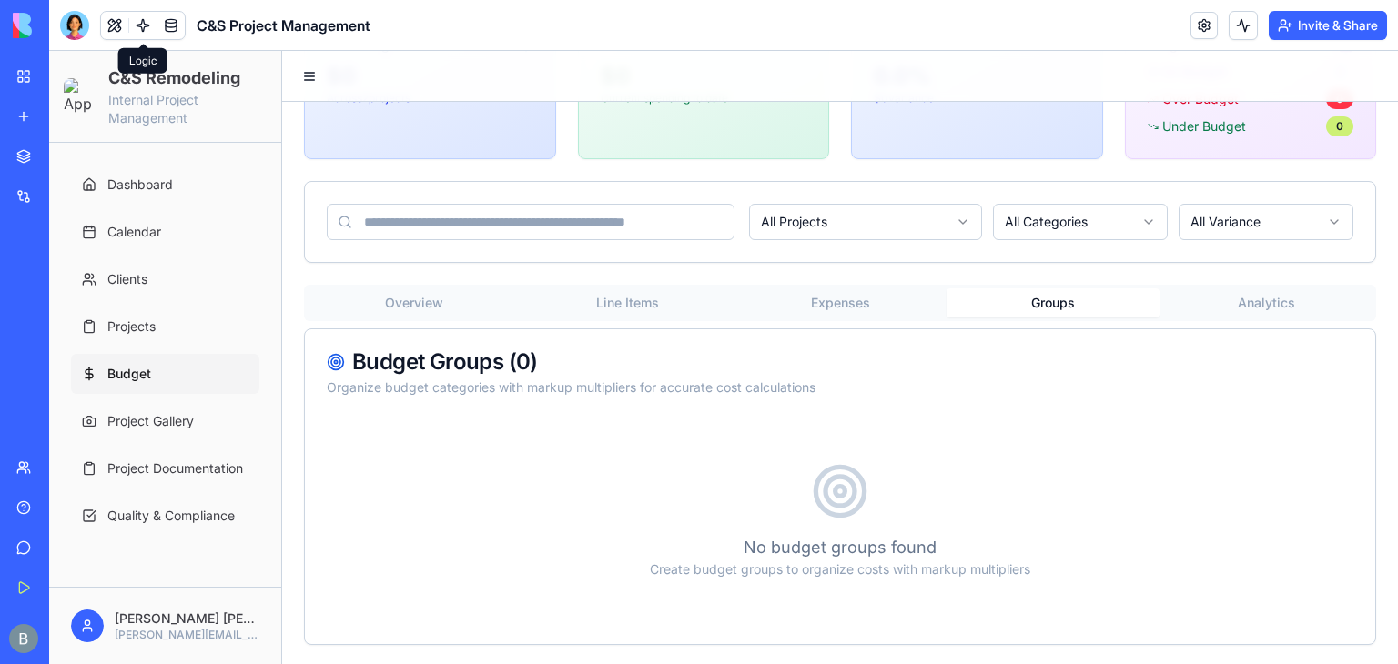
click at [1012, 267] on div "Budget Management Track project costs, analyze variance, and manage expenses wi…" at bounding box center [840, 291] width 1116 height 752
click at [803, 303] on button "Expenses" at bounding box center [839, 302] width 213 height 29
click at [648, 246] on div "Budget Management Track project costs, analyze variance, and manage expenses wi…" at bounding box center [840, 291] width 1116 height 752
click at [803, 301] on button "Expenses" at bounding box center [839, 302] width 213 height 29
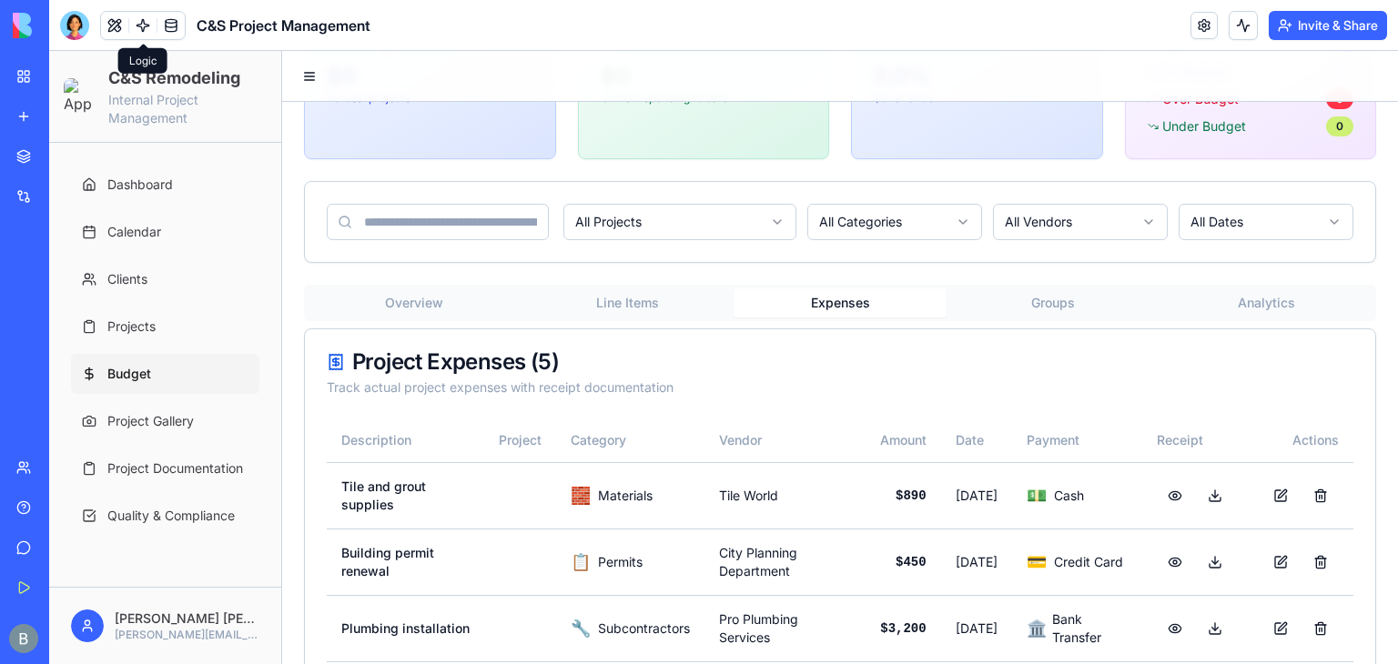
click at [650, 285] on div "Overview Line Items Expenses Groups Analytics" at bounding box center [840, 303] width 1072 height 36
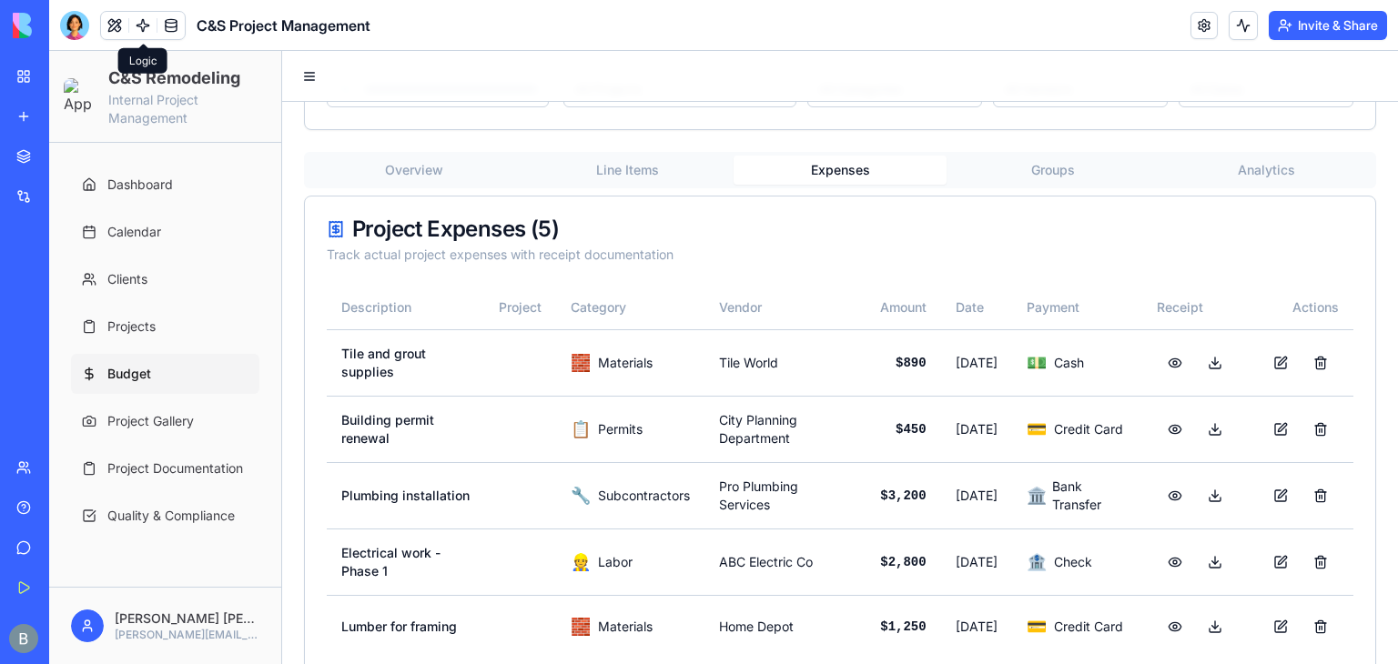
scroll to position [357, 0]
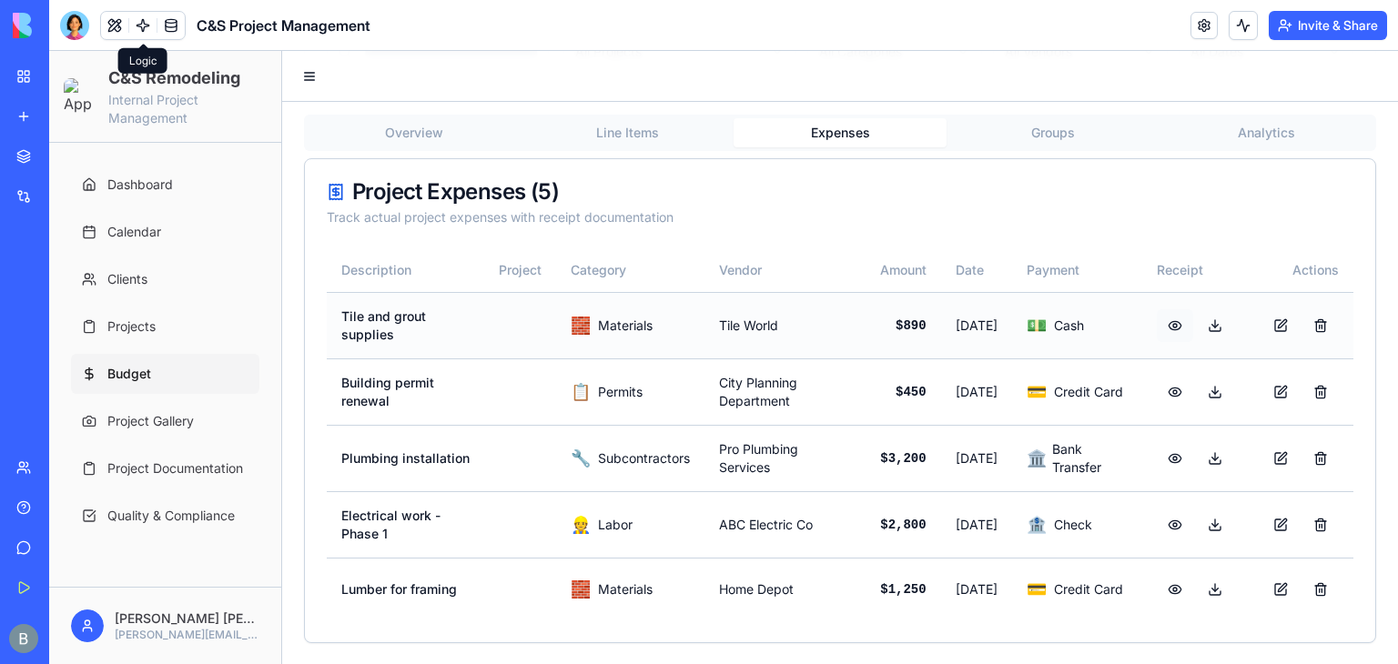
click at [1157, 329] on button at bounding box center [1175, 325] width 36 height 33
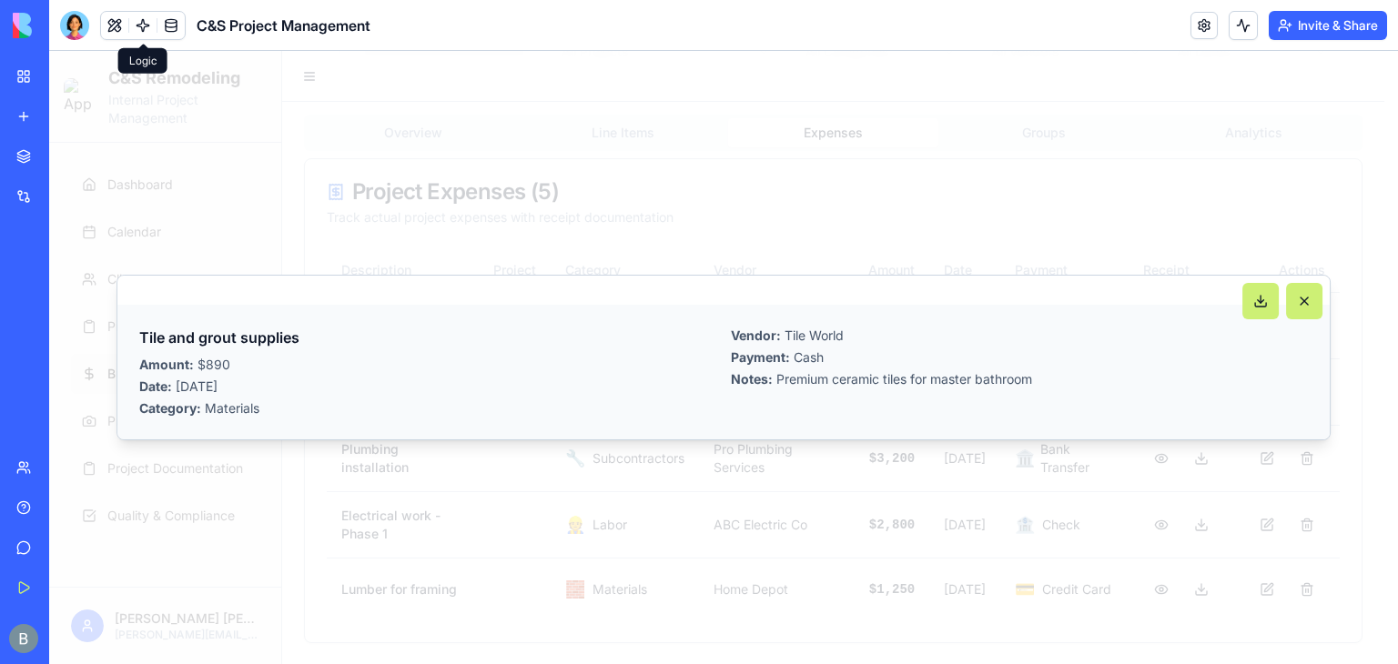
click at [1172, 237] on div at bounding box center [723, 357] width 1349 height 613
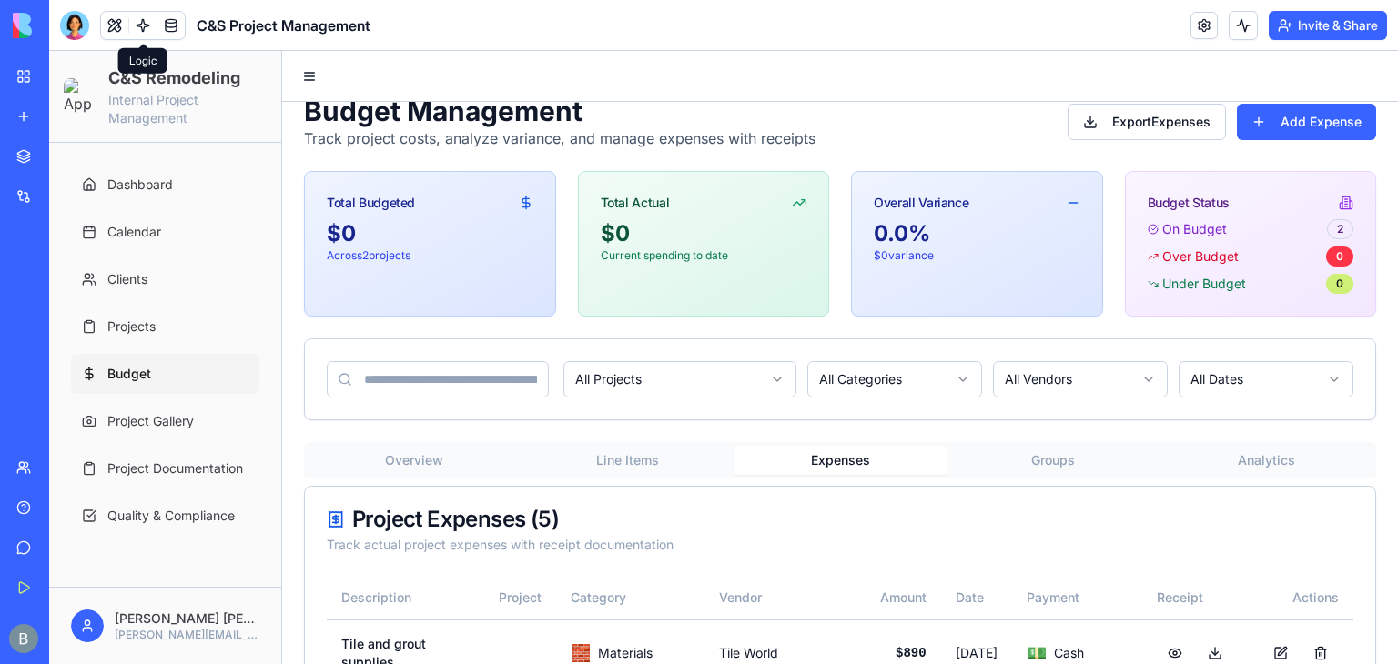
scroll to position [0, 0]
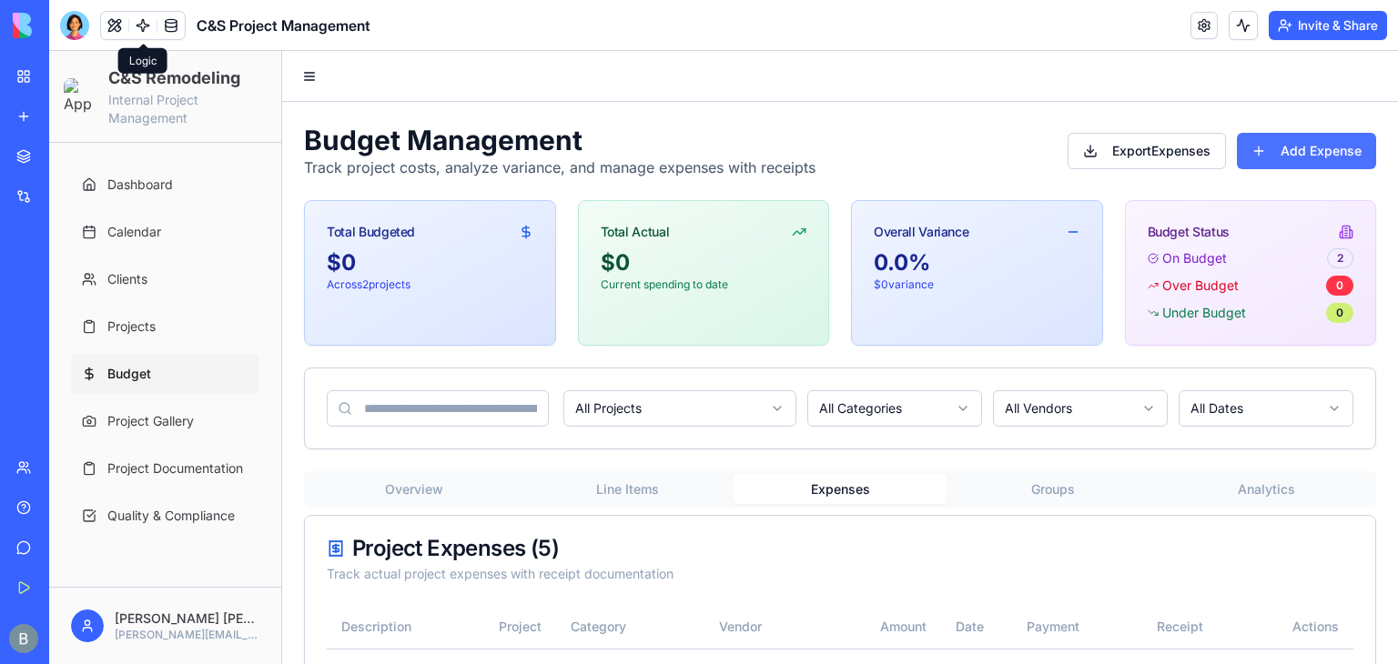
click at [1282, 137] on button "Add Expense" at bounding box center [1306, 151] width 139 height 36
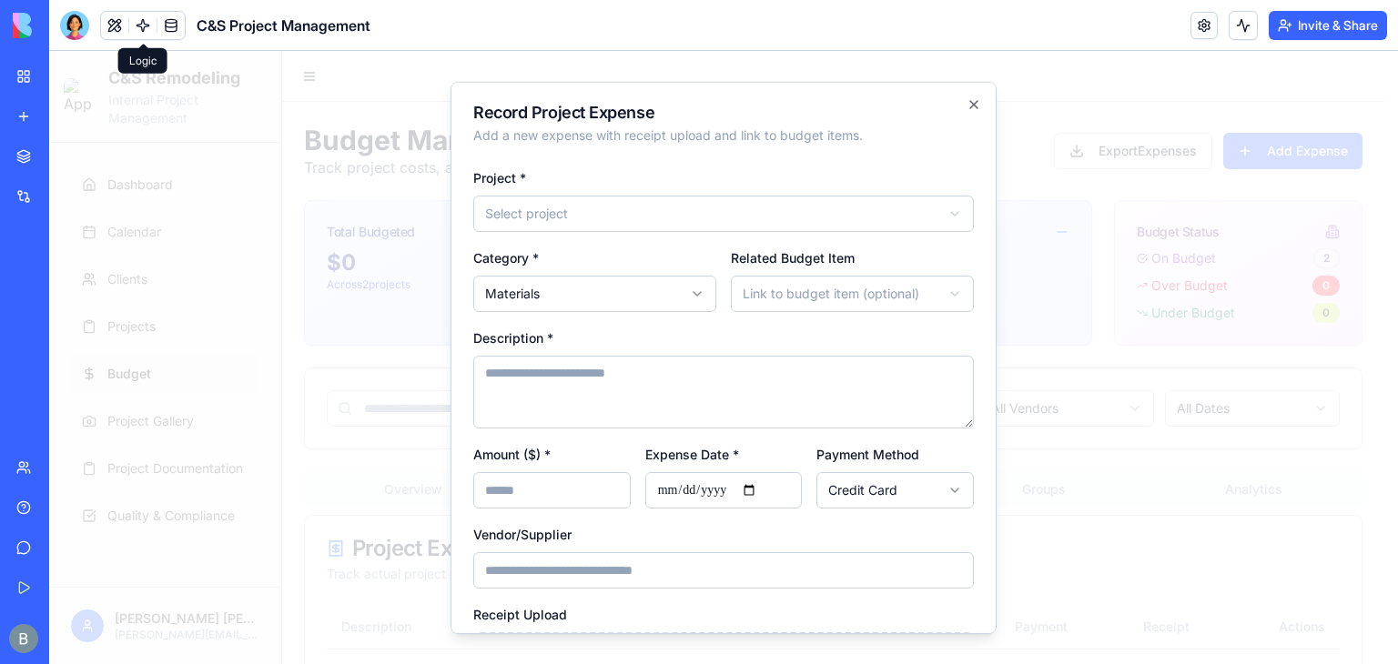
click at [908, 288] on body "C&S Remodeling Internal Project Management Dashboard Calendar Clients Projects …" at bounding box center [716, 536] width 1335 height 971
click at [911, 288] on body "C&S Remodeling Internal Project Management Dashboard Calendar Clients Projects …" at bounding box center [716, 536] width 1335 height 971
click at [901, 251] on div "**********" at bounding box center [852, 280] width 243 height 66
click at [717, 282] on div "**********" at bounding box center [723, 280] width 501 height 66
click at [626, 291] on body "C&S Remodeling Internal Project Management Dashboard Calendar Clients Projects …" at bounding box center [716, 536] width 1335 height 971
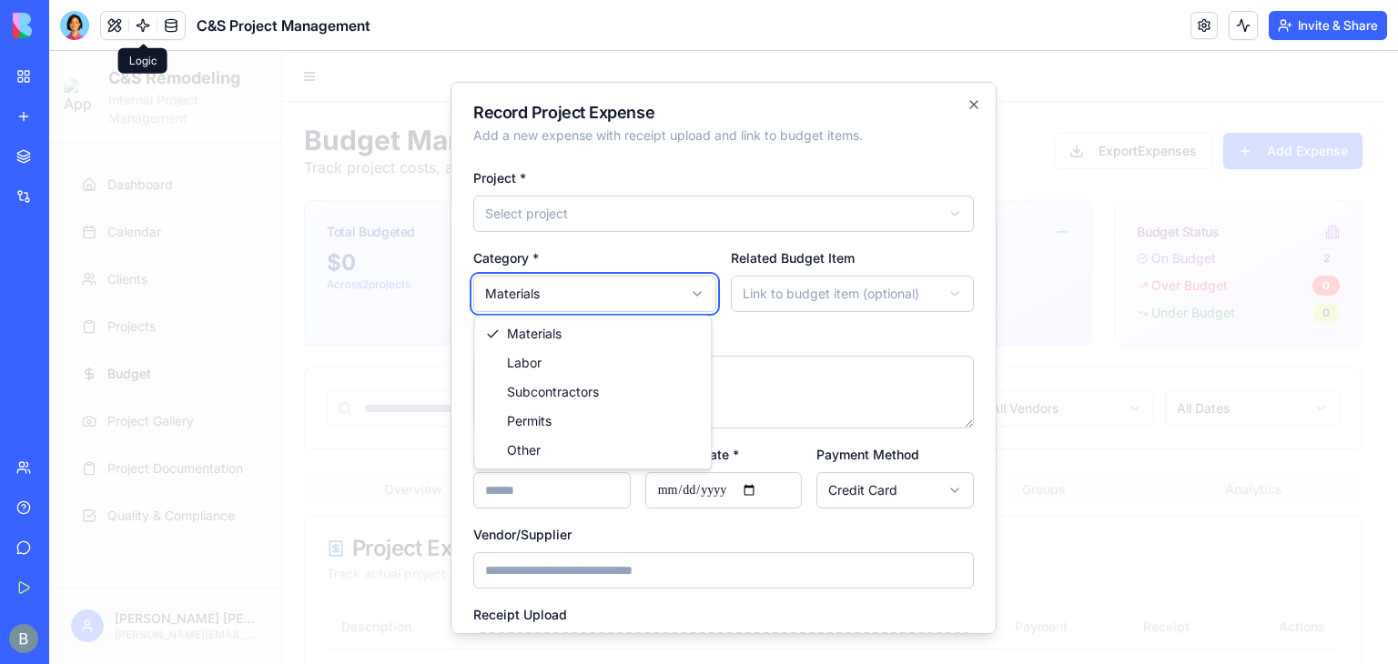
click at [626, 291] on body "C&S Remodeling Internal Project Management Dashboard Calendar Clients Projects …" at bounding box center [716, 536] width 1335 height 971
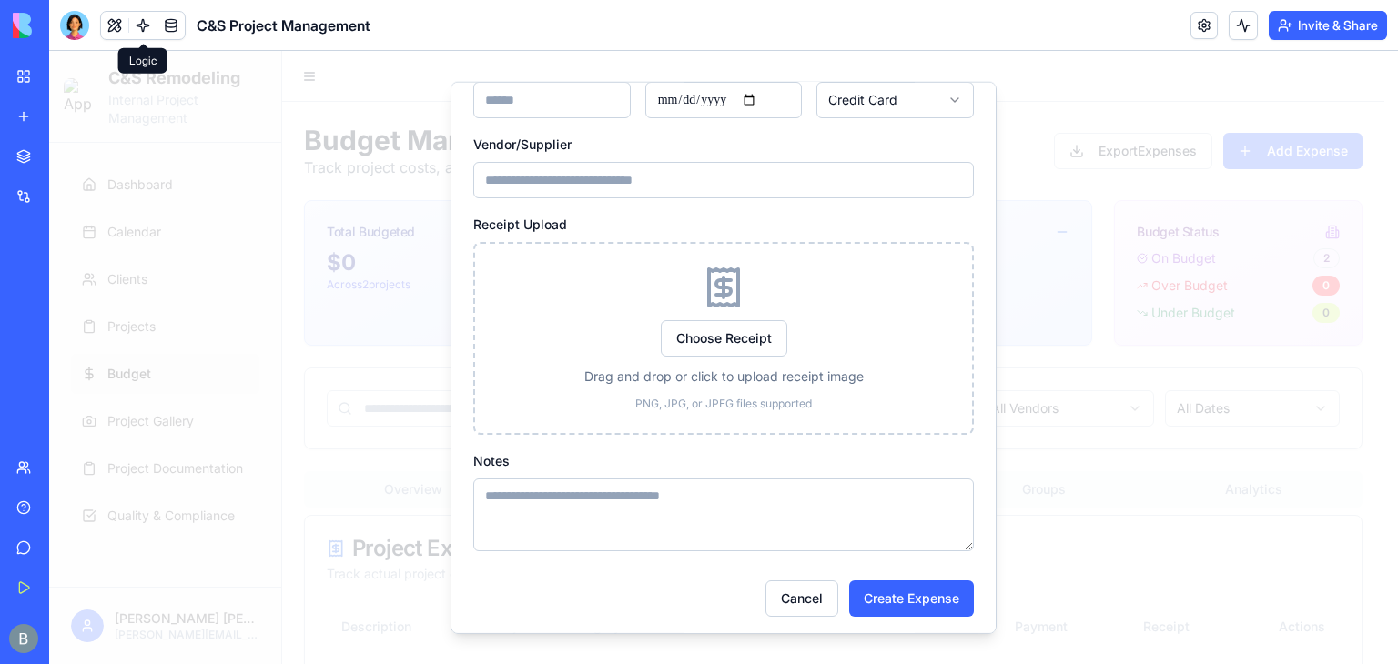
scroll to position [394, 0]
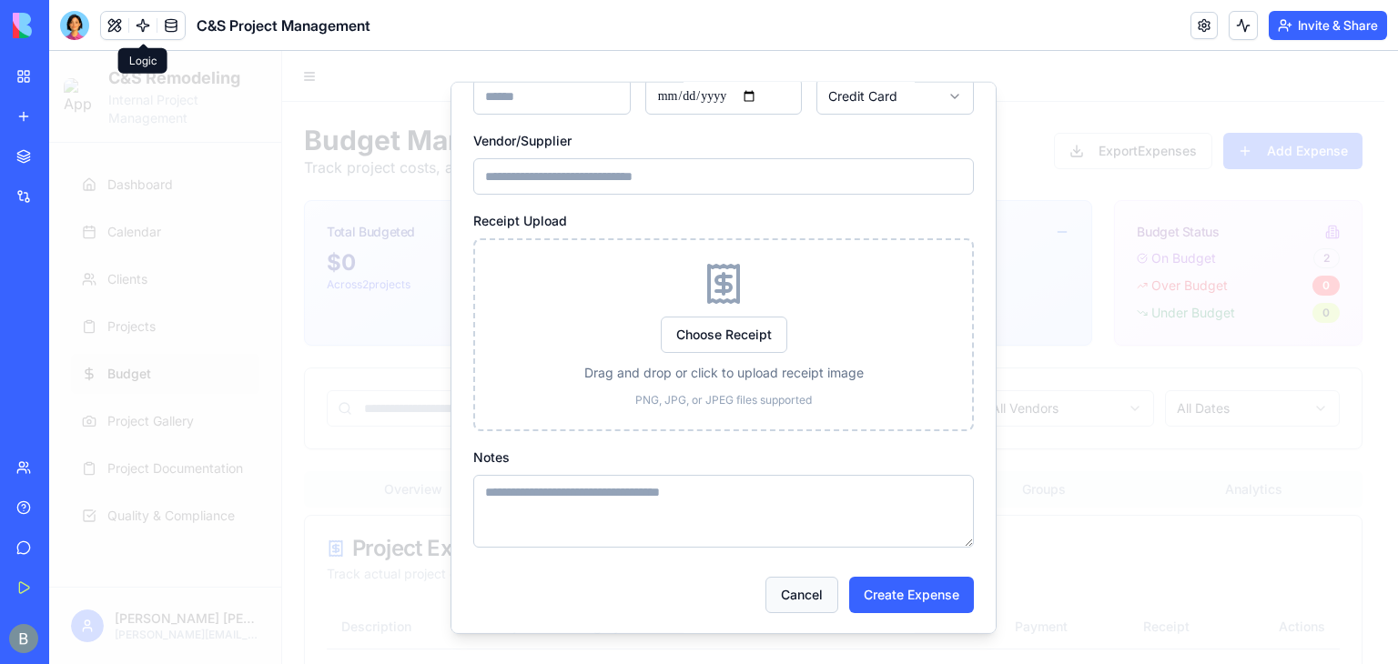
click at [793, 604] on button "Cancel" at bounding box center [801, 595] width 73 height 36
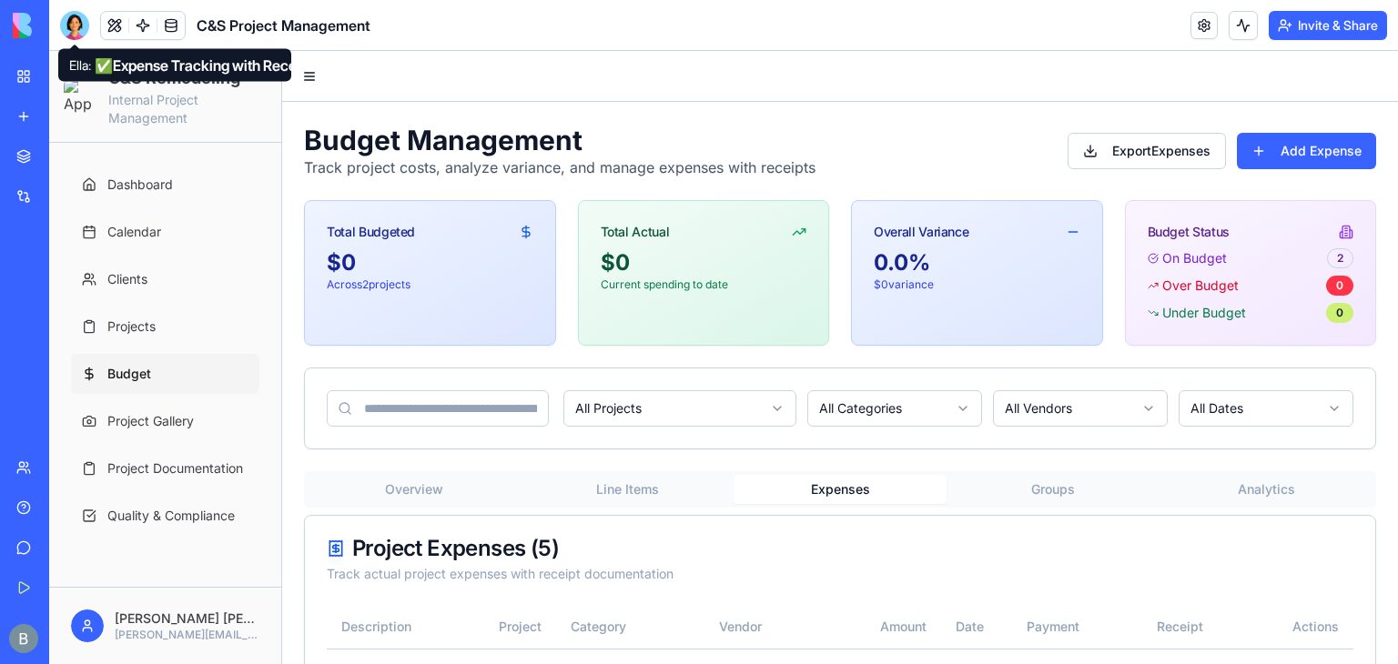
click at [70, 34] on div at bounding box center [74, 25] width 29 height 29
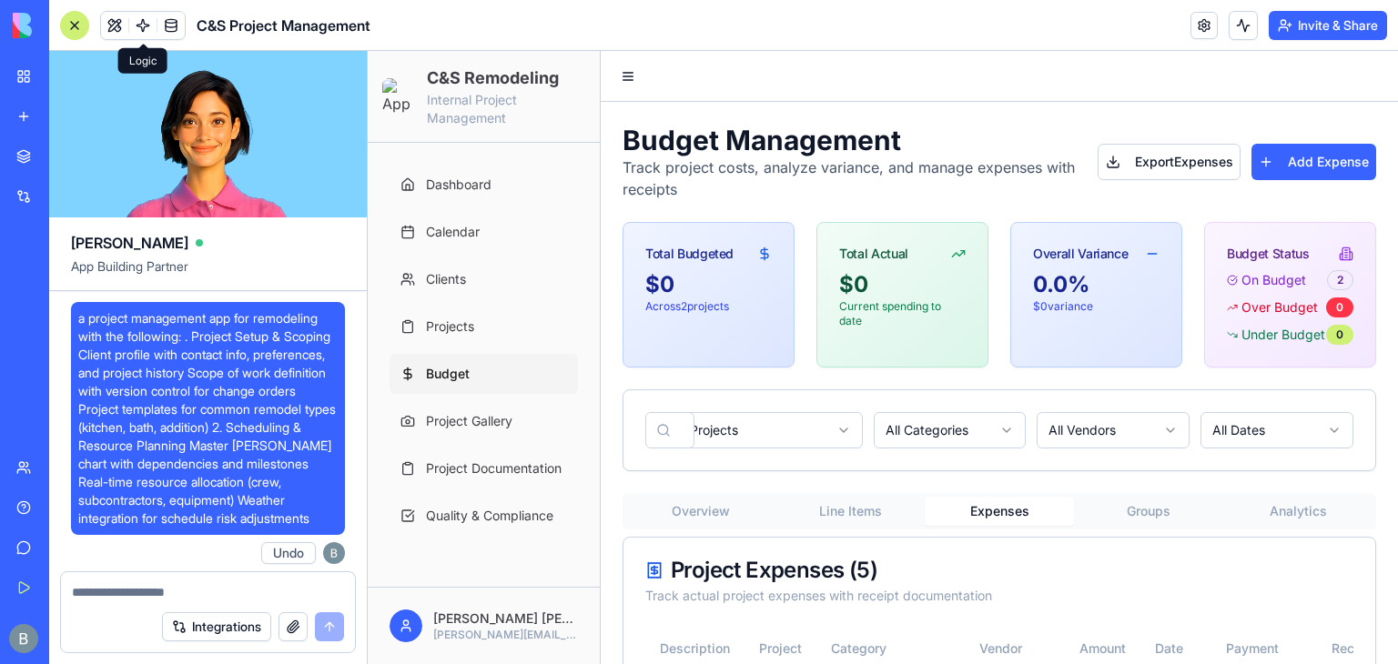
scroll to position [155394, 0]
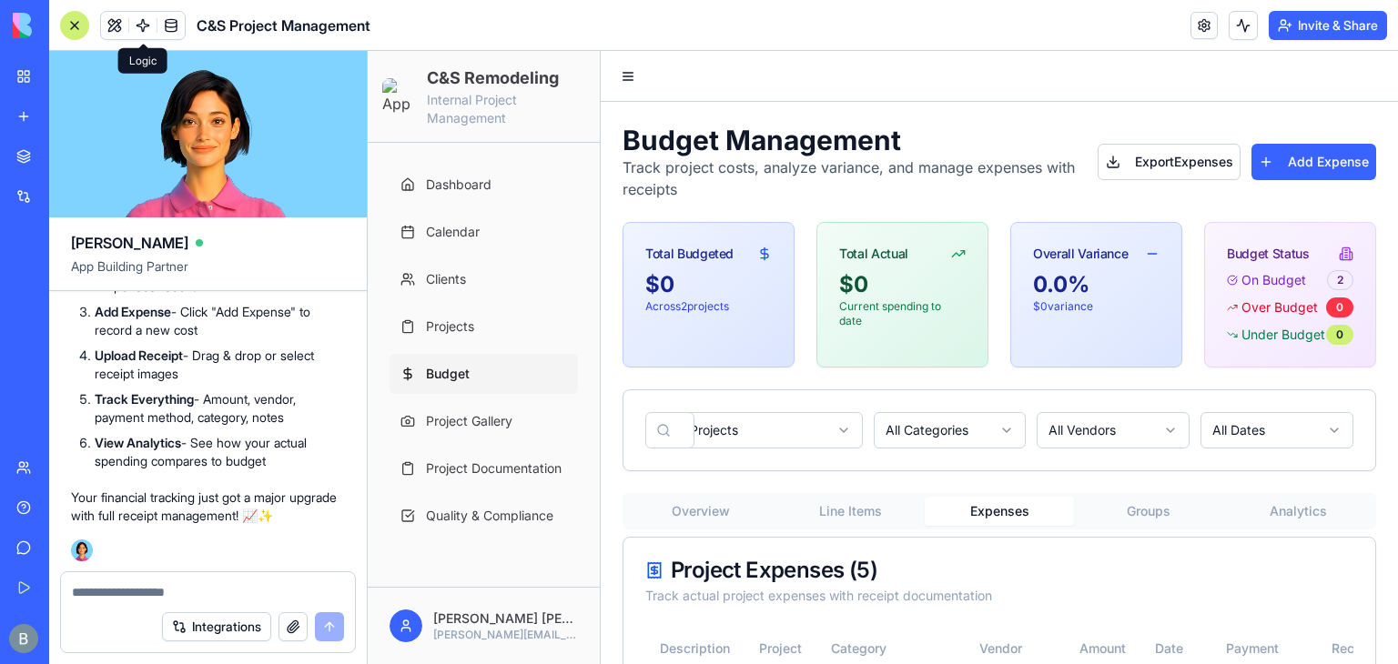
click at [143, 598] on textarea at bounding box center [208, 592] width 272 height 18
click at [132, 588] on textarea "******" at bounding box center [208, 592] width 273 height 18
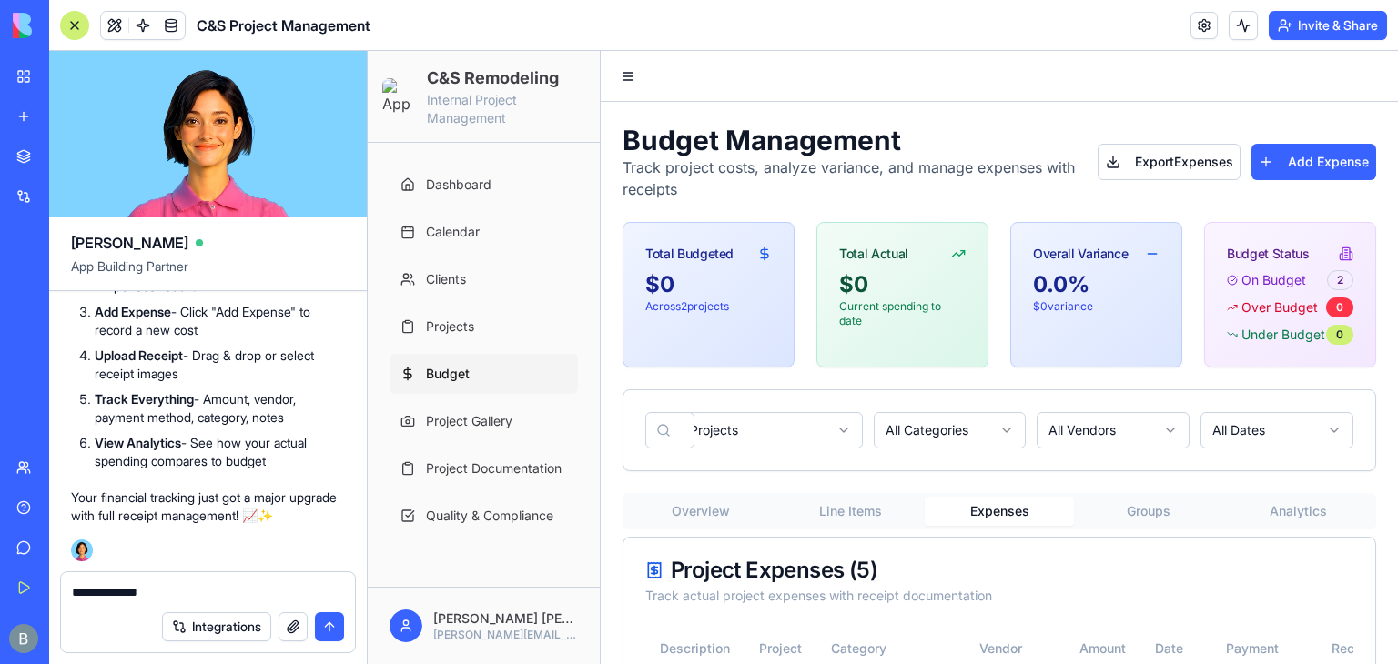
click at [153, 596] on textarea "**********" at bounding box center [208, 592] width 273 height 18
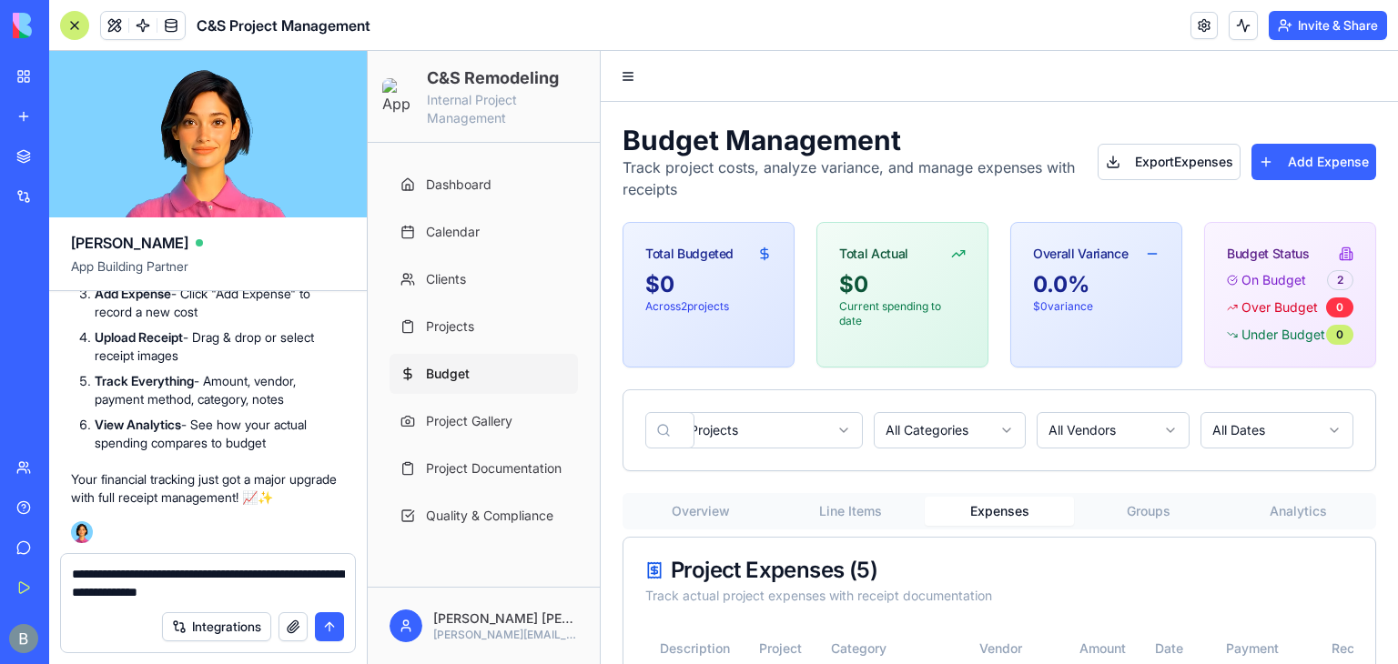
type textarea "**********"
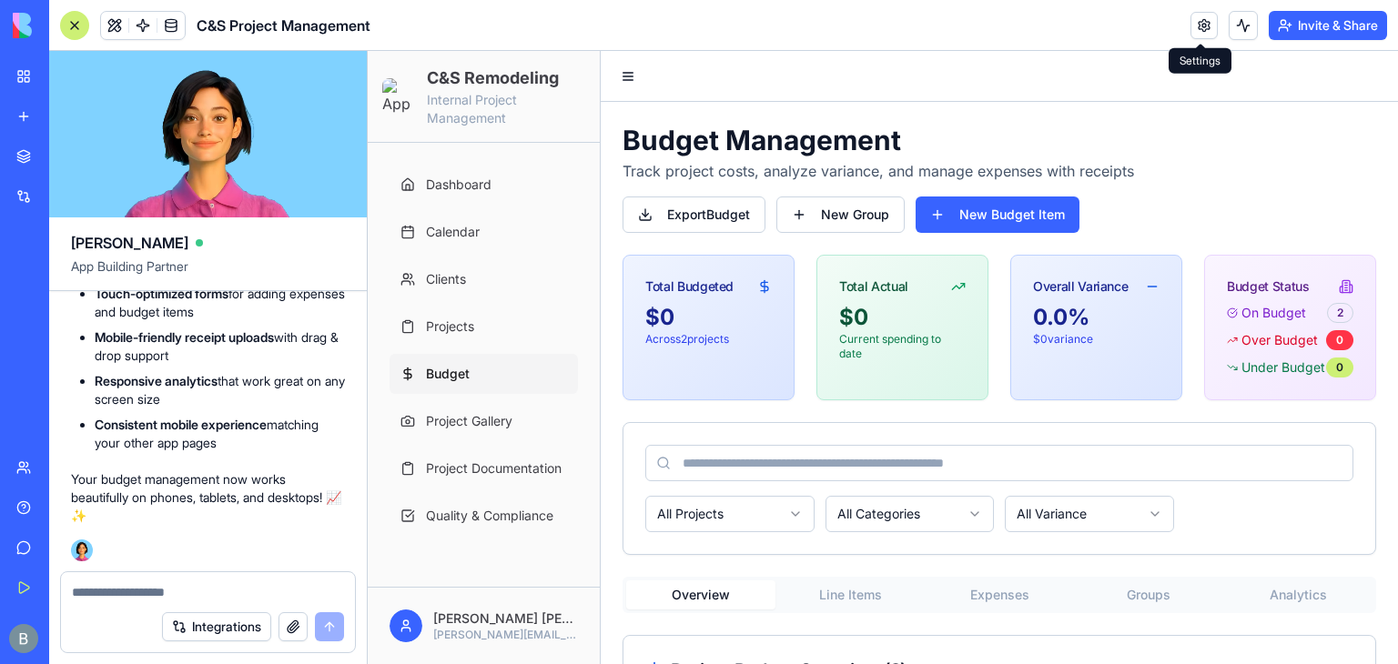
scroll to position [156490, 0]
click at [35, 82] on link "My Workspace" at bounding box center [41, 76] width 73 height 36
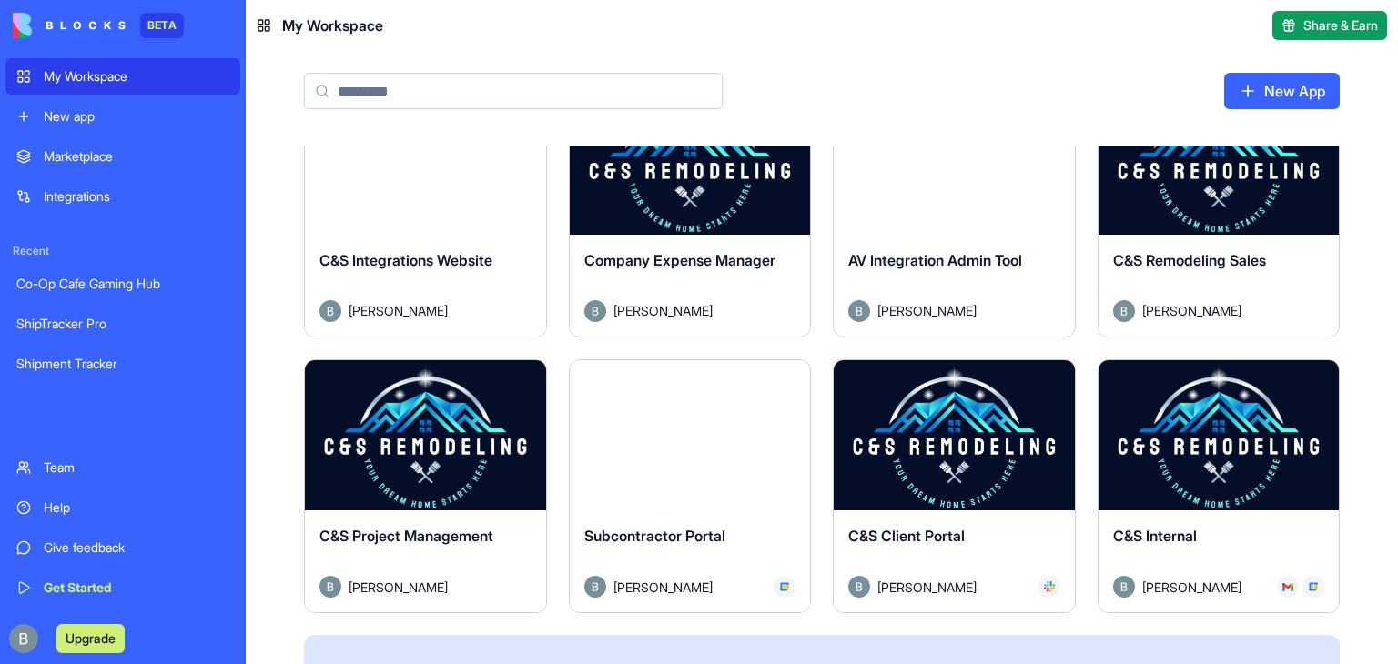
scroll to position [613, 0]
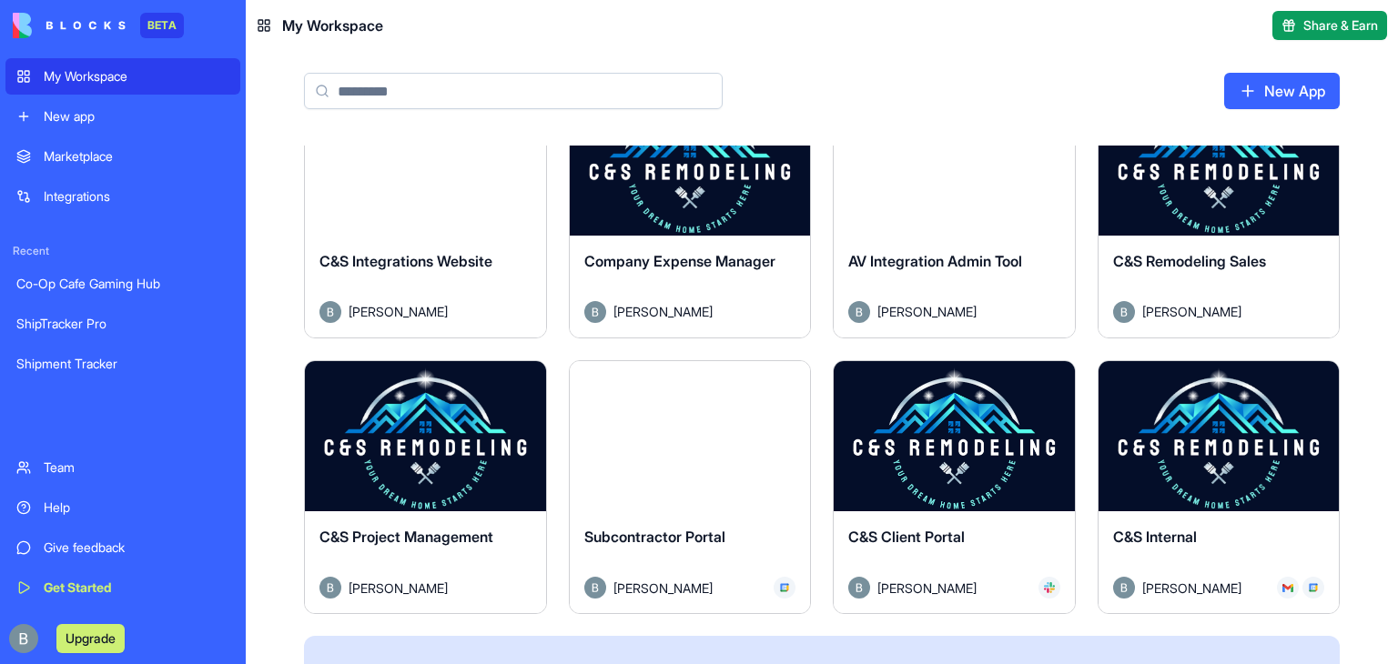
click at [1246, 442] on button "Launch" at bounding box center [1218, 437] width 137 height 36
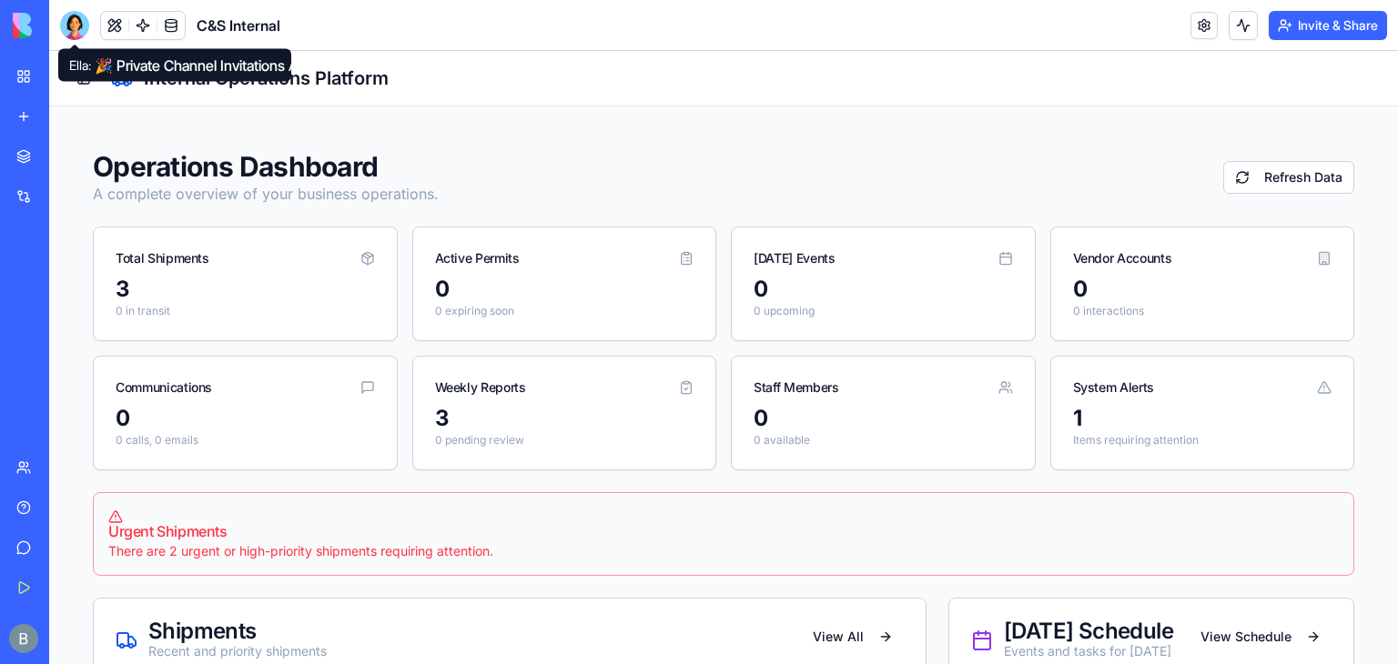
click at [85, 73] on div "Ella: 🎉 Private Channel Invitations Added! Perfect! Everyone can now invite mem…" at bounding box center [174, 65] width 233 height 33
click at [85, 137] on div "Operations Dashboard A complete overview of your business operations. Refresh D…" at bounding box center [723, 656] width 1305 height 1057
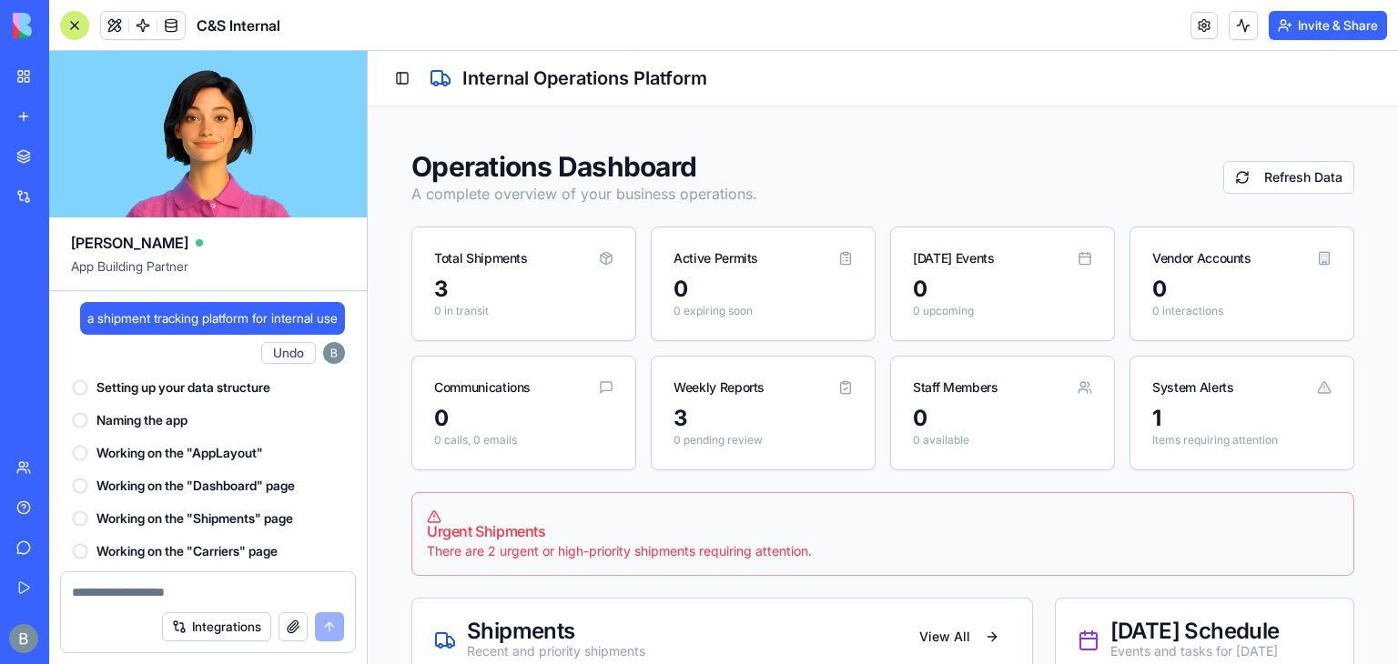
scroll to position [131915, 0]
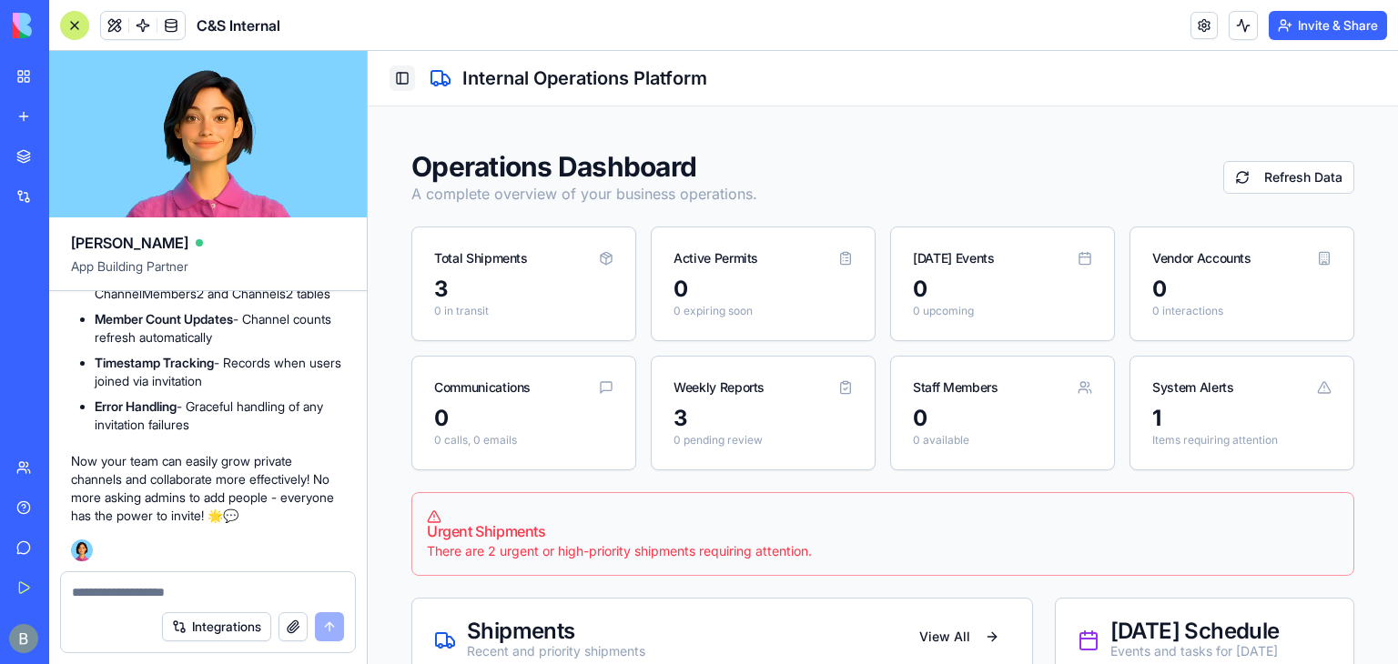
click at [400, 83] on button "Toggle Sidebar" at bounding box center [401, 78] width 25 height 25
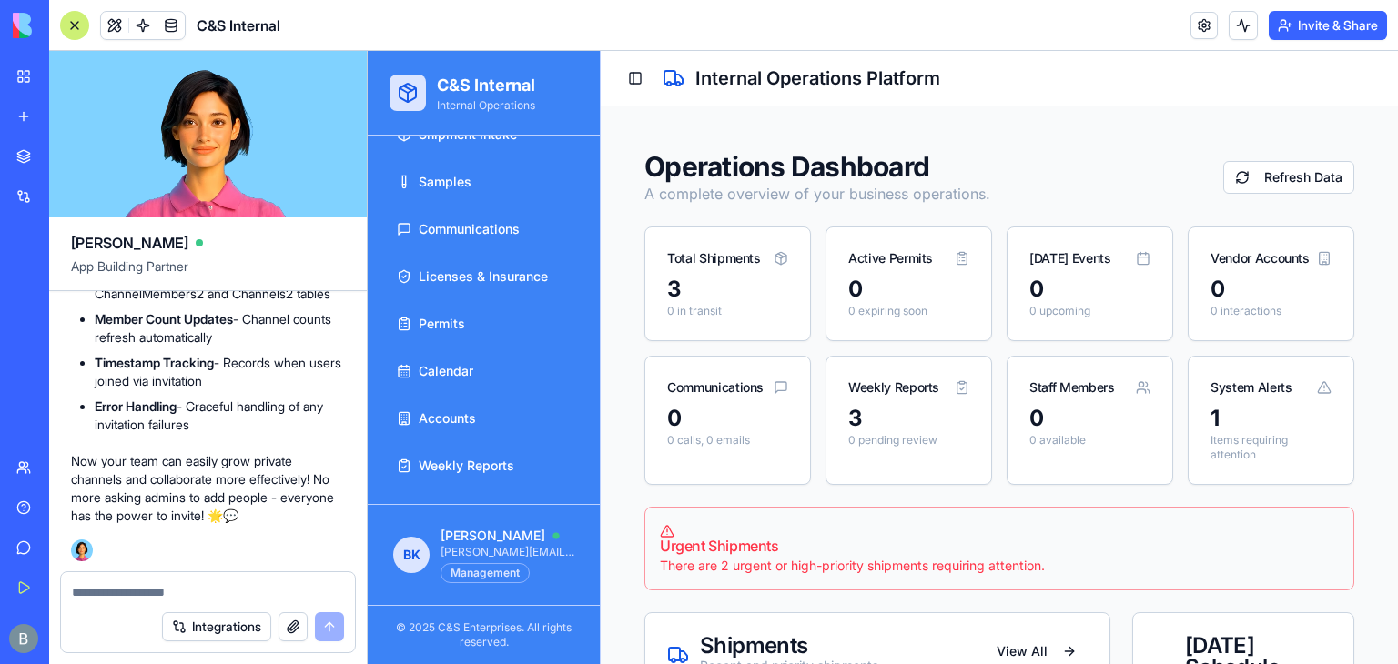
scroll to position [238, 0]
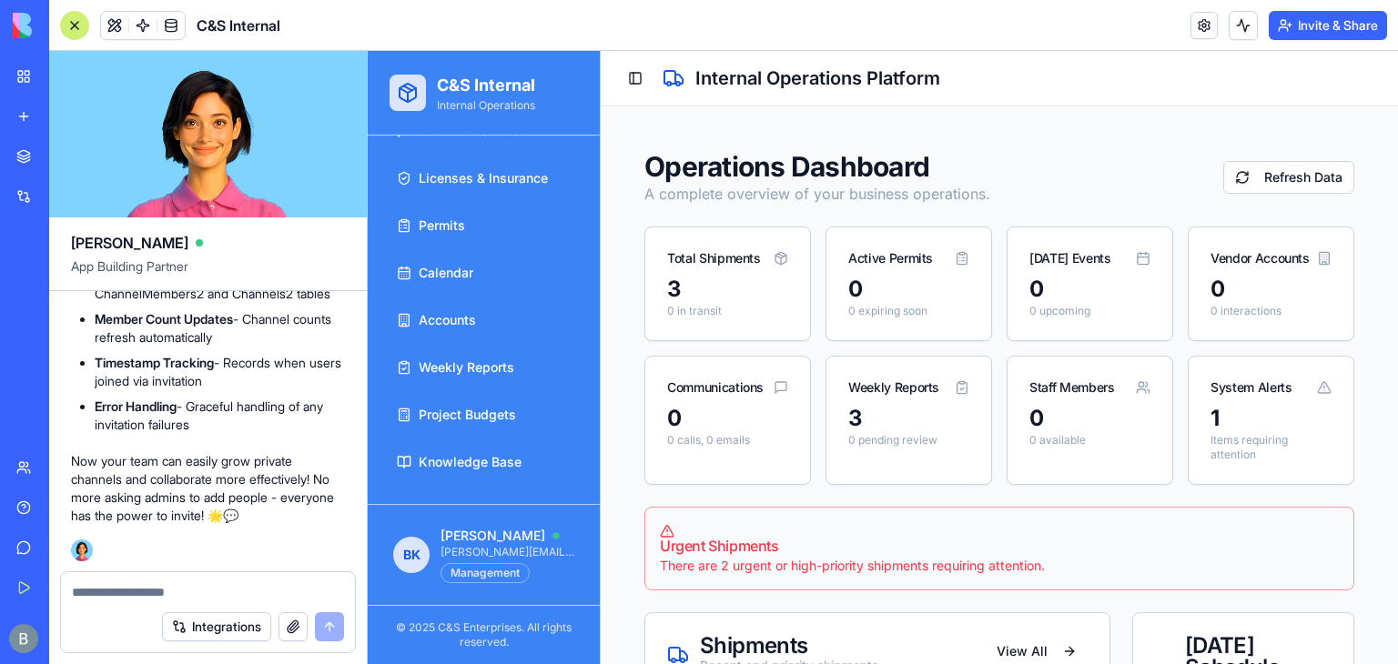
click at [221, 598] on textarea at bounding box center [208, 592] width 272 height 18
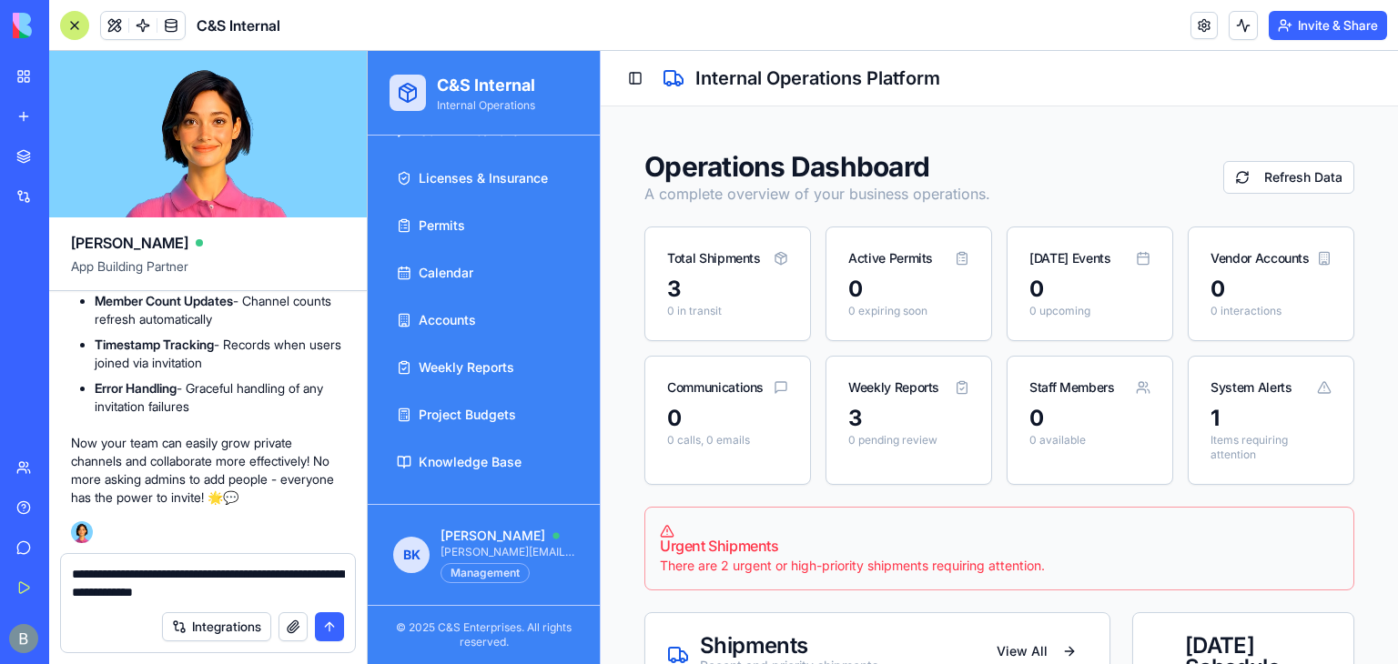
type textarea "**********"
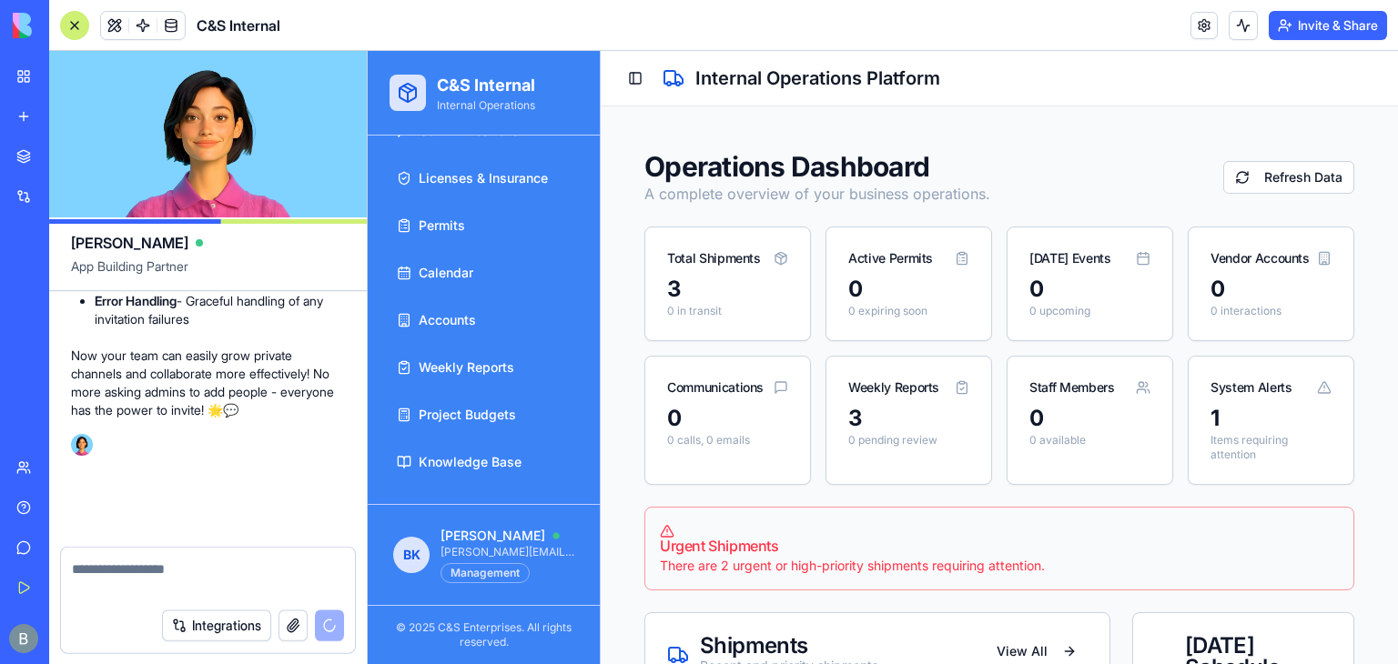
scroll to position [132003, 0]
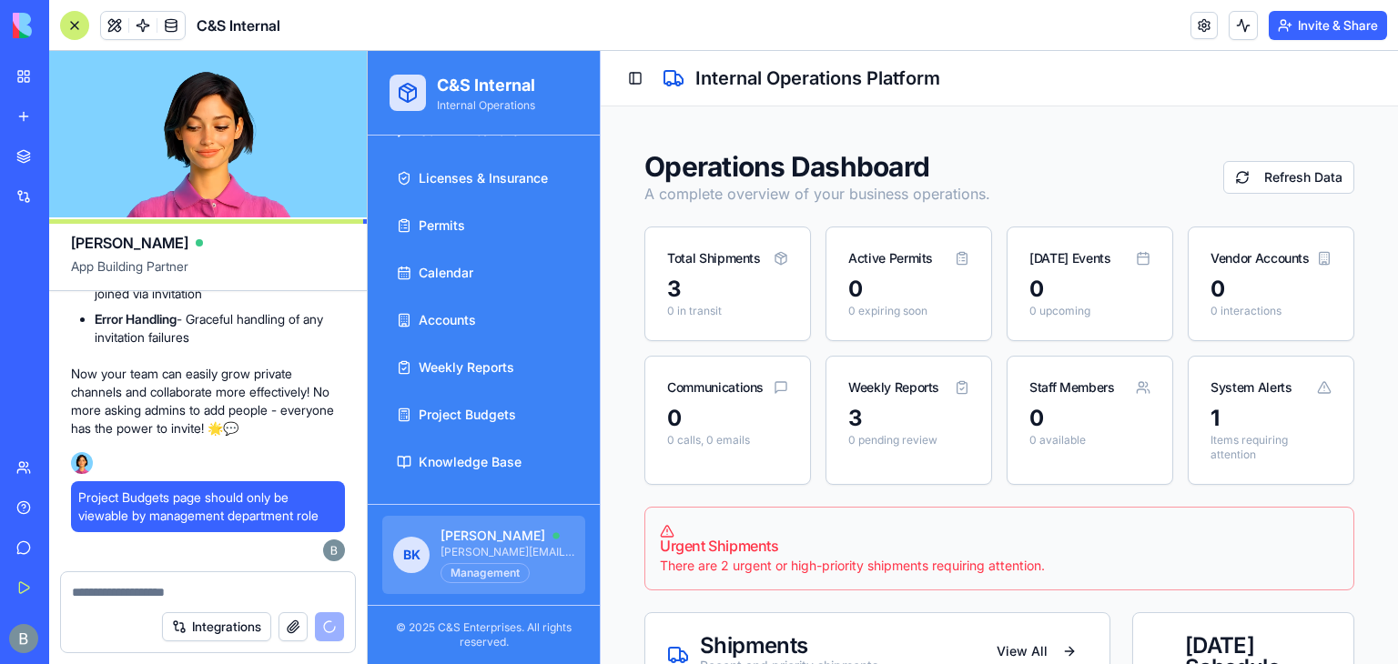
click at [511, 555] on span "benjamin@cs-enterprises.net" at bounding box center [507, 552] width 134 height 15
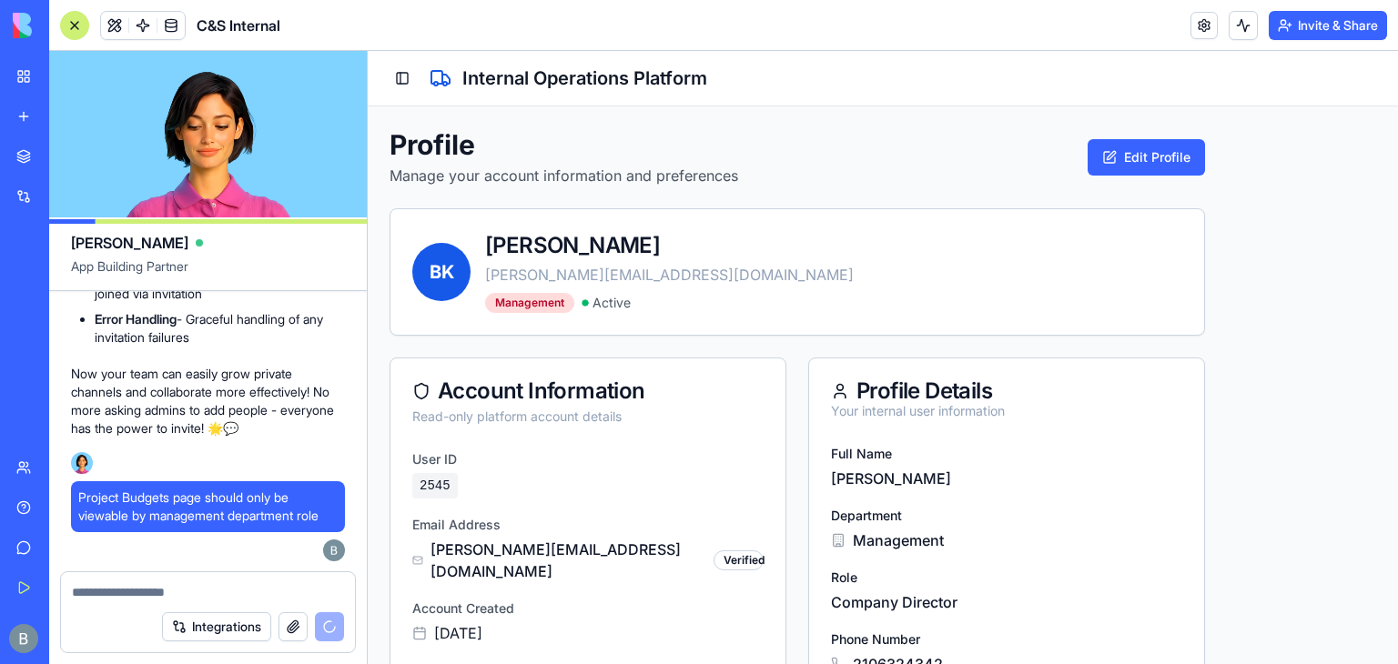
click at [732, 380] on div "Account Information" at bounding box center [587, 391] width 351 height 22
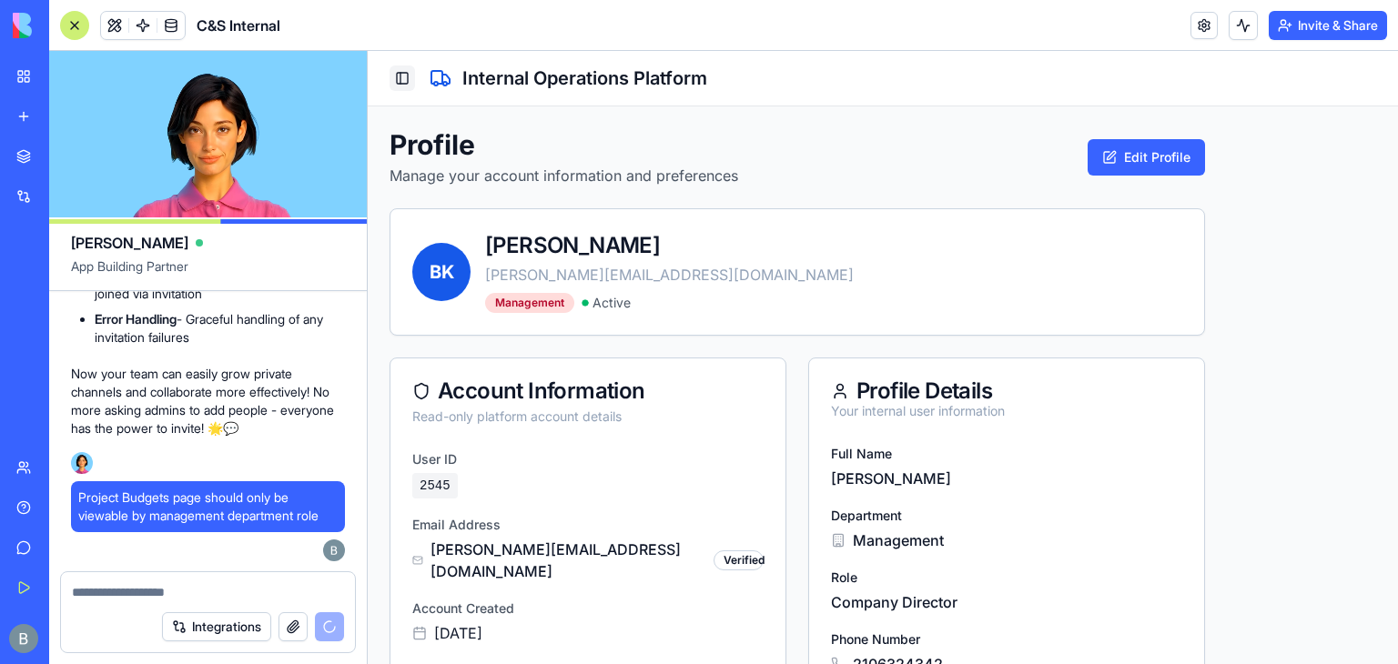
click at [403, 72] on button "Toggle Sidebar" at bounding box center [401, 78] width 25 height 25
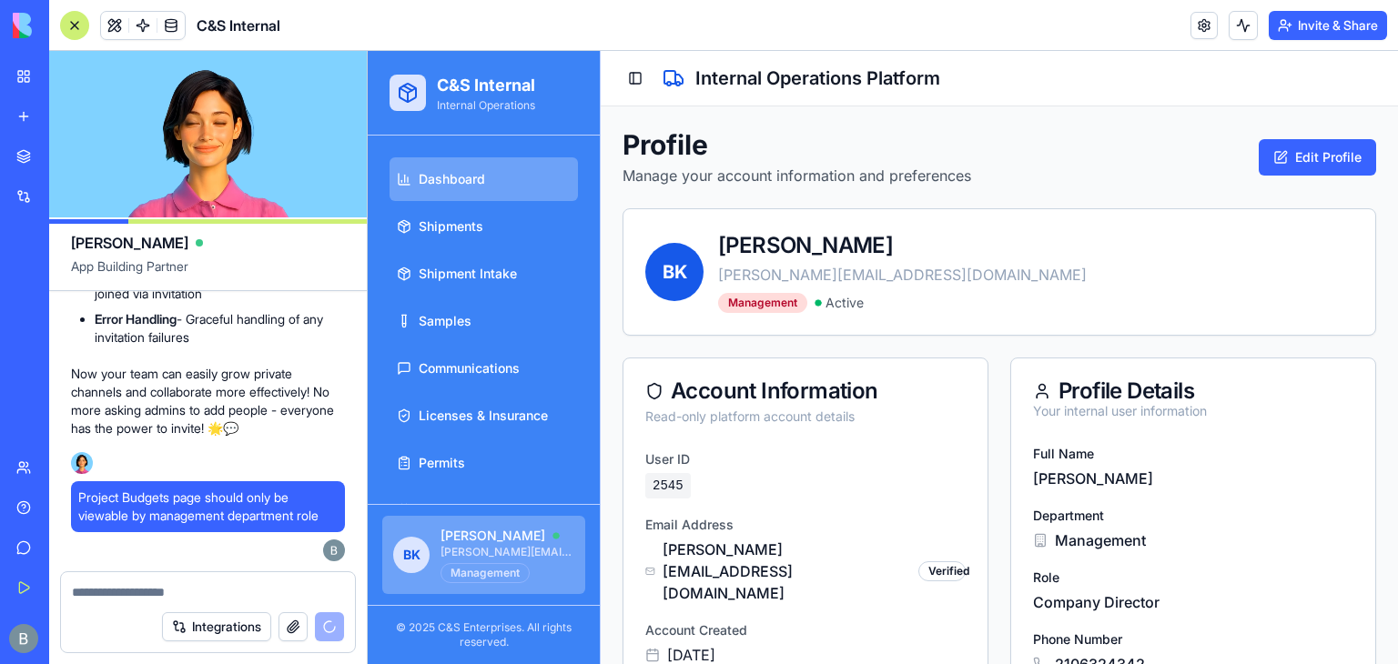
click at [437, 183] on span "Dashboard" at bounding box center [452, 179] width 66 height 18
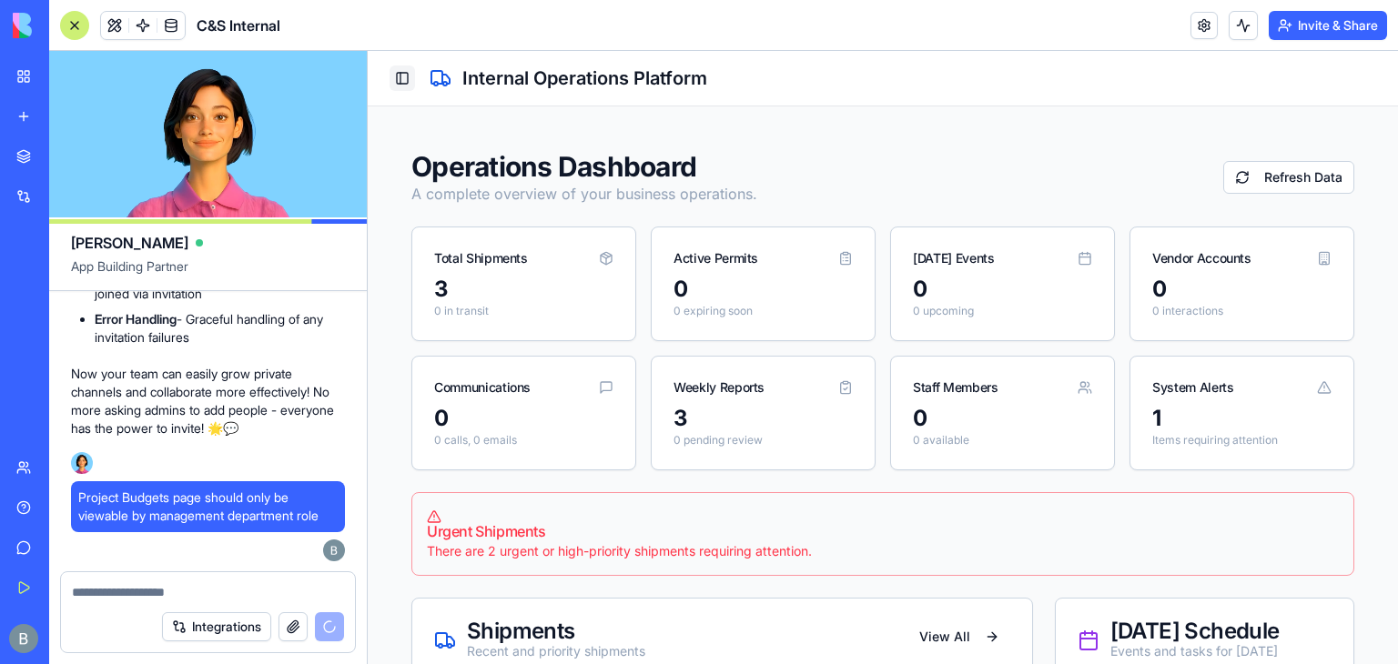
click at [406, 77] on button "Toggle Sidebar" at bounding box center [401, 78] width 25 height 25
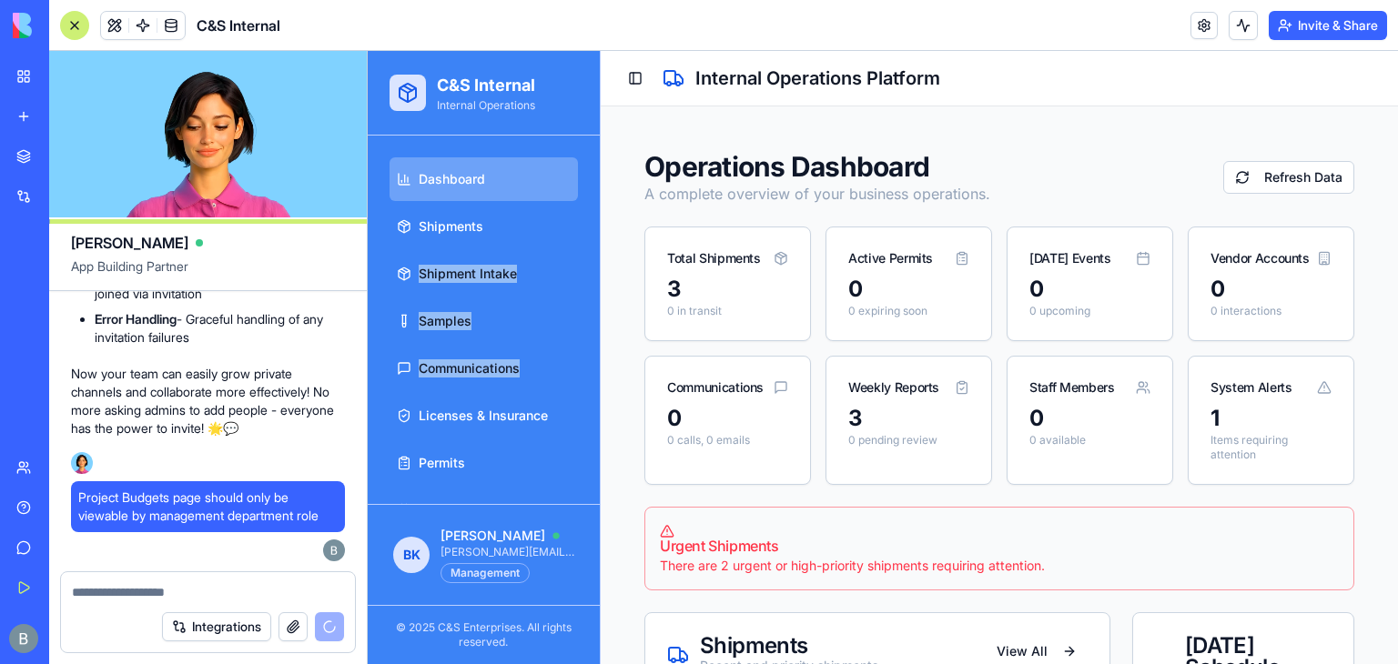
drag, startPoint x: 585, startPoint y: 244, endPoint x: 590, endPoint y: 386, distance: 142.0
click at [590, 386] on div "Dashboard Shipments Shipment Intake Samples Communications Licenses & Insurance…" at bounding box center [484, 320] width 232 height 369
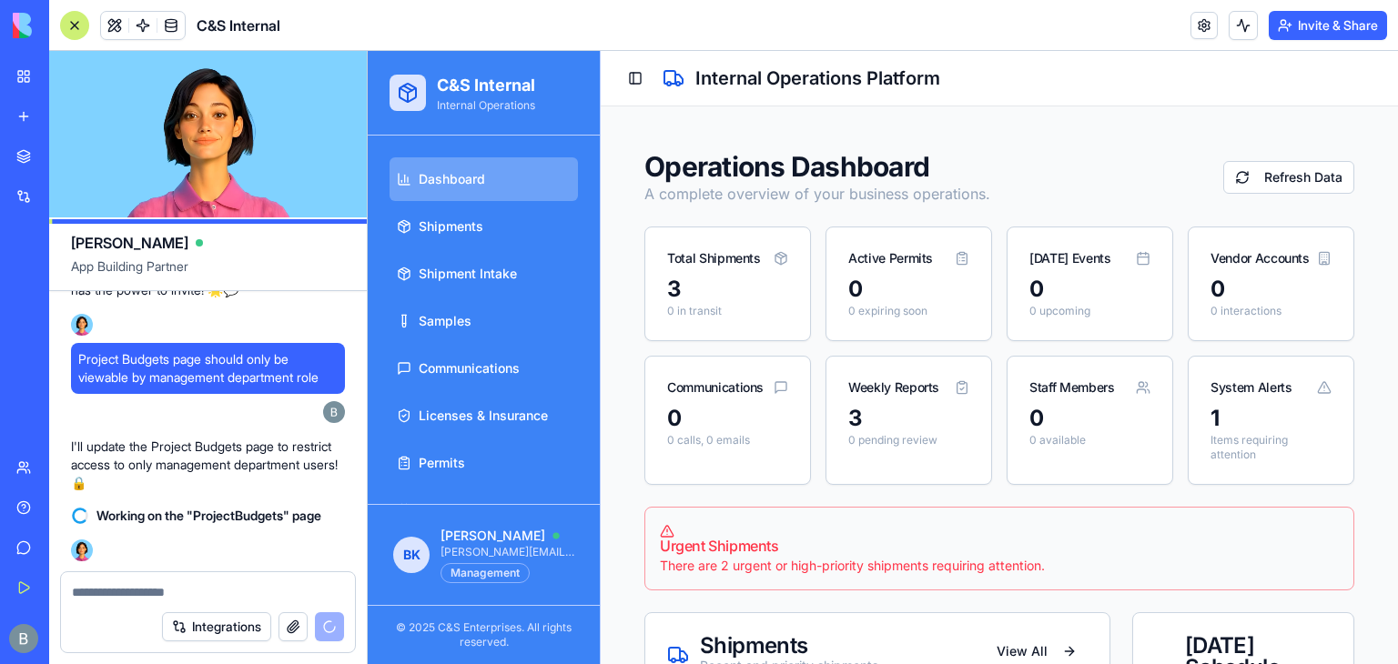
click at [25, 85] on link "My Workspace" at bounding box center [41, 76] width 73 height 36
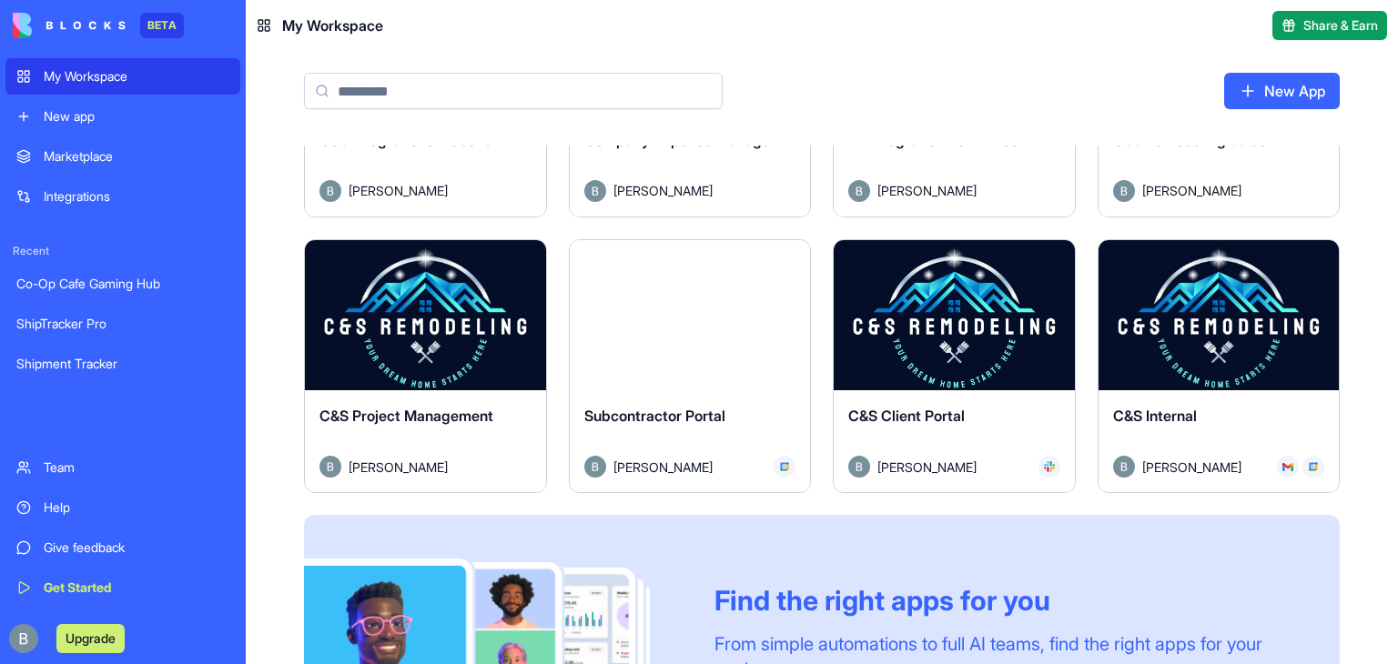
scroll to position [735, 0]
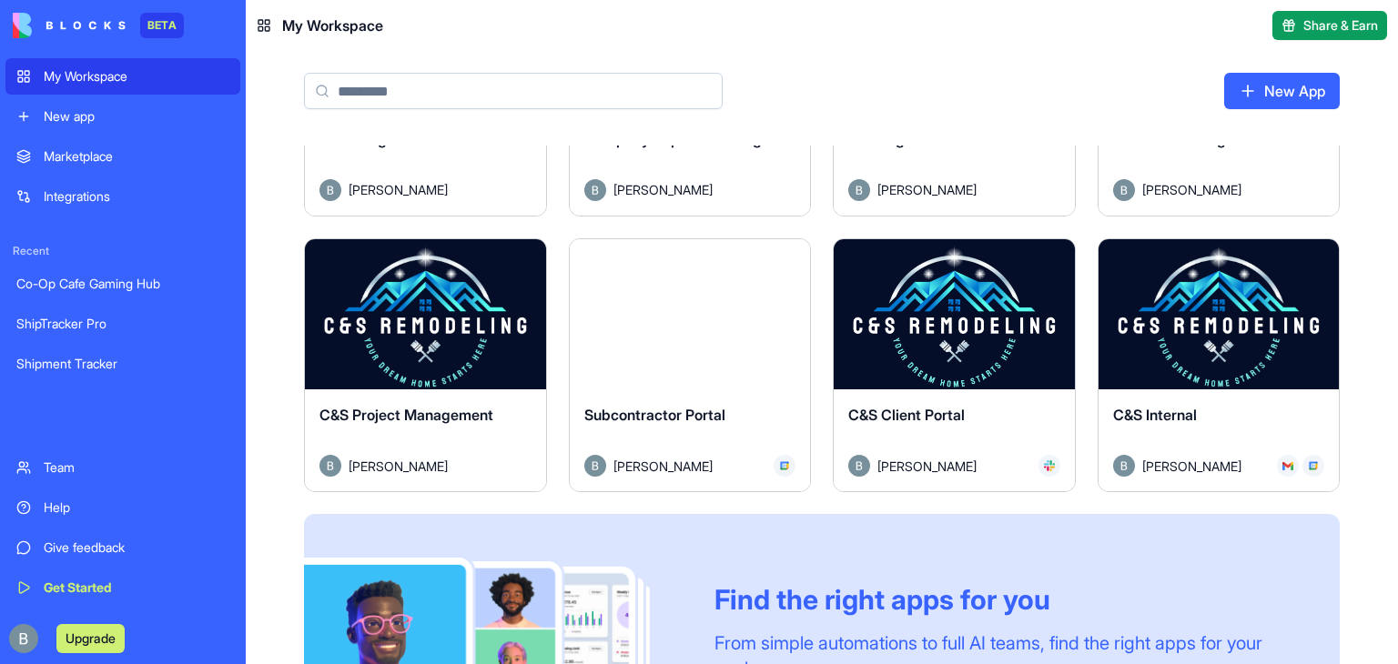
click at [423, 304] on button "Launch" at bounding box center [425, 315] width 137 height 36
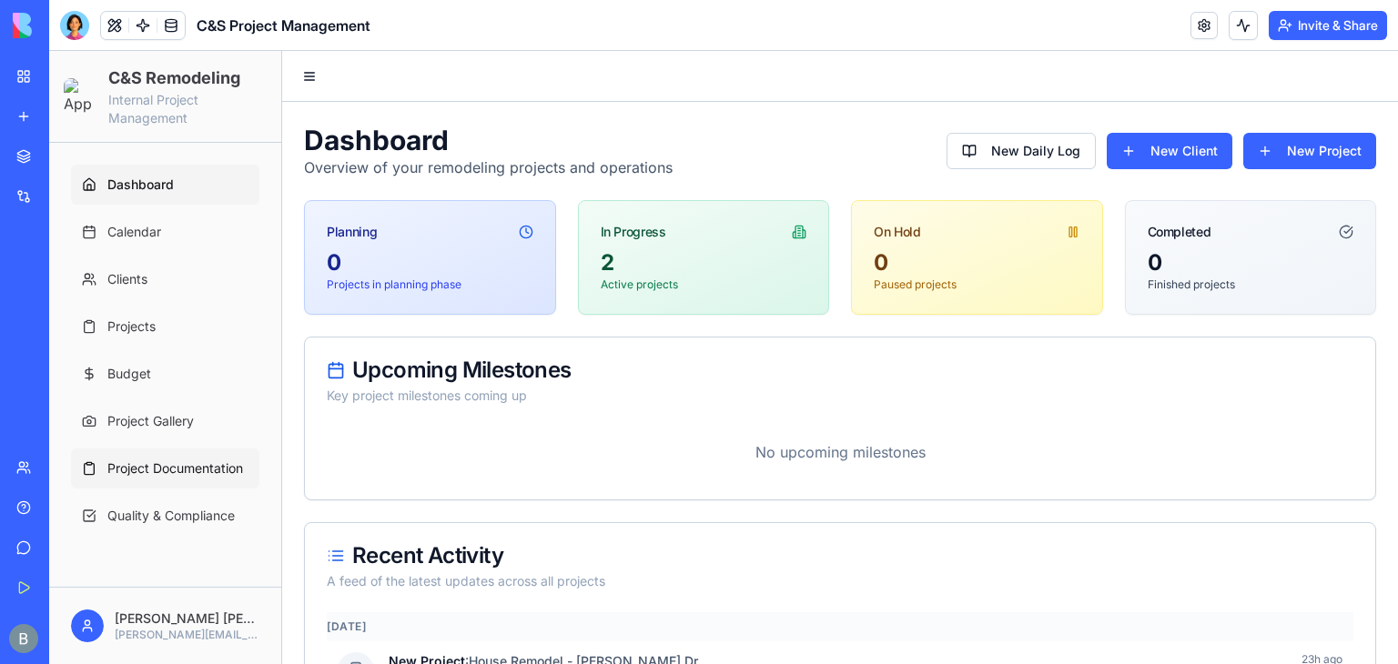
click at [205, 463] on span "Project Documentation" at bounding box center [175, 469] width 136 height 18
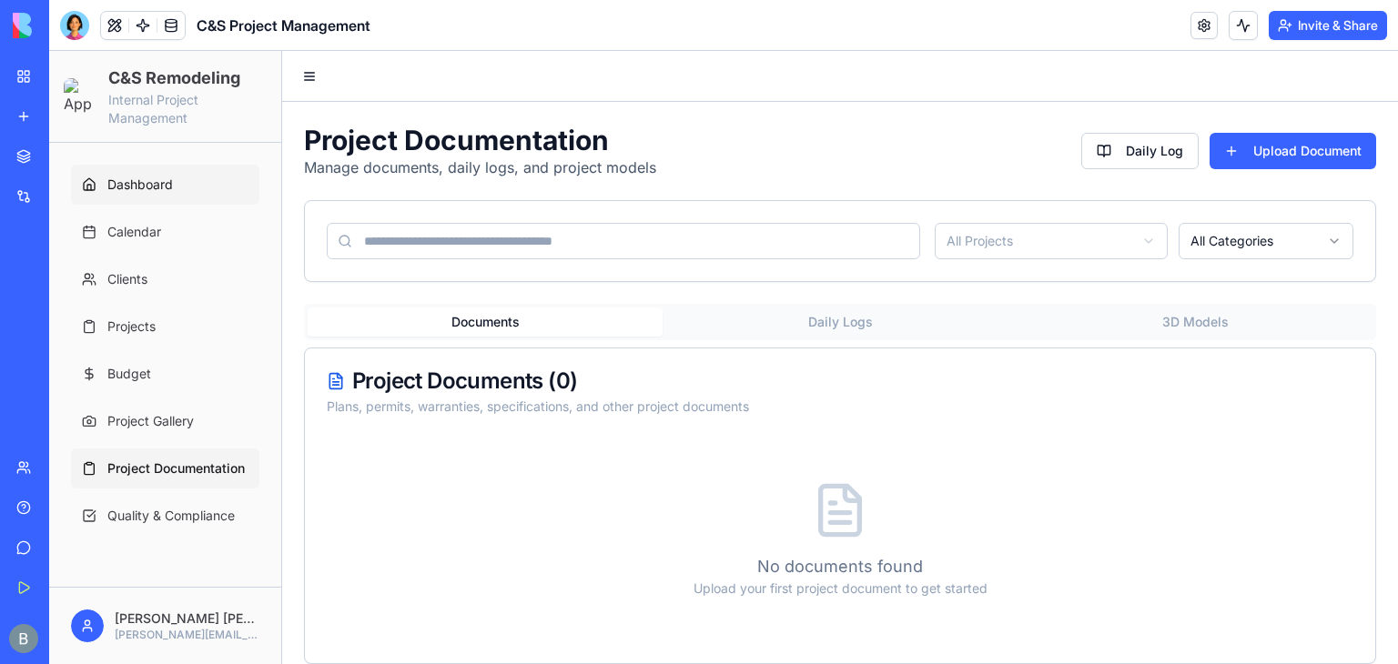
click at [145, 181] on span "Dashboard" at bounding box center [140, 185] width 66 height 18
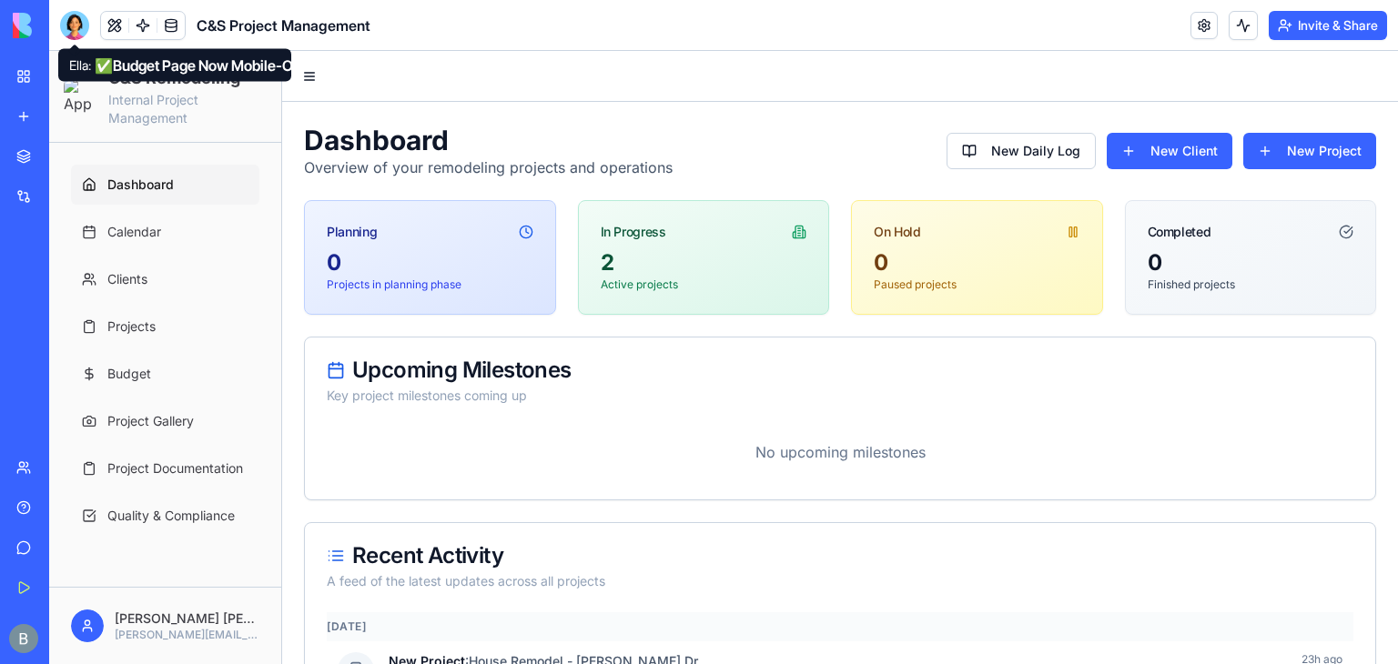
click at [76, 33] on div at bounding box center [74, 25] width 29 height 29
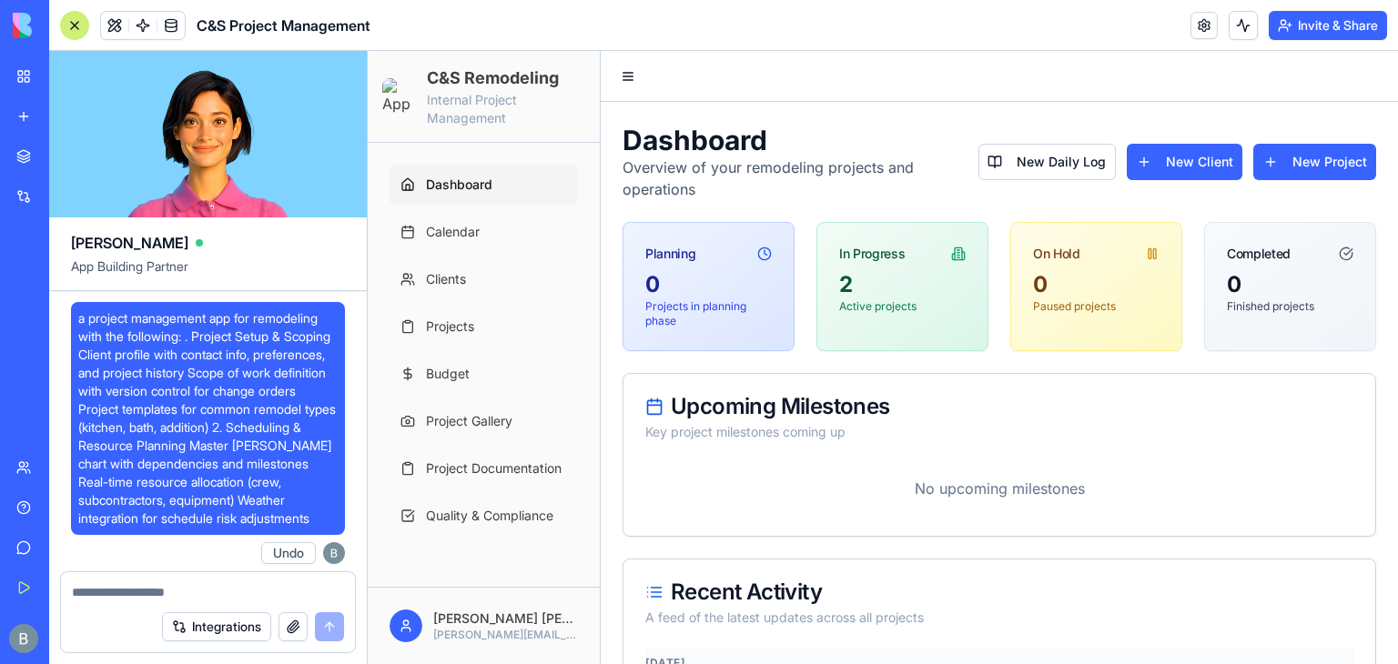
scroll to position [156490, 0]
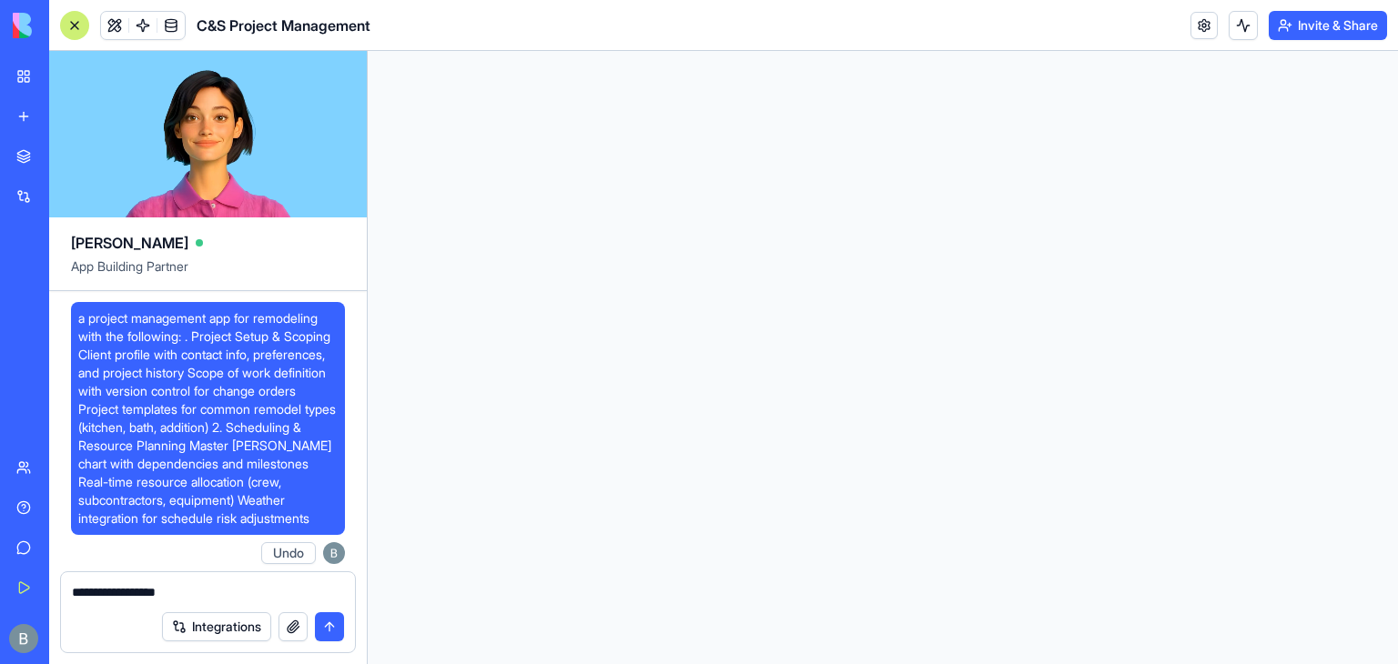
click at [106, 589] on textarea "**********" at bounding box center [208, 592] width 272 height 18
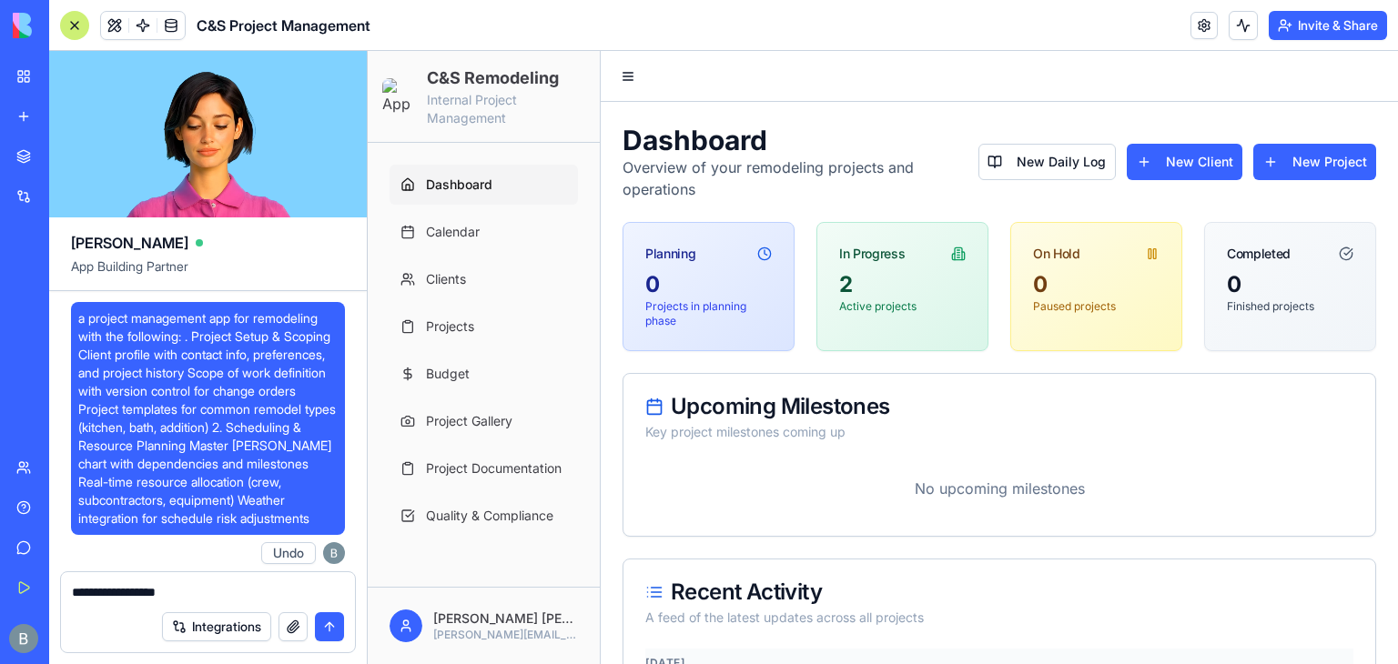
scroll to position [156490, 0]
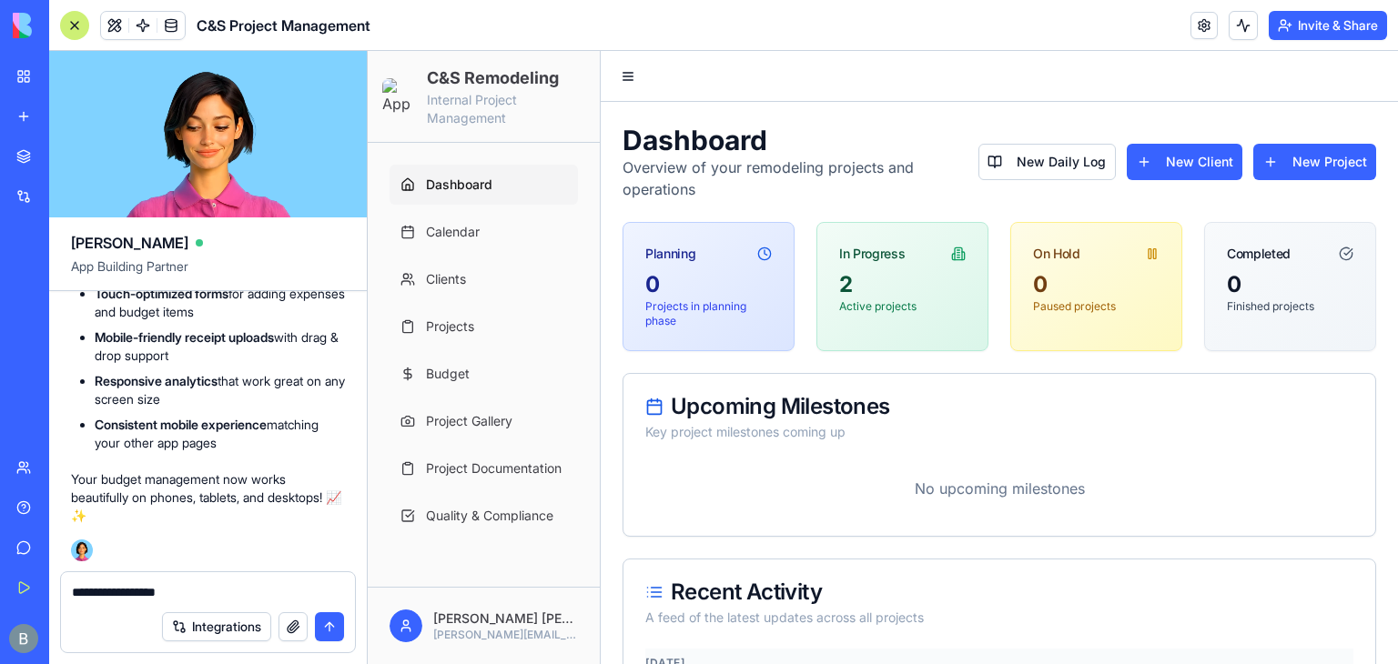
click at [199, 590] on textarea "**********" at bounding box center [208, 592] width 273 height 18
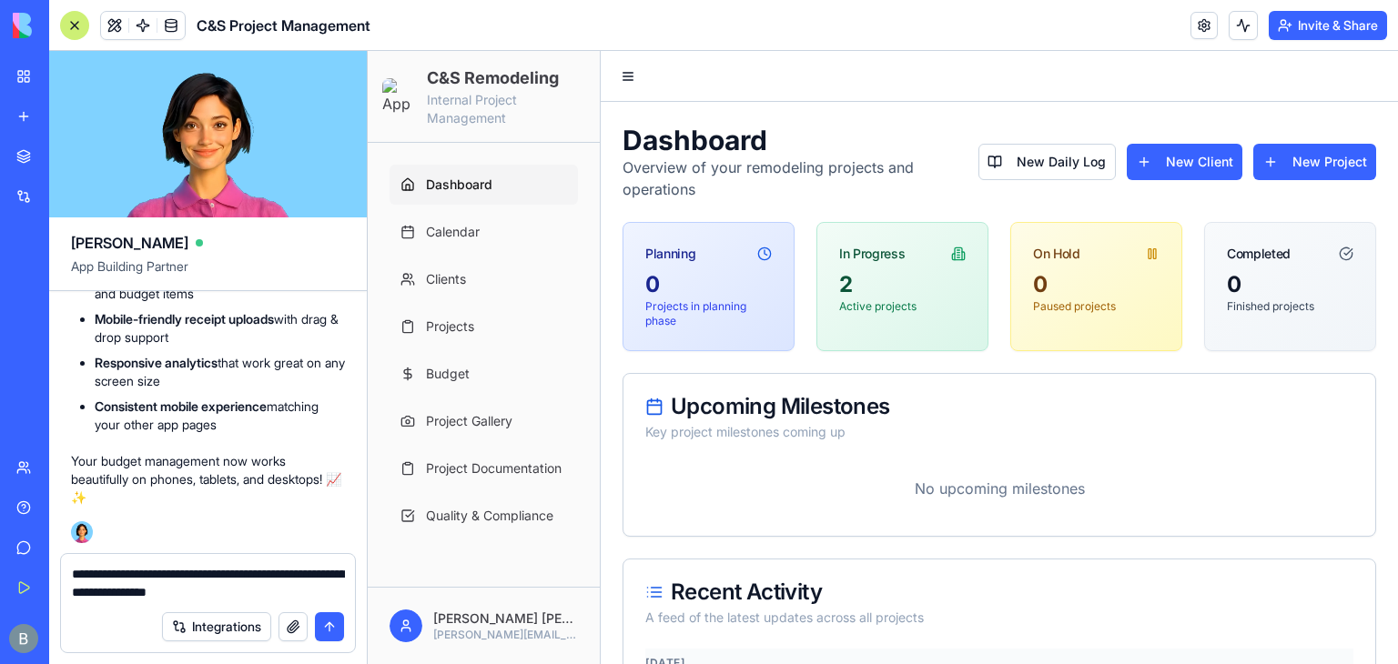
paste textarea "**********"
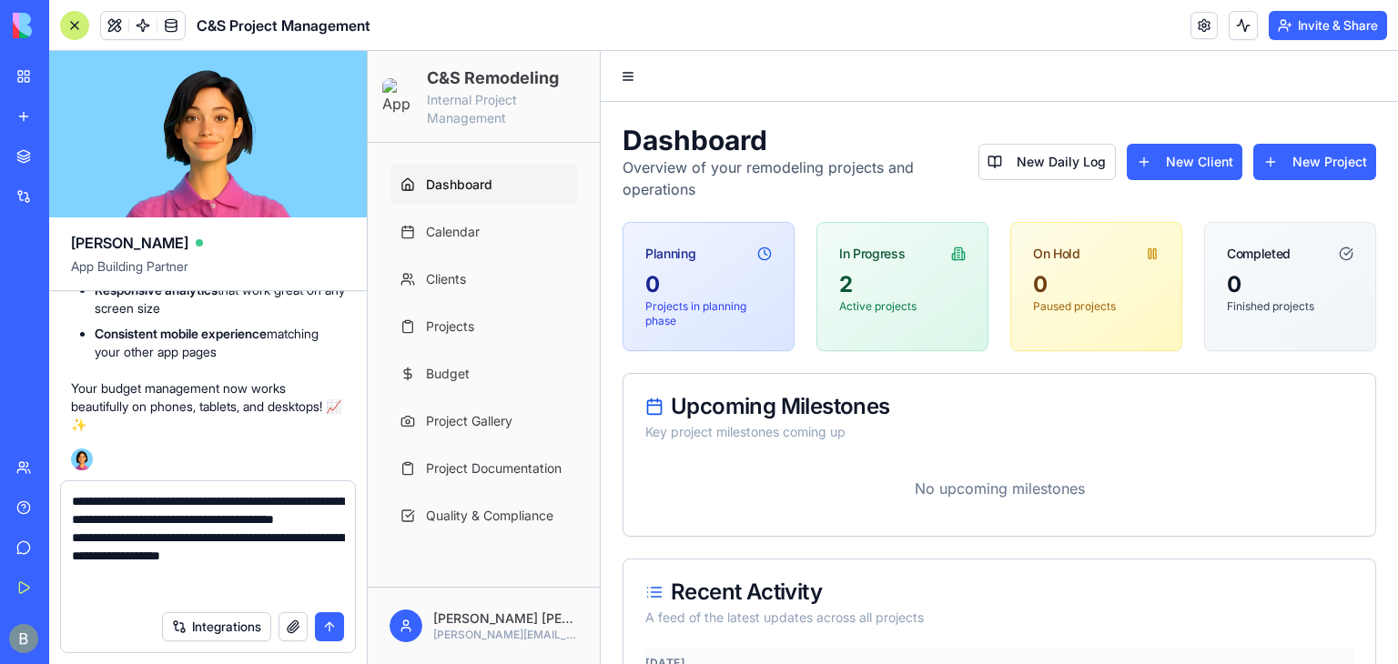
paste textarea "**********"
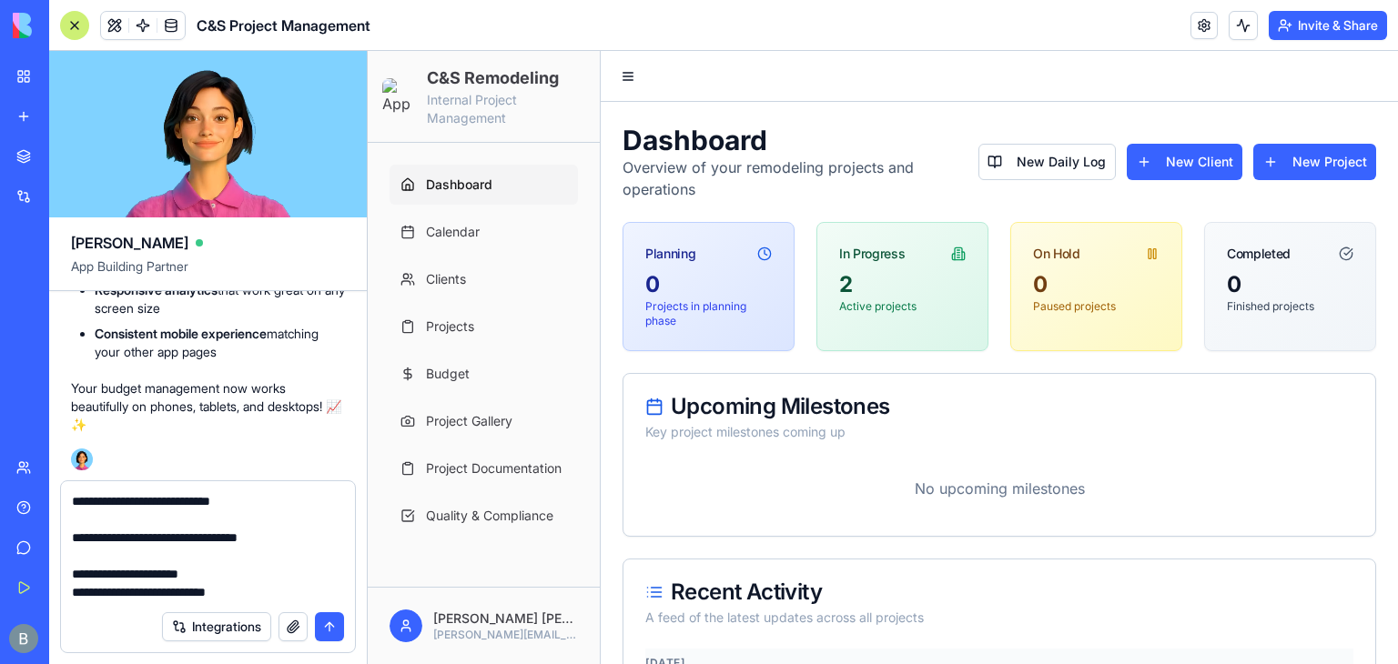
scroll to position [144, 0]
paste textarea "**********"
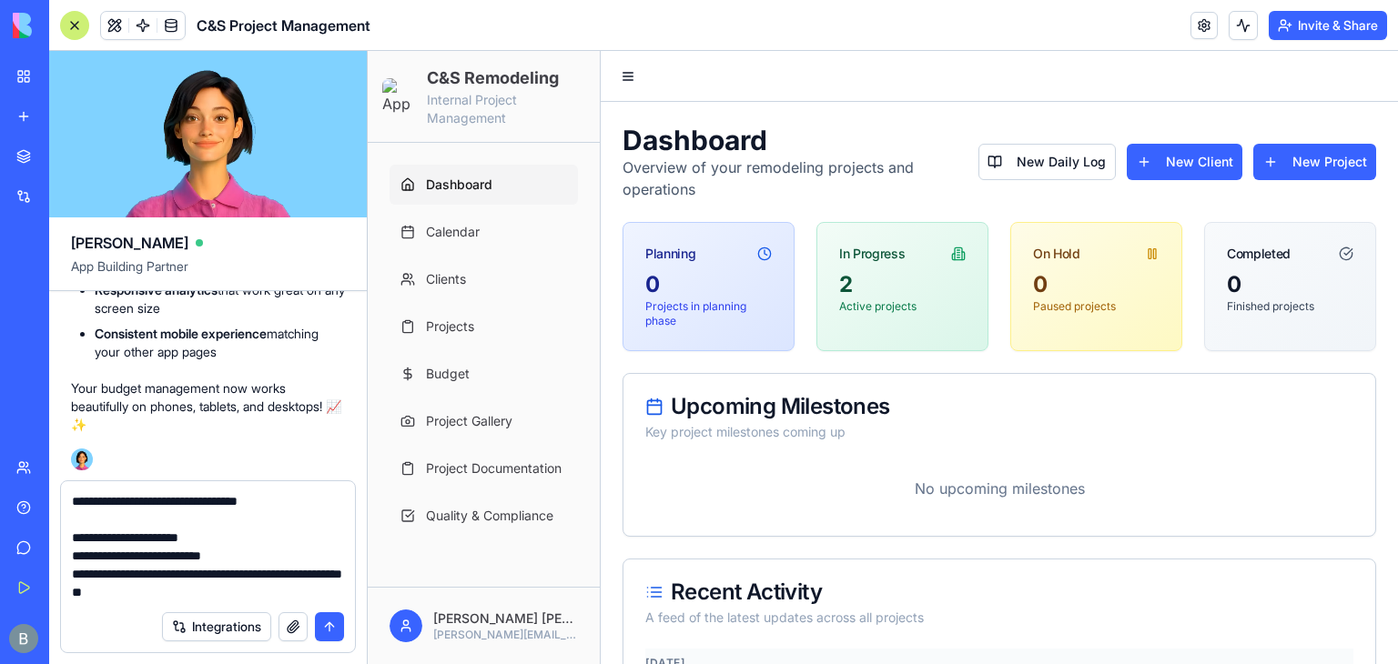
scroll to position [180, 0]
click at [490, 271] on link "Clients" at bounding box center [483, 279] width 188 height 40
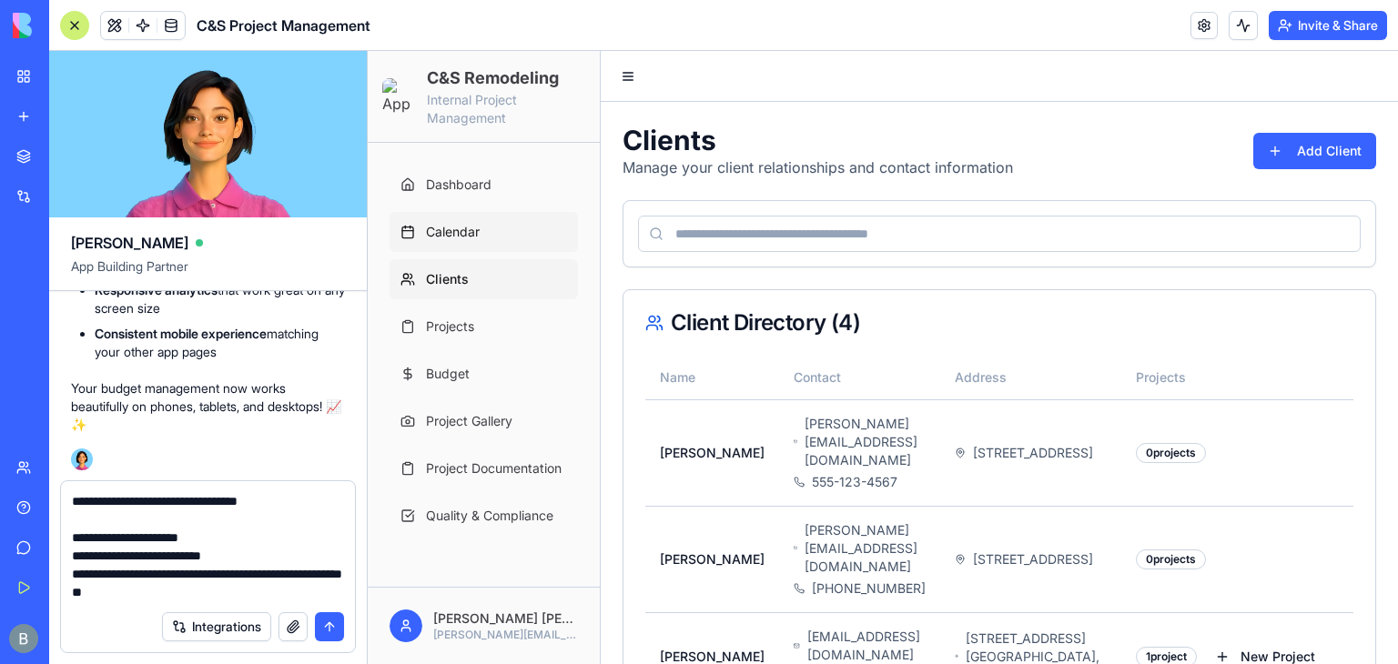
click at [492, 236] on link "Calendar" at bounding box center [483, 232] width 188 height 40
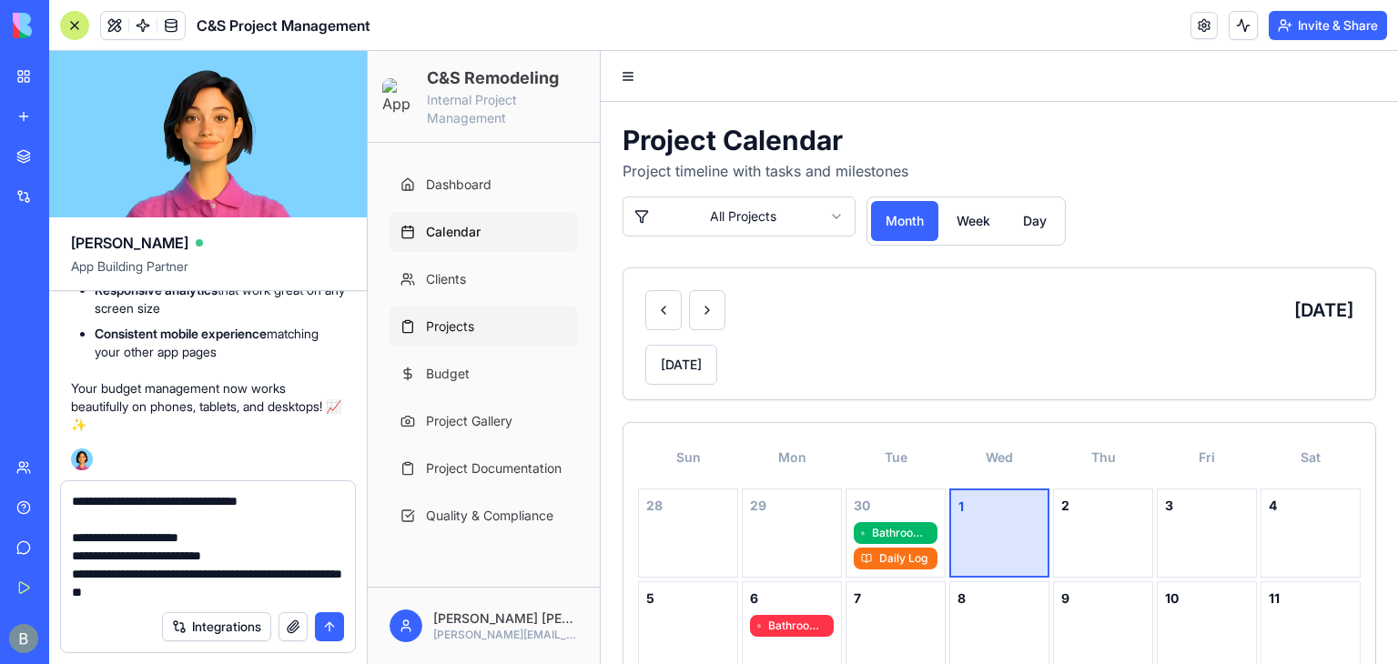
click at [488, 325] on link "Projects" at bounding box center [483, 327] width 188 height 40
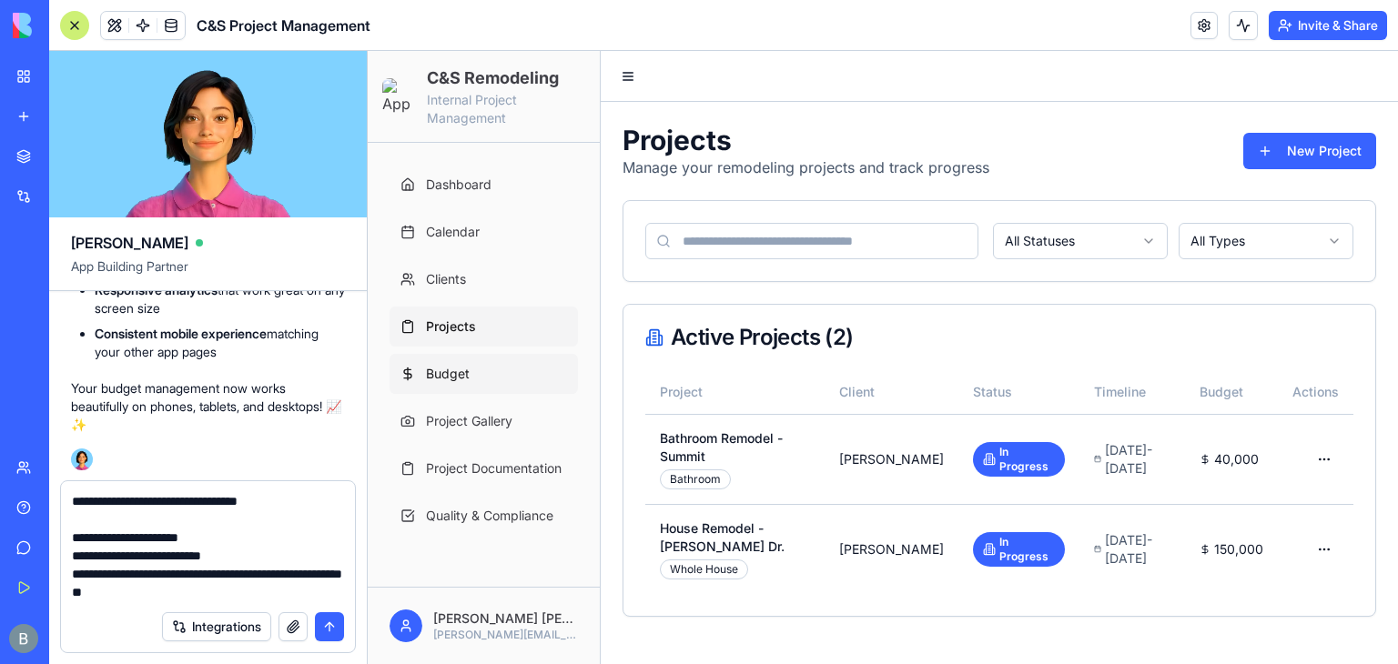
click at [489, 369] on link "Budget" at bounding box center [483, 374] width 188 height 40
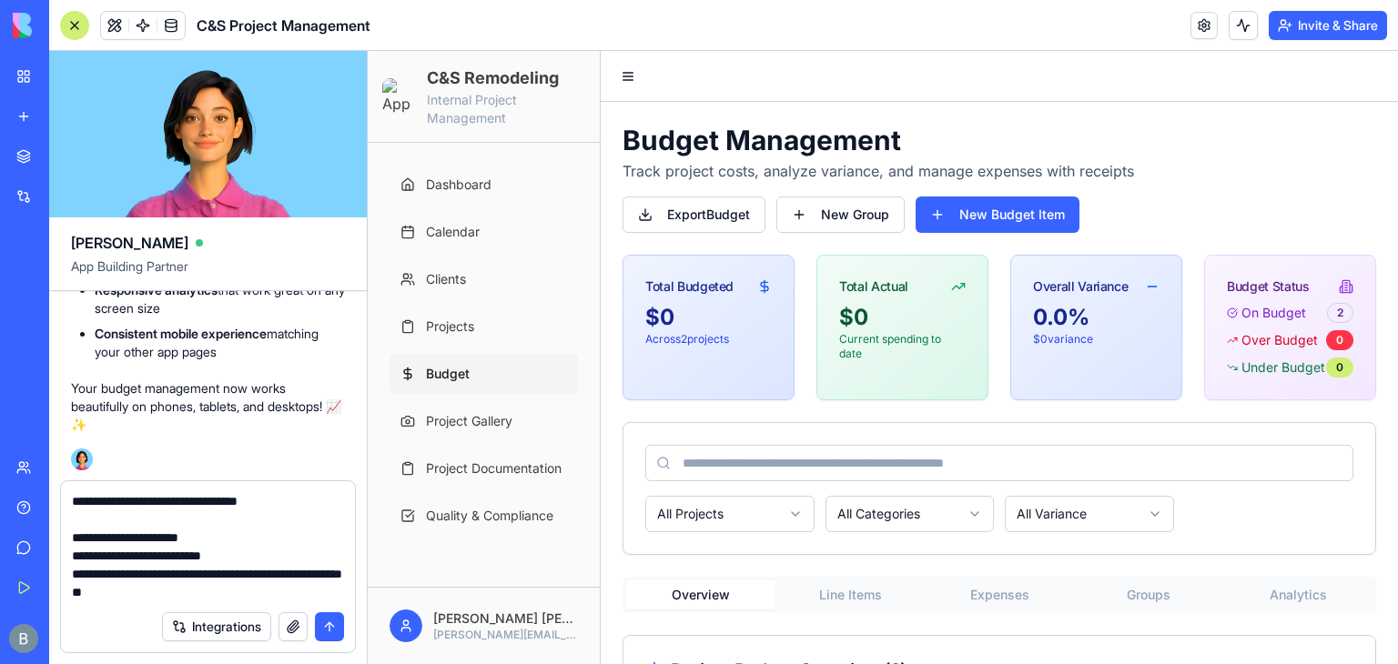
click at [481, 398] on ul "Dashboard Calendar Clients Projects Budget Project Gallery Project Documentatio…" at bounding box center [483, 350] width 188 height 371
click at [482, 440] on link "Project Gallery" at bounding box center [483, 421] width 188 height 40
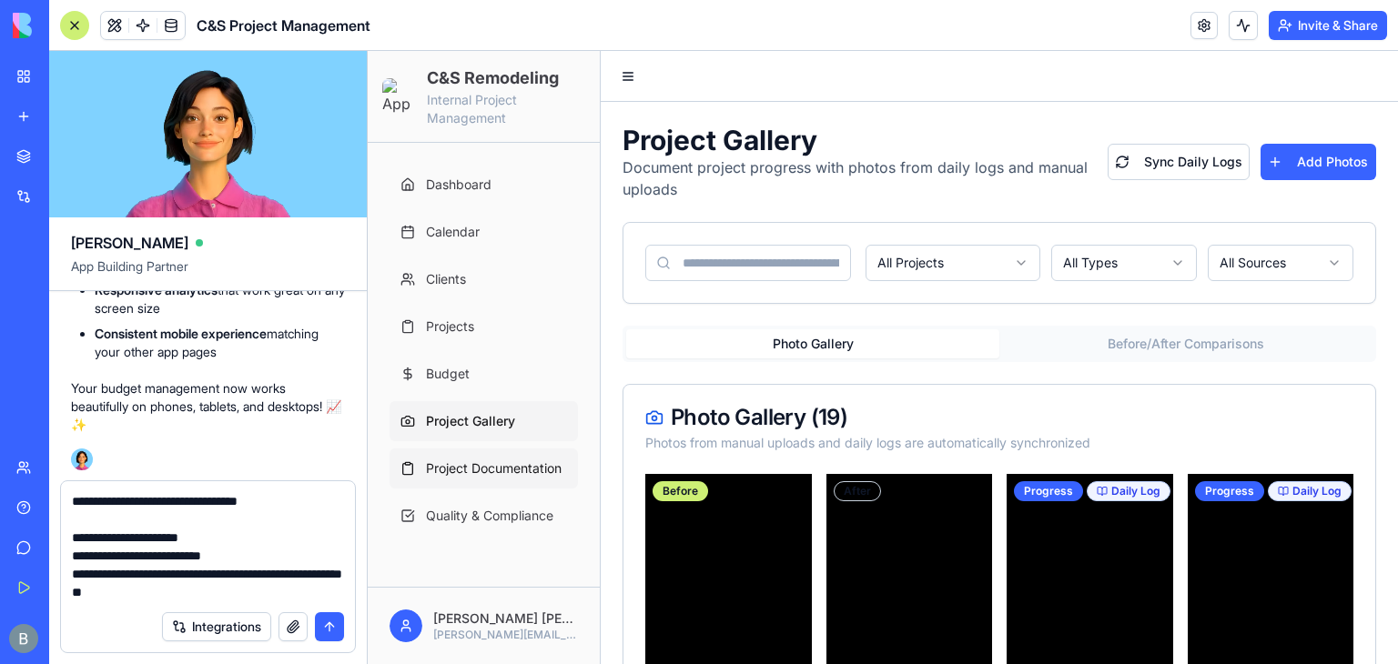
click at [479, 467] on span "Project Documentation" at bounding box center [494, 469] width 136 height 18
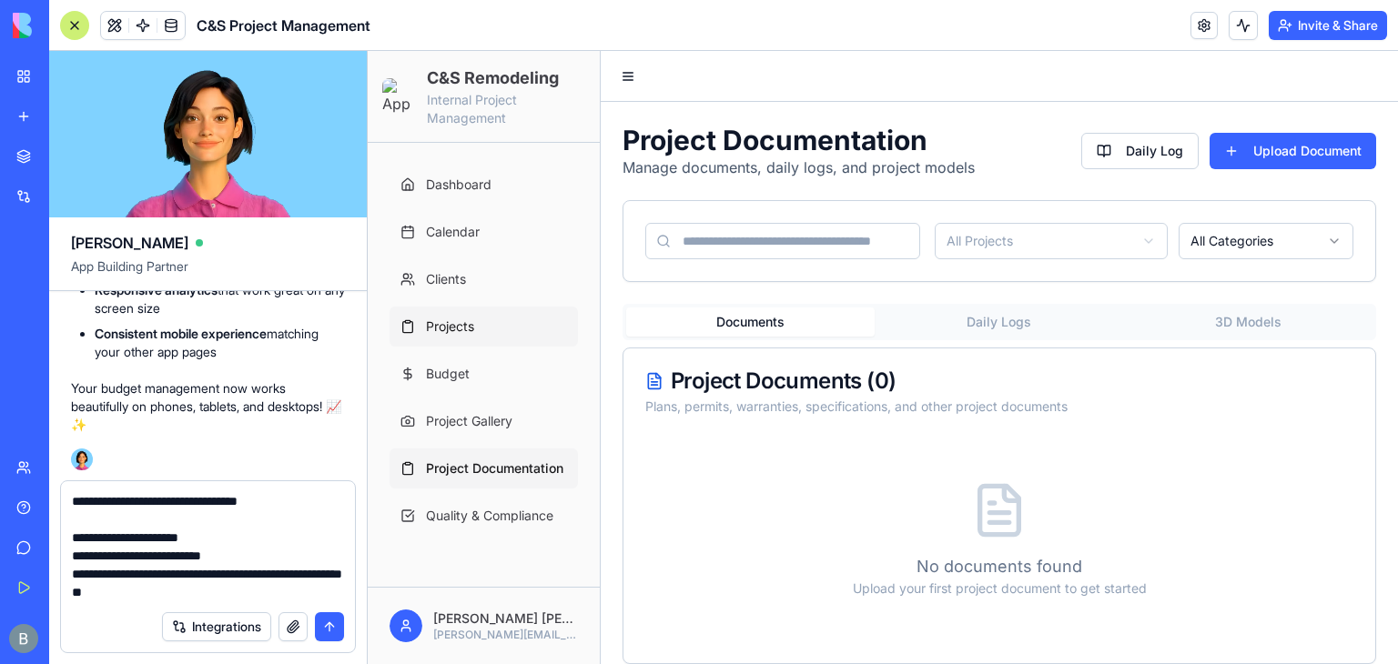
click at [490, 311] on link "Projects" at bounding box center [483, 327] width 188 height 40
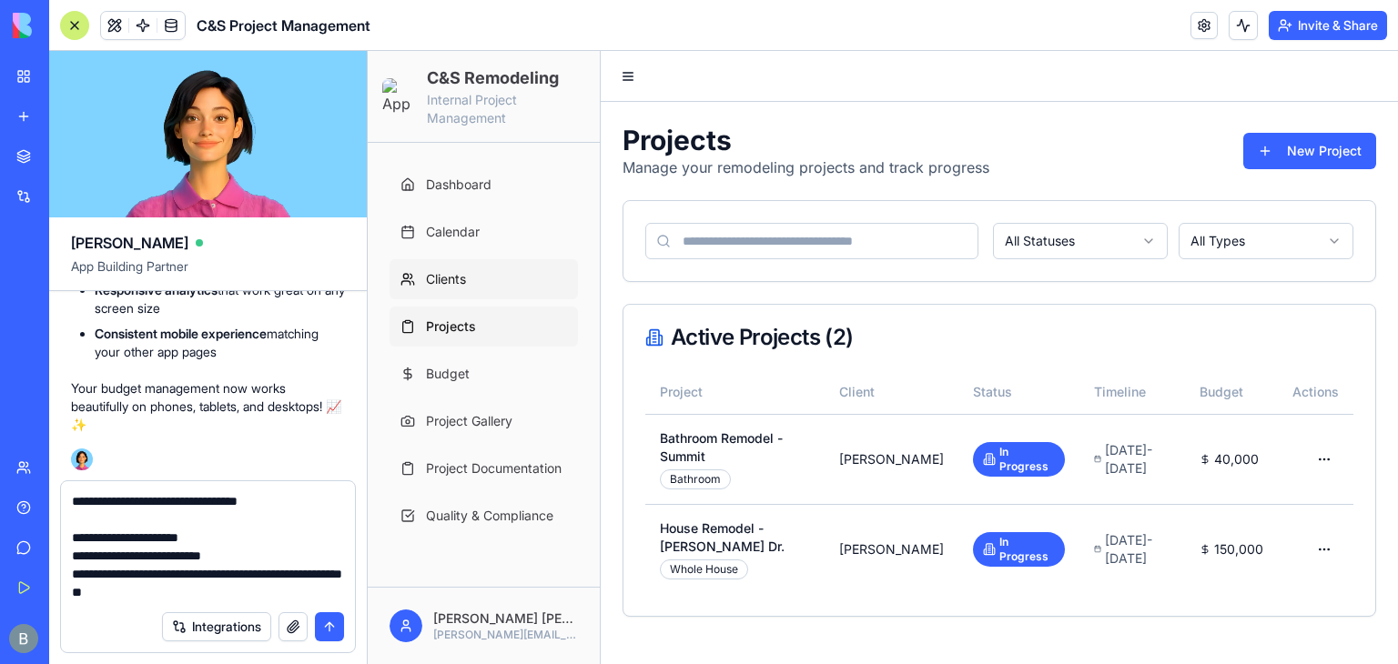
click at [478, 278] on link "Clients" at bounding box center [483, 279] width 188 height 40
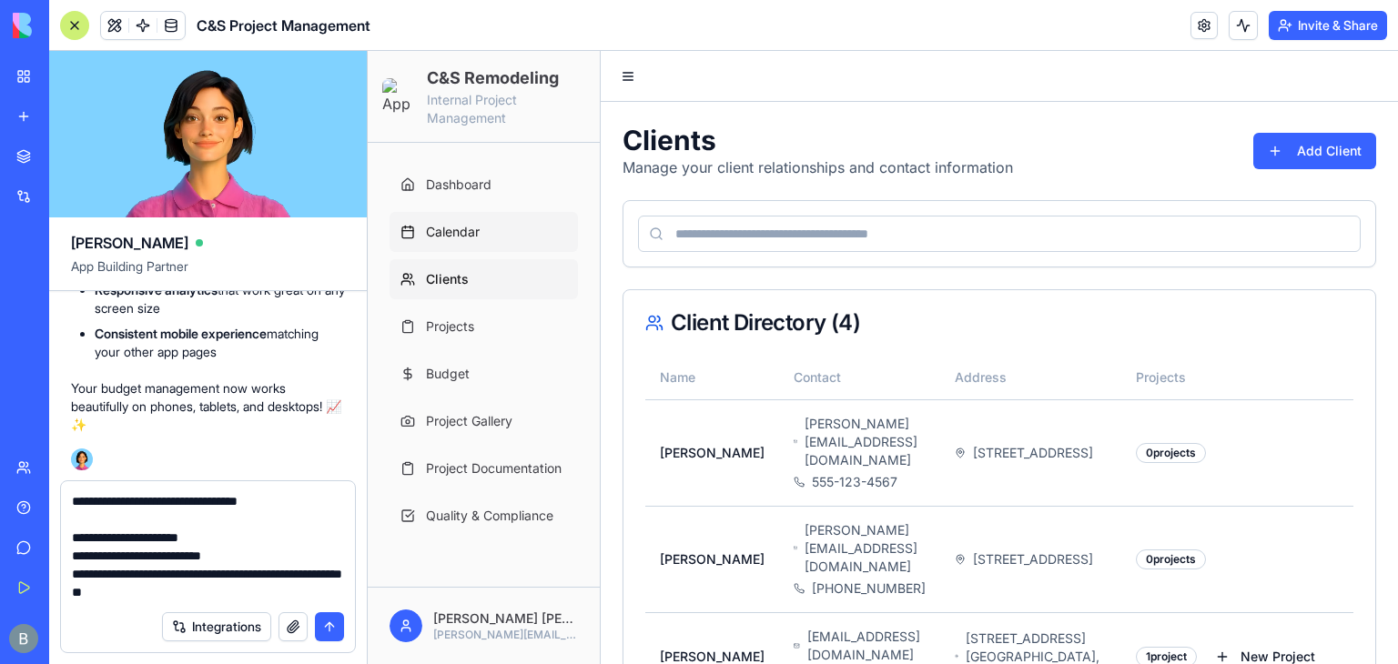
click at [462, 244] on link "Calendar" at bounding box center [483, 232] width 188 height 40
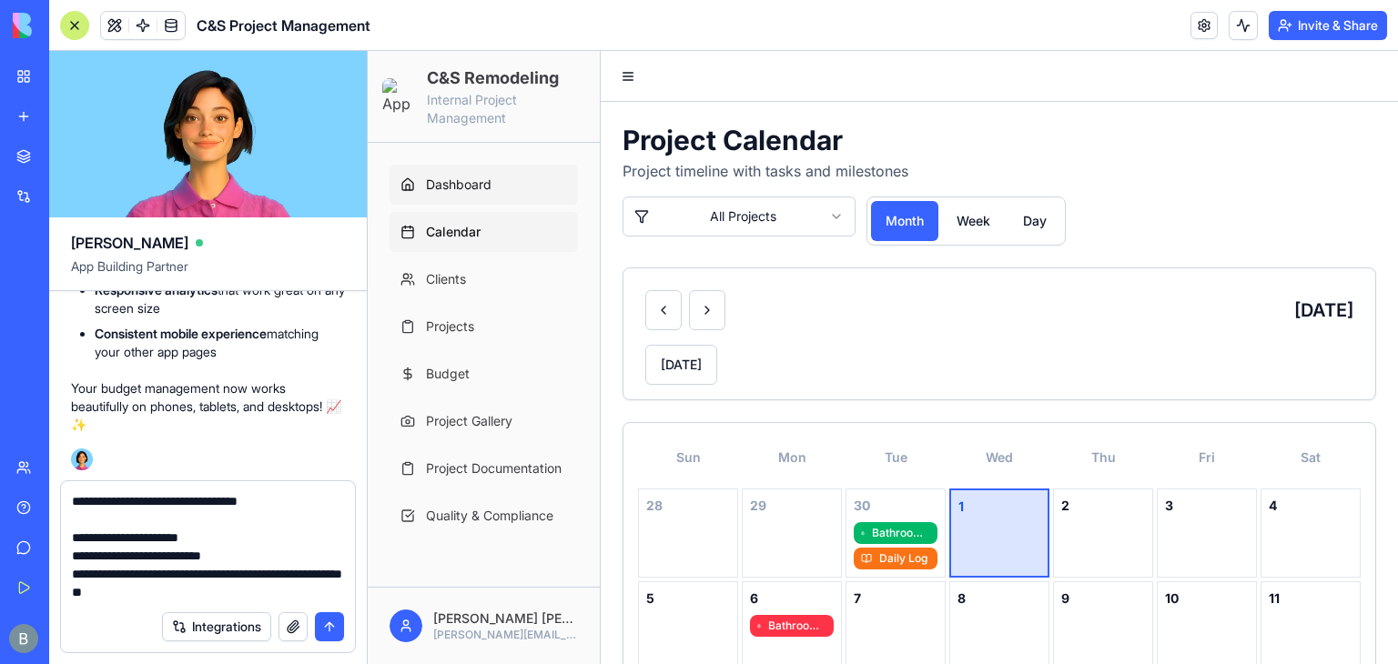
click at [444, 196] on link "Dashboard" at bounding box center [483, 185] width 188 height 40
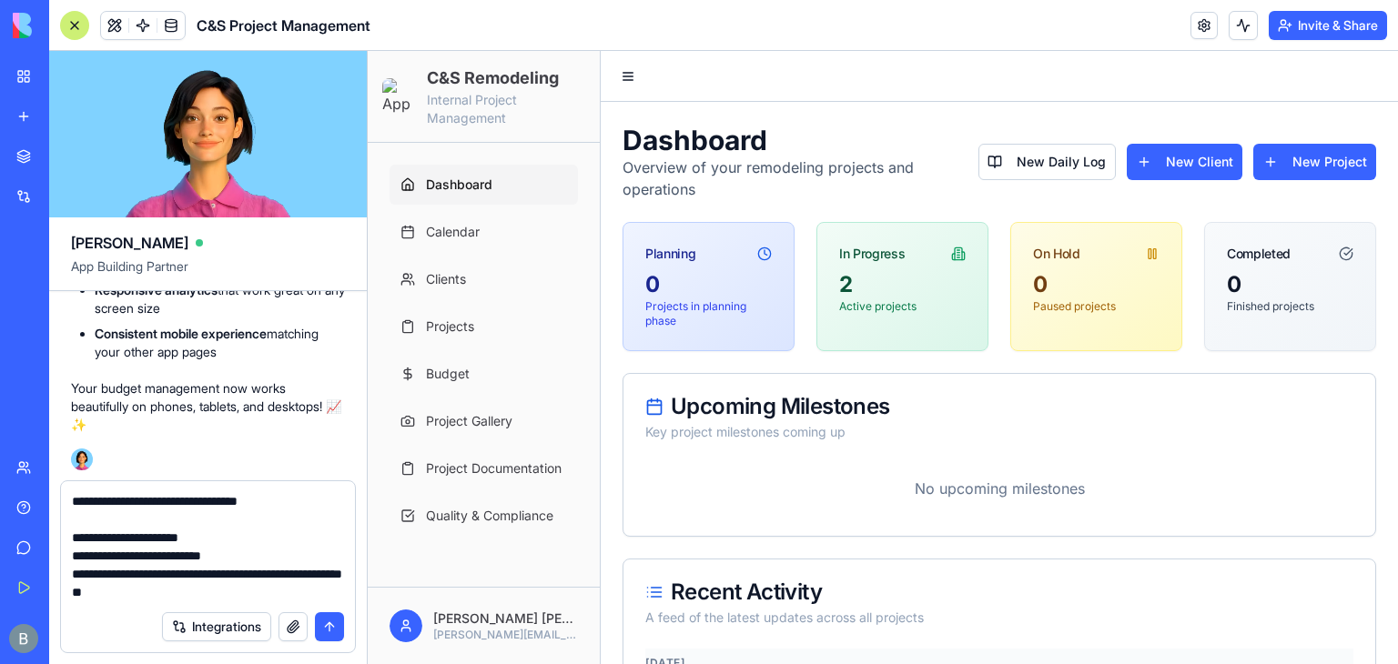
click at [193, 586] on textarea "**********" at bounding box center [208, 546] width 273 height 109
drag, startPoint x: 244, startPoint y: 554, endPoint x: 453, endPoint y: 706, distance: 258.7
click at [453, 663] on html "BETA My Workspace New app Marketplace Integrations Recent Co-Op Cafe Gaming Hub…" at bounding box center [699, 332] width 1398 height 664
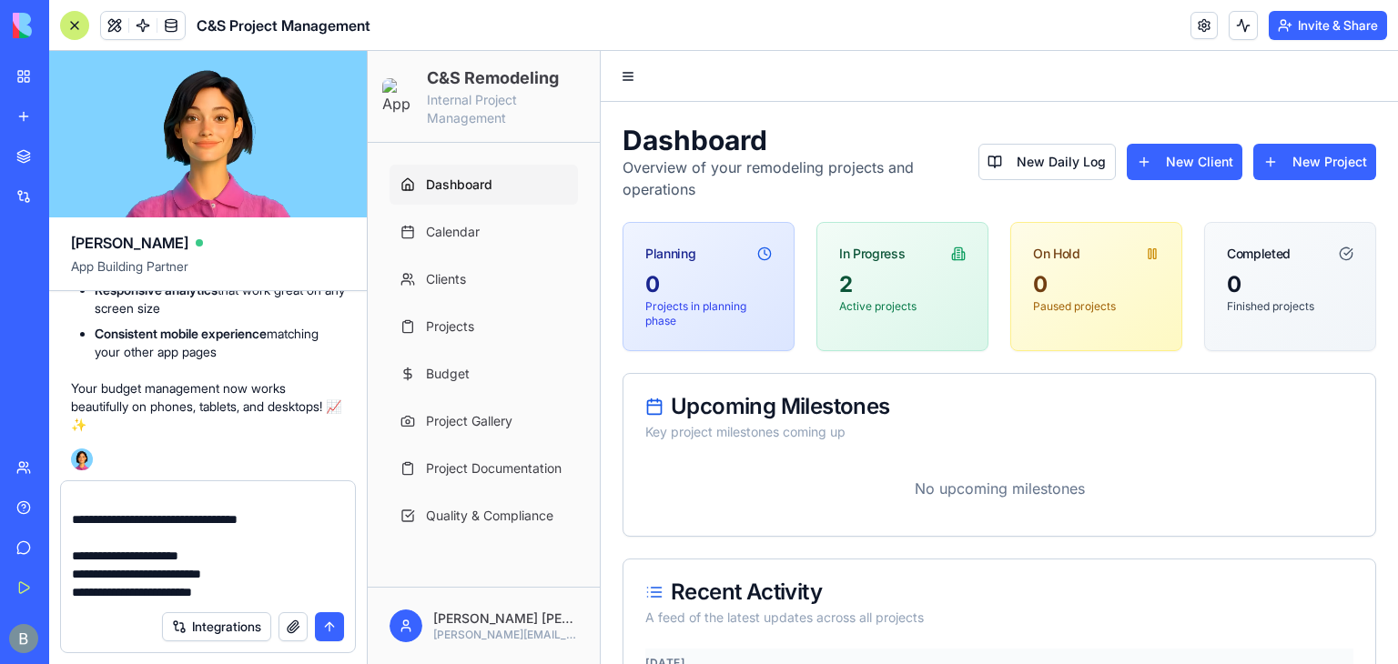
scroll to position [162, 0]
paste textarea "**********"
click at [288, 318] on li "Responsive analytics that work great on any screen size" at bounding box center [220, 299] width 250 height 36
click at [211, 596] on textarea "**********" at bounding box center [208, 546] width 273 height 109
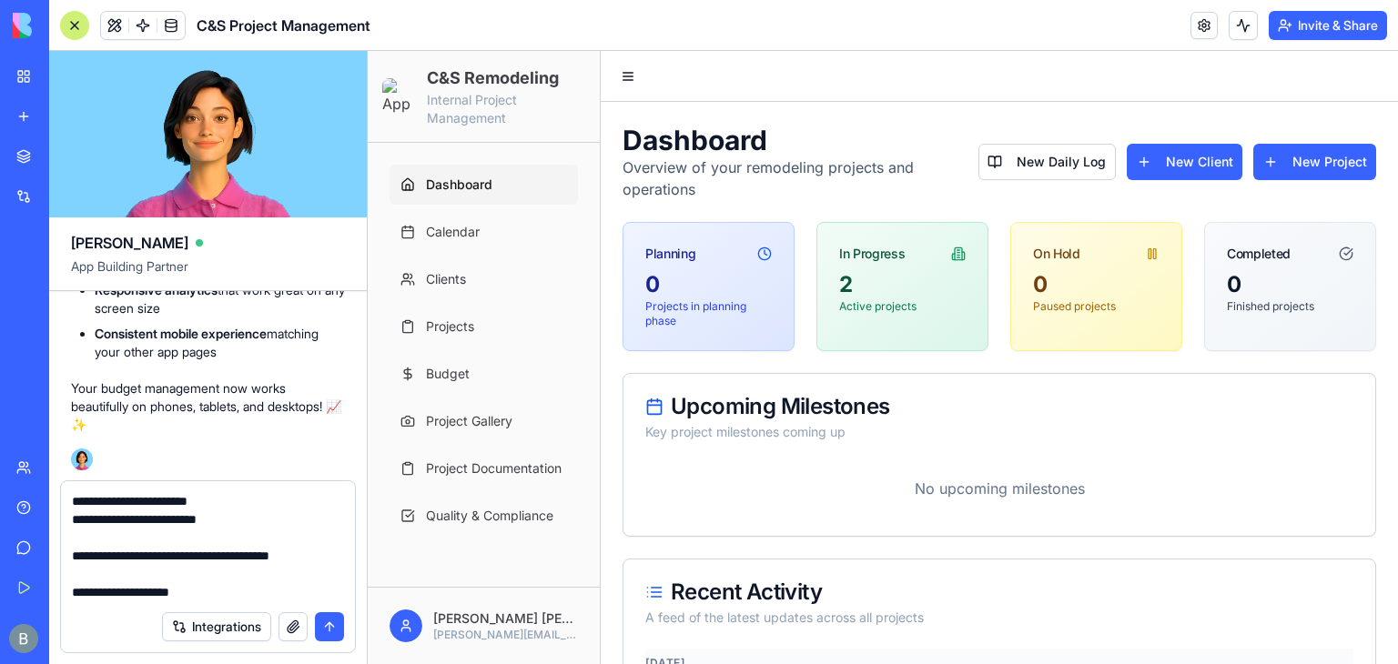
scroll to position [253, 0]
paste textarea "**********"
type textarea "**********"
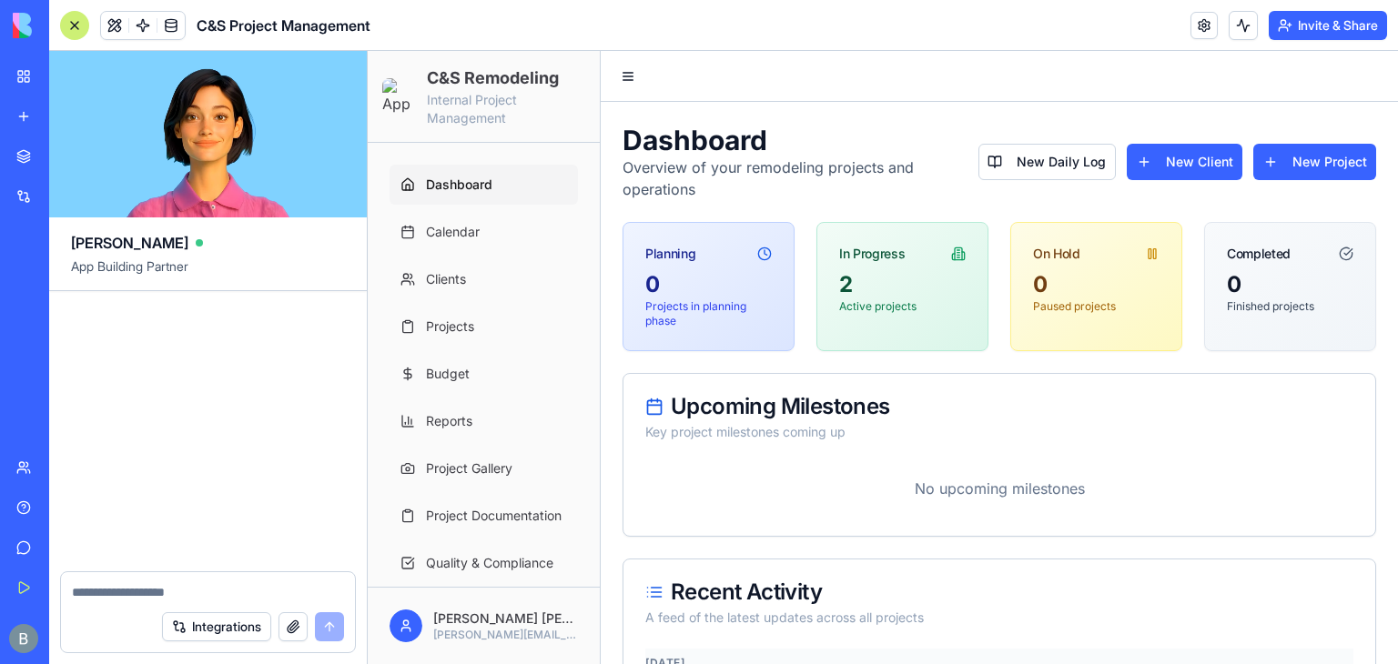
scroll to position [158270, 0]
